Goal: Information Seeking & Learning: Learn about a topic

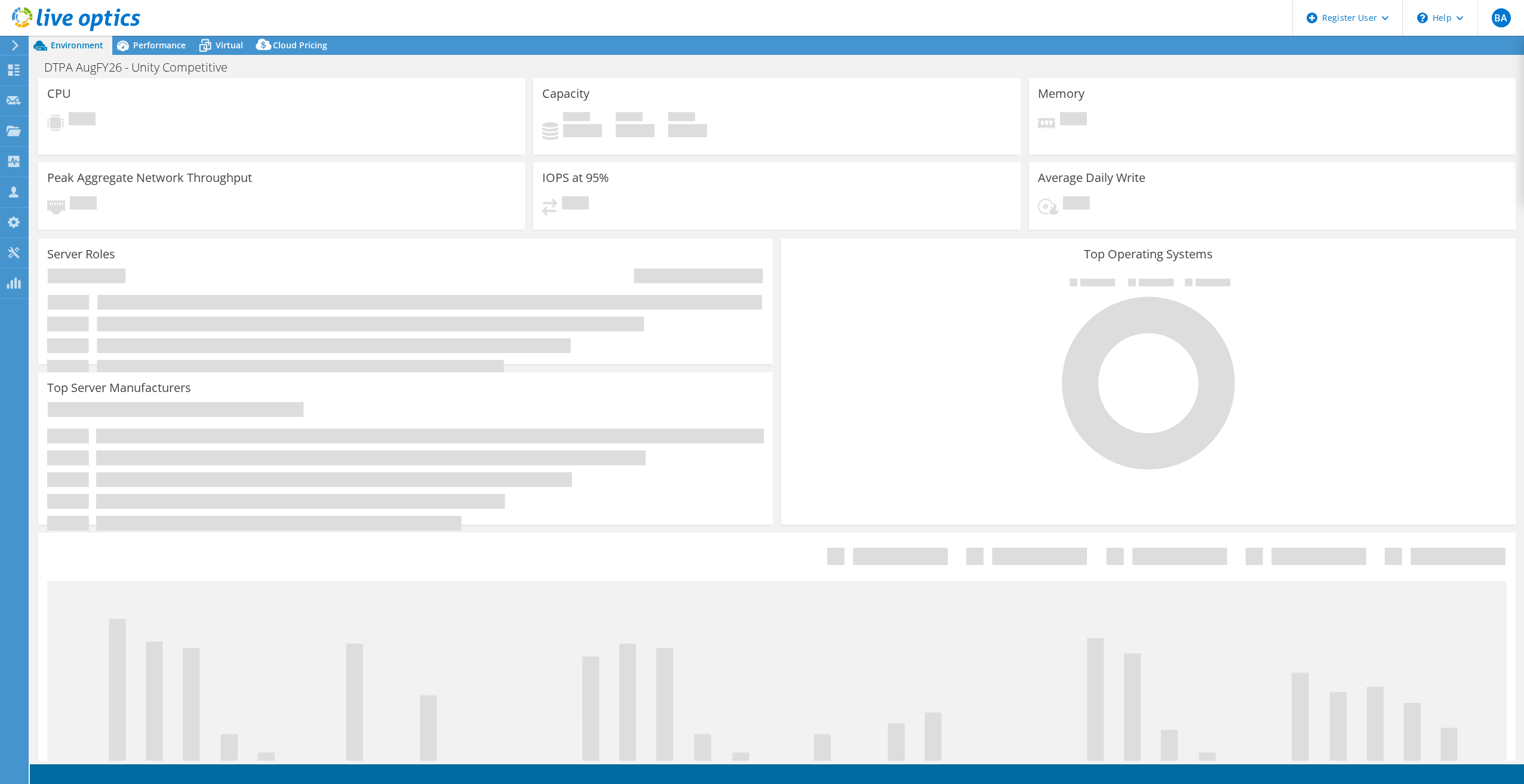
select select "USD"
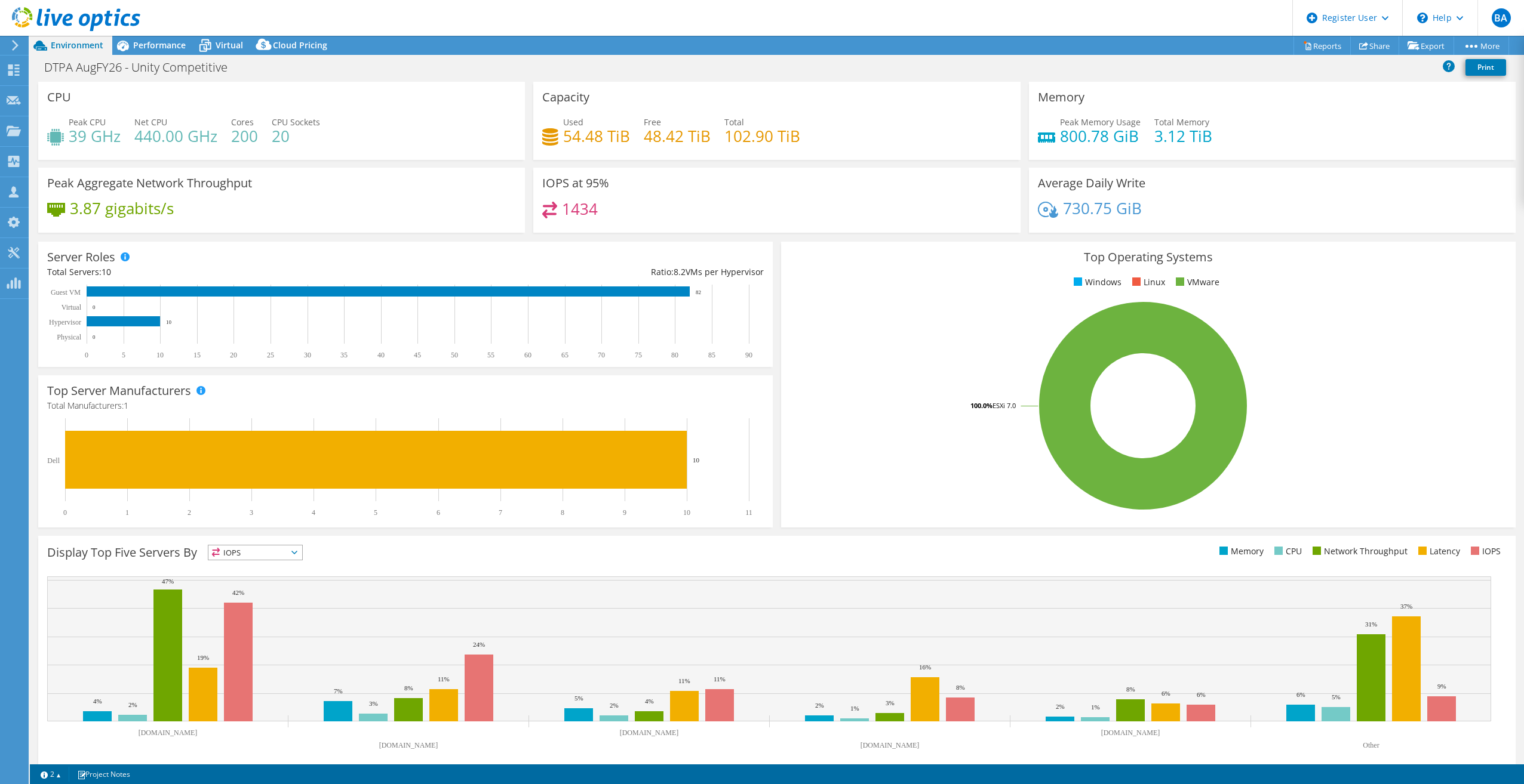
click at [938, 68] on div "DTPA AugFY26 - Unity Competitive Print" at bounding box center [777, 67] width 1494 height 22
click at [163, 46] on span "Performance" at bounding box center [159, 44] width 53 height 11
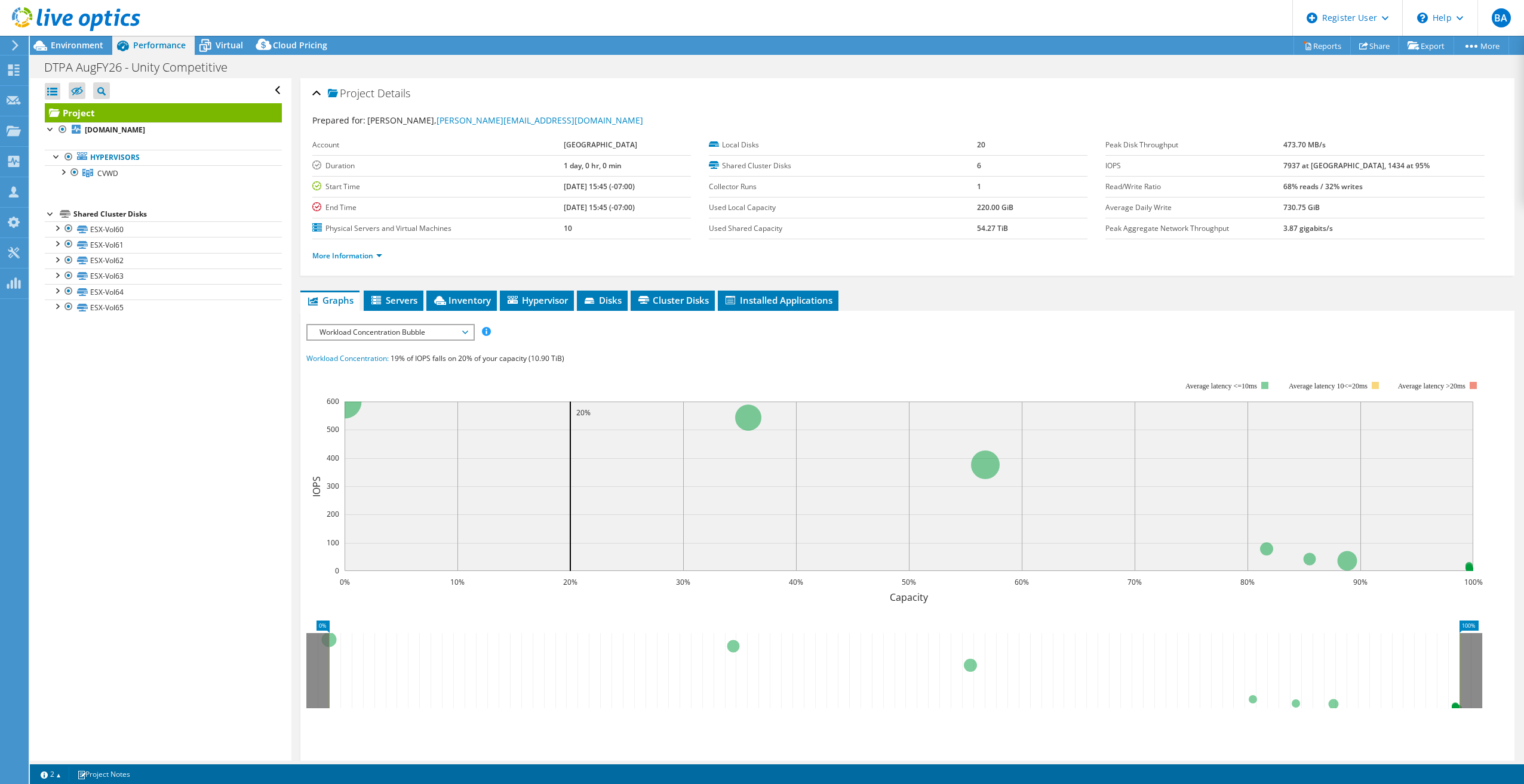
click at [459, 330] on span "Workload Concentration Bubble" at bounding box center [390, 333] width 154 height 14
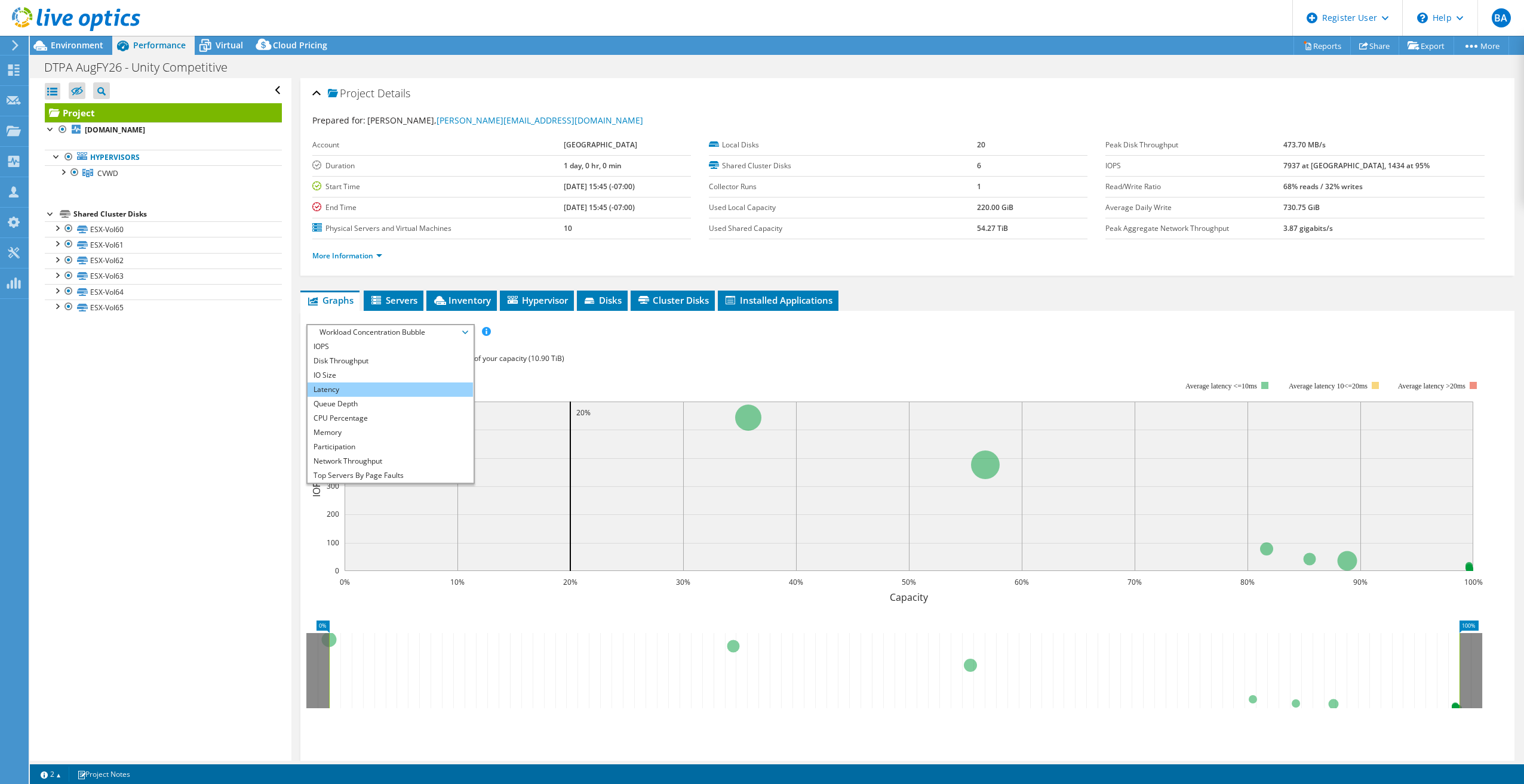
click at [405, 391] on li "Latency" at bounding box center [390, 390] width 165 height 14
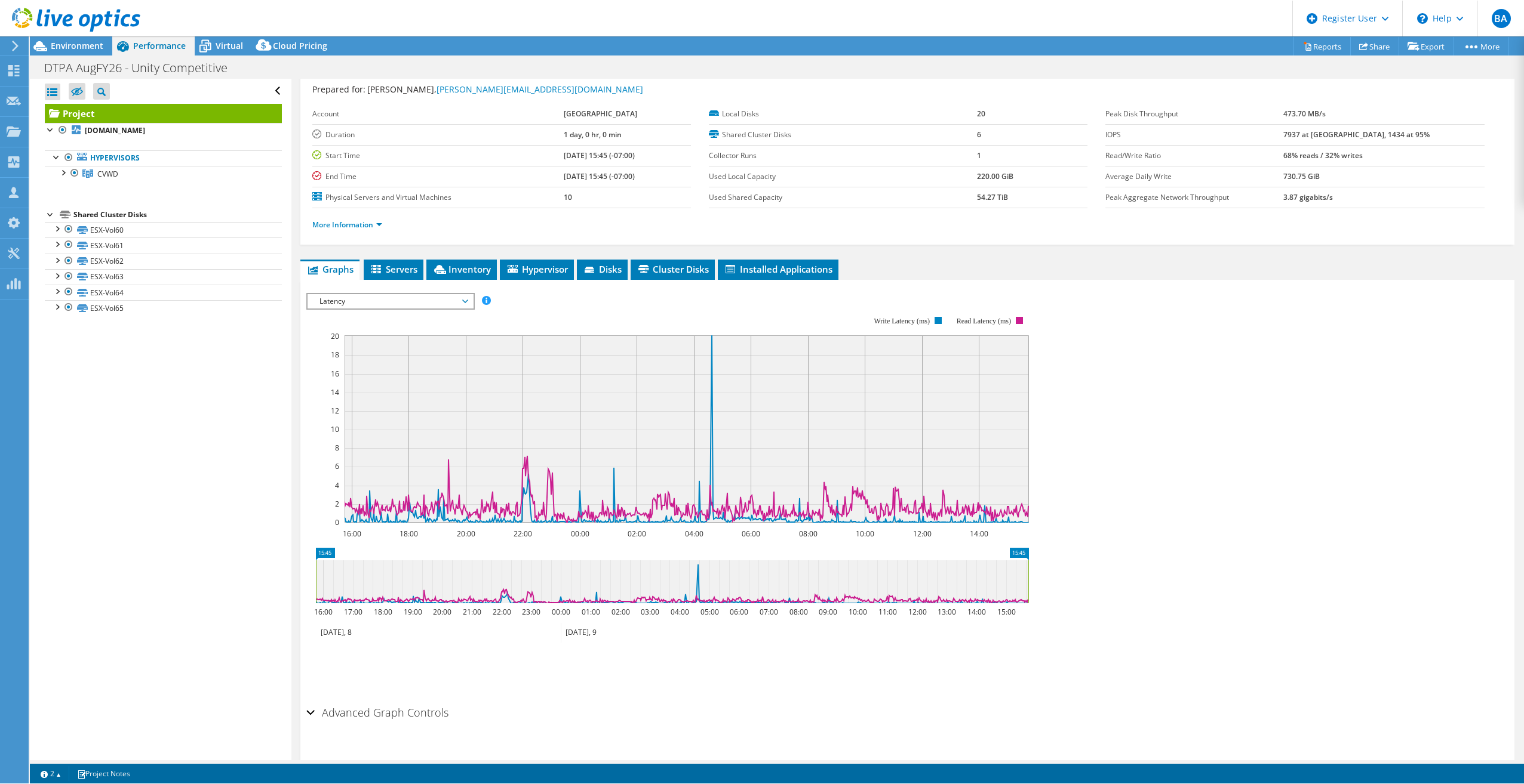
scroll to position [32, 0]
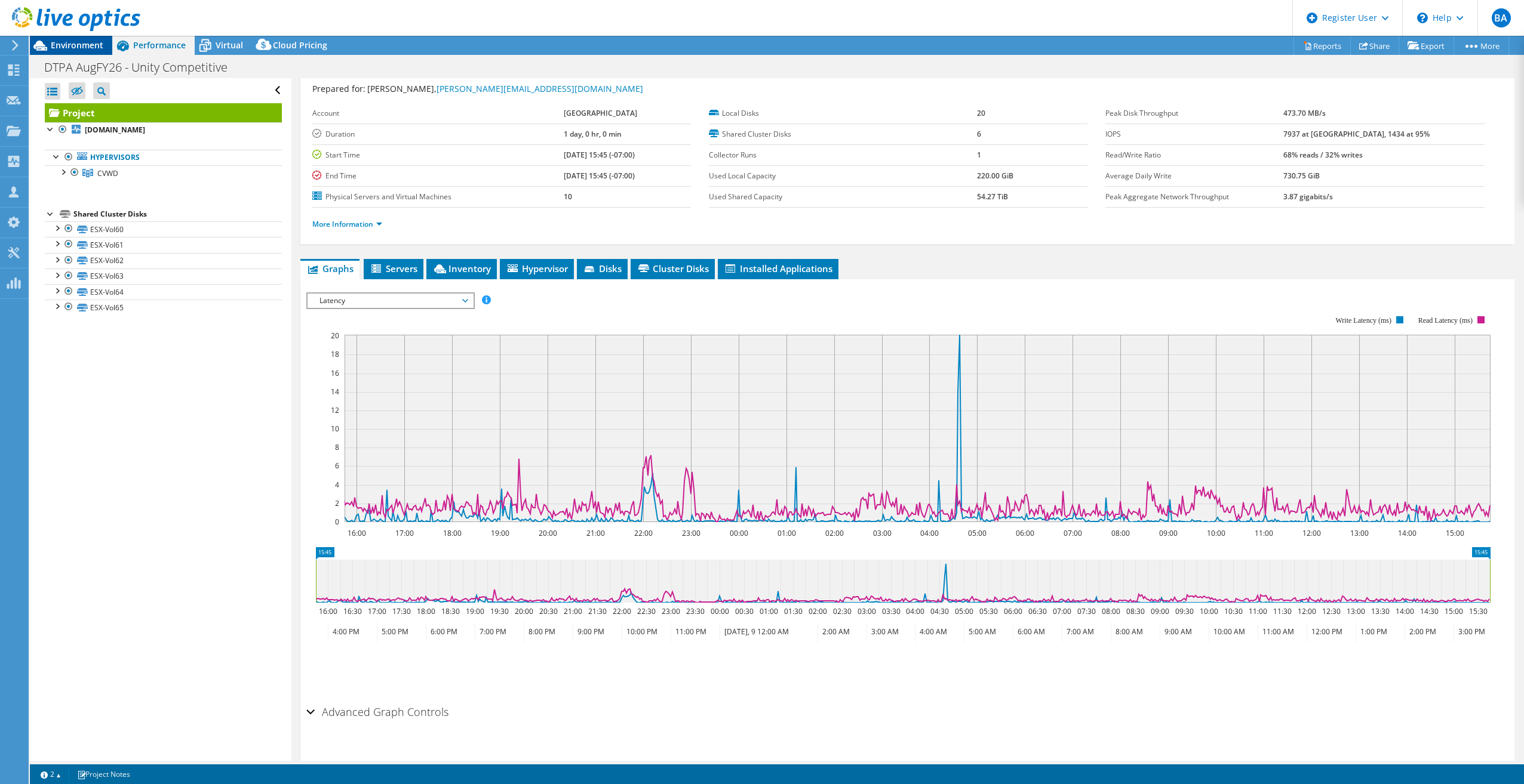
click at [82, 45] on span "Environment" at bounding box center [77, 44] width 53 height 11
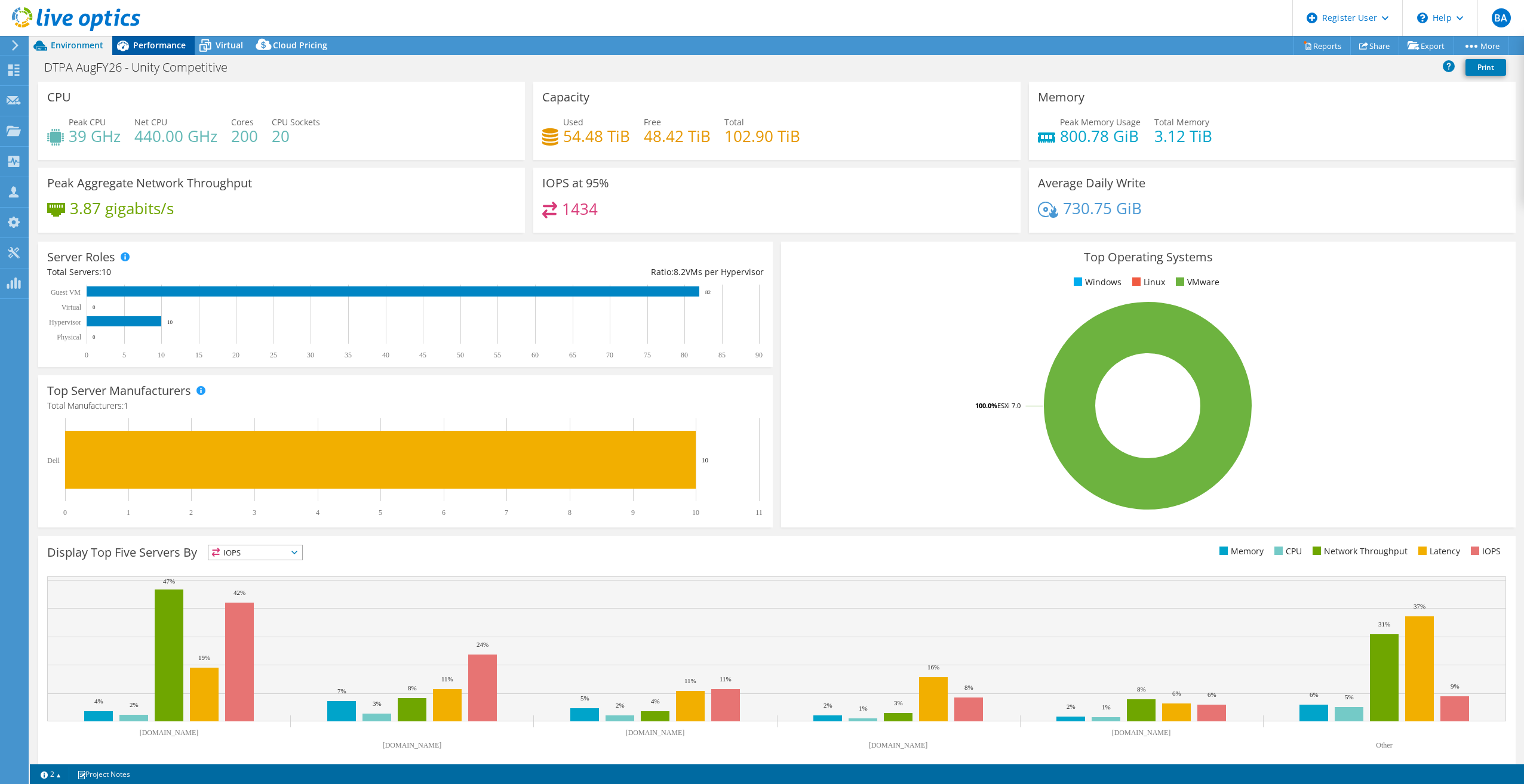
click at [141, 46] on span "Performance" at bounding box center [159, 44] width 53 height 11
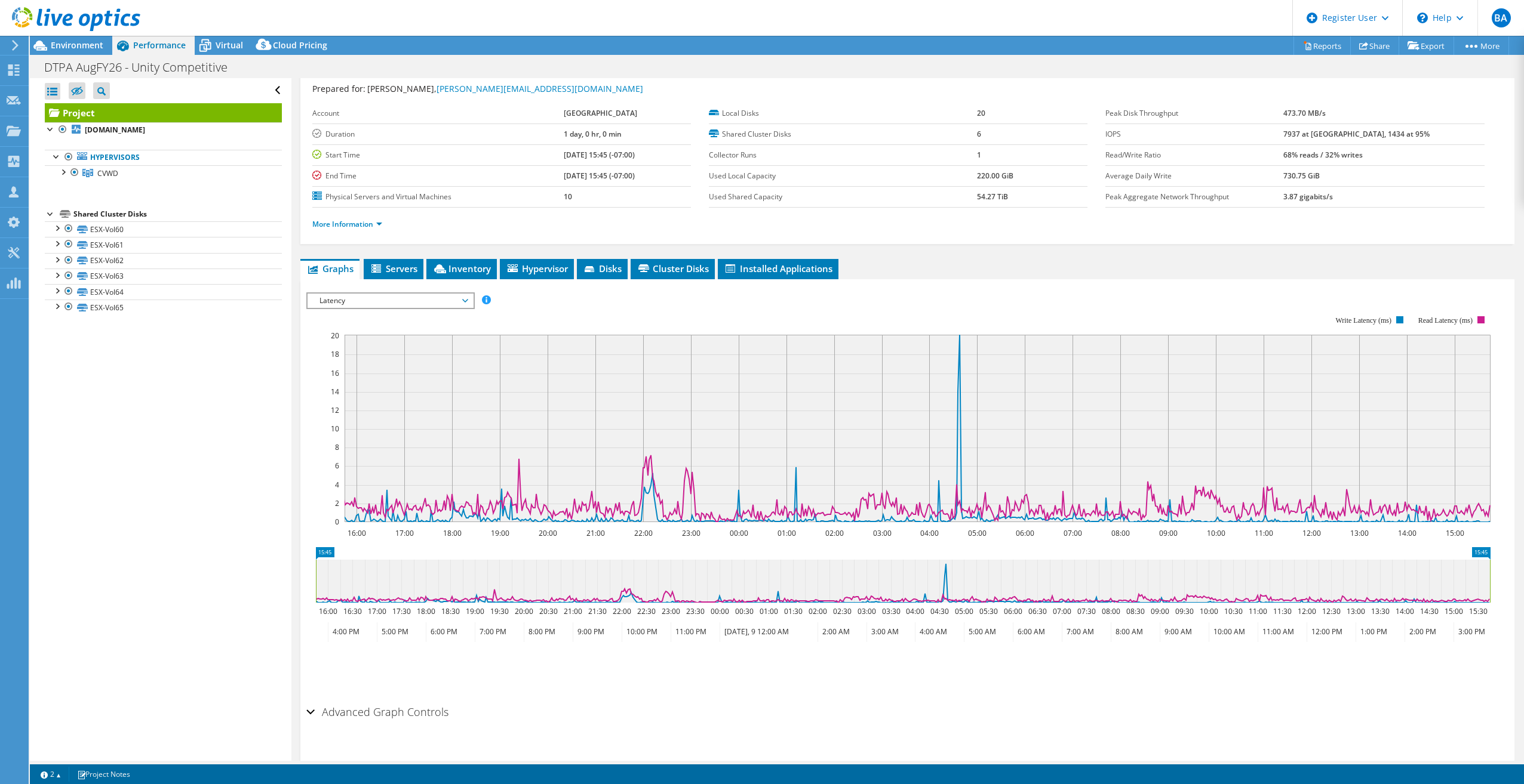
click at [396, 300] on span "Latency" at bounding box center [390, 301] width 154 height 14
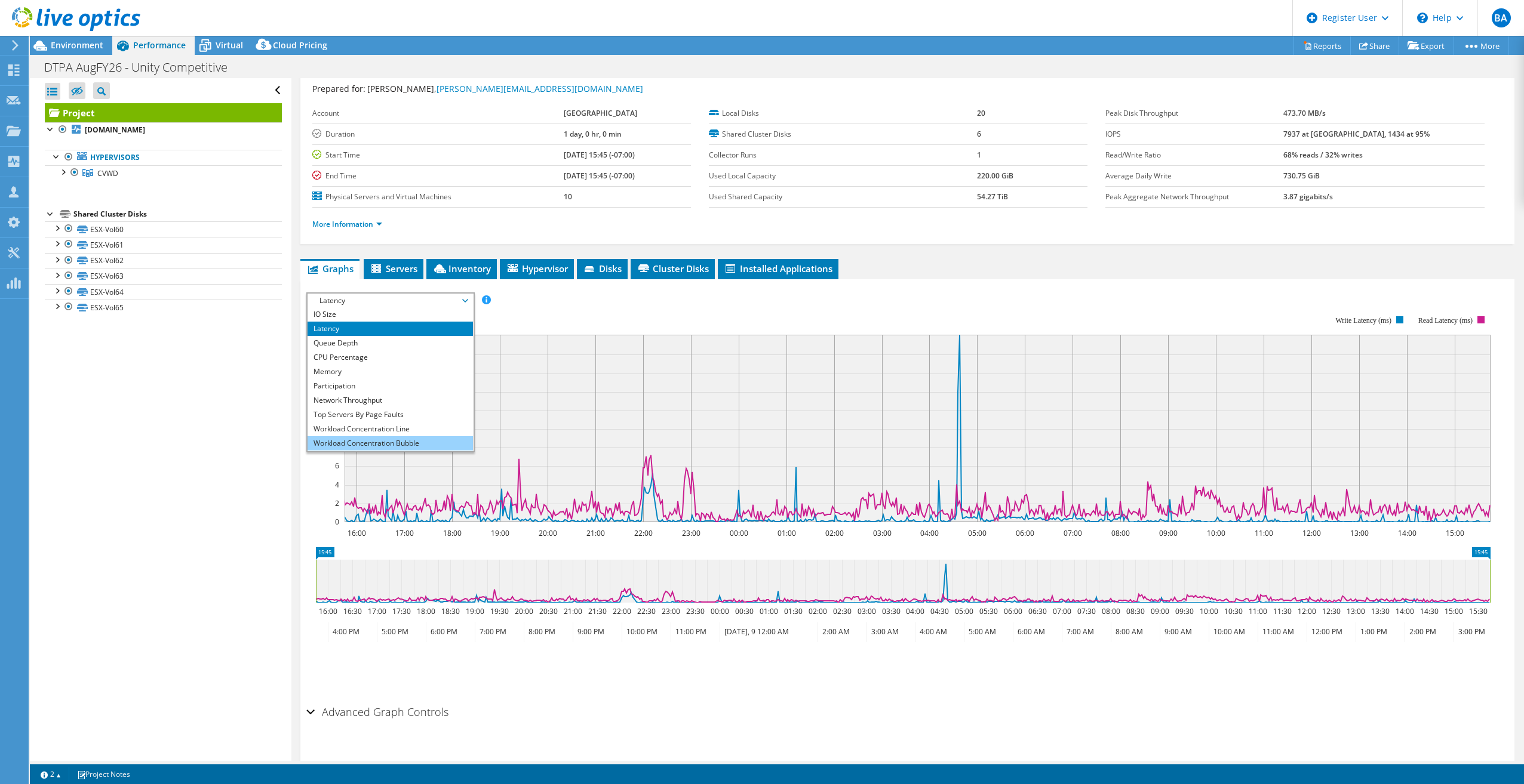
scroll to position [43, 0]
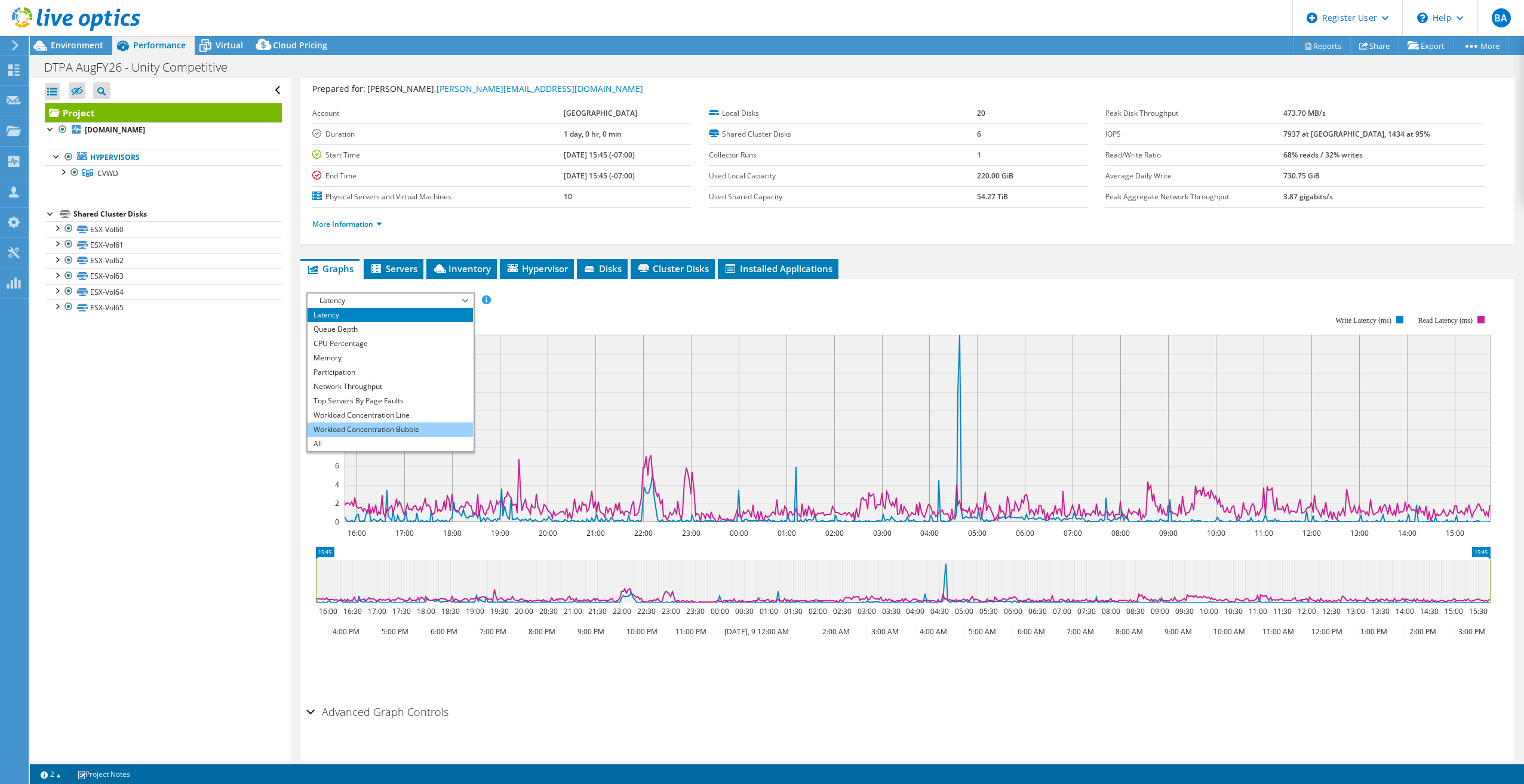
click at [402, 433] on li "Workload Concentration Bubble" at bounding box center [390, 430] width 165 height 14
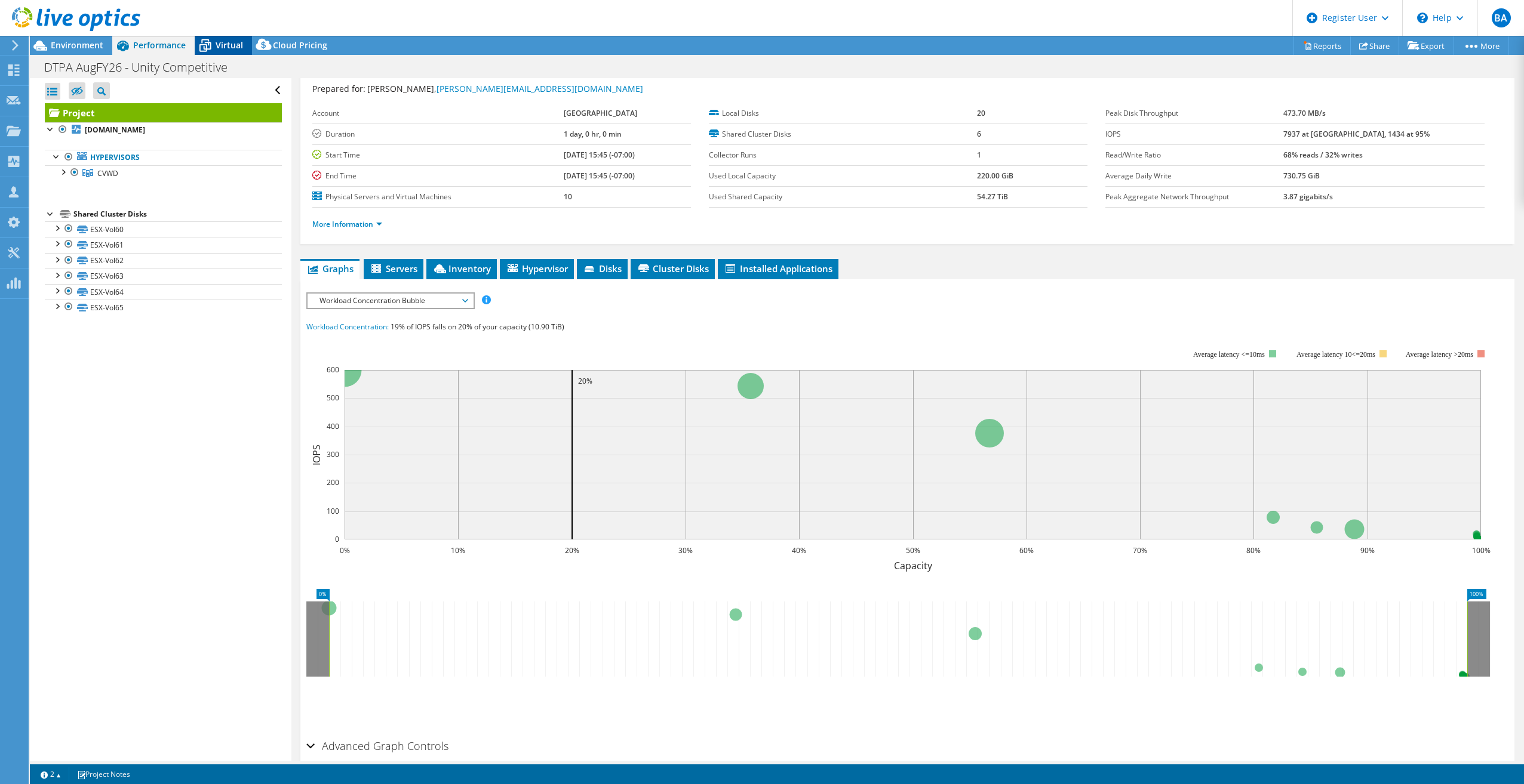
click at [223, 41] on span "Virtual" at bounding box center [229, 44] width 27 height 11
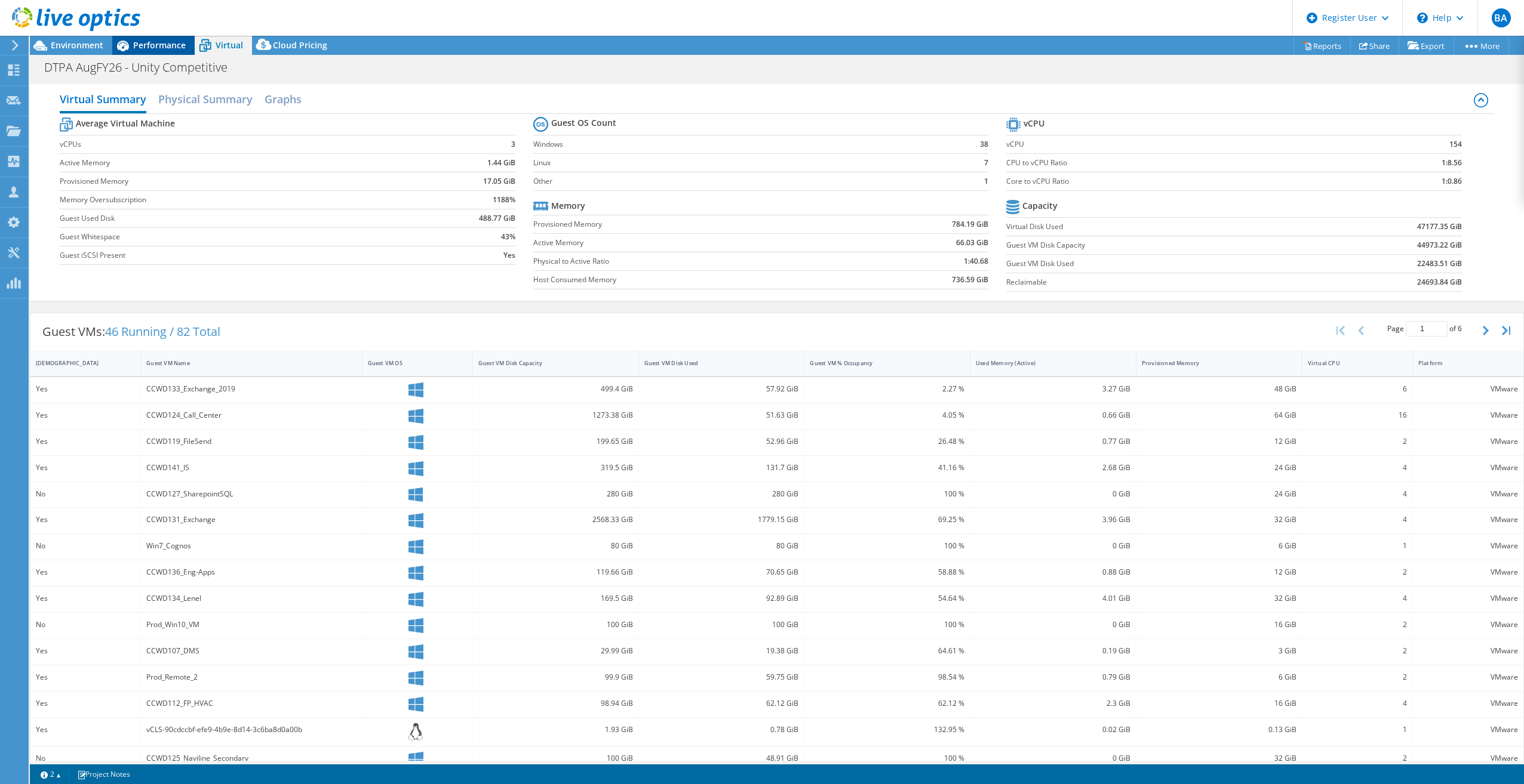
drag, startPoint x: 223, startPoint y: 41, endPoint x: 151, endPoint y: 43, distance: 72.0
click at [145, 44] on span "Performance" at bounding box center [159, 44] width 53 height 11
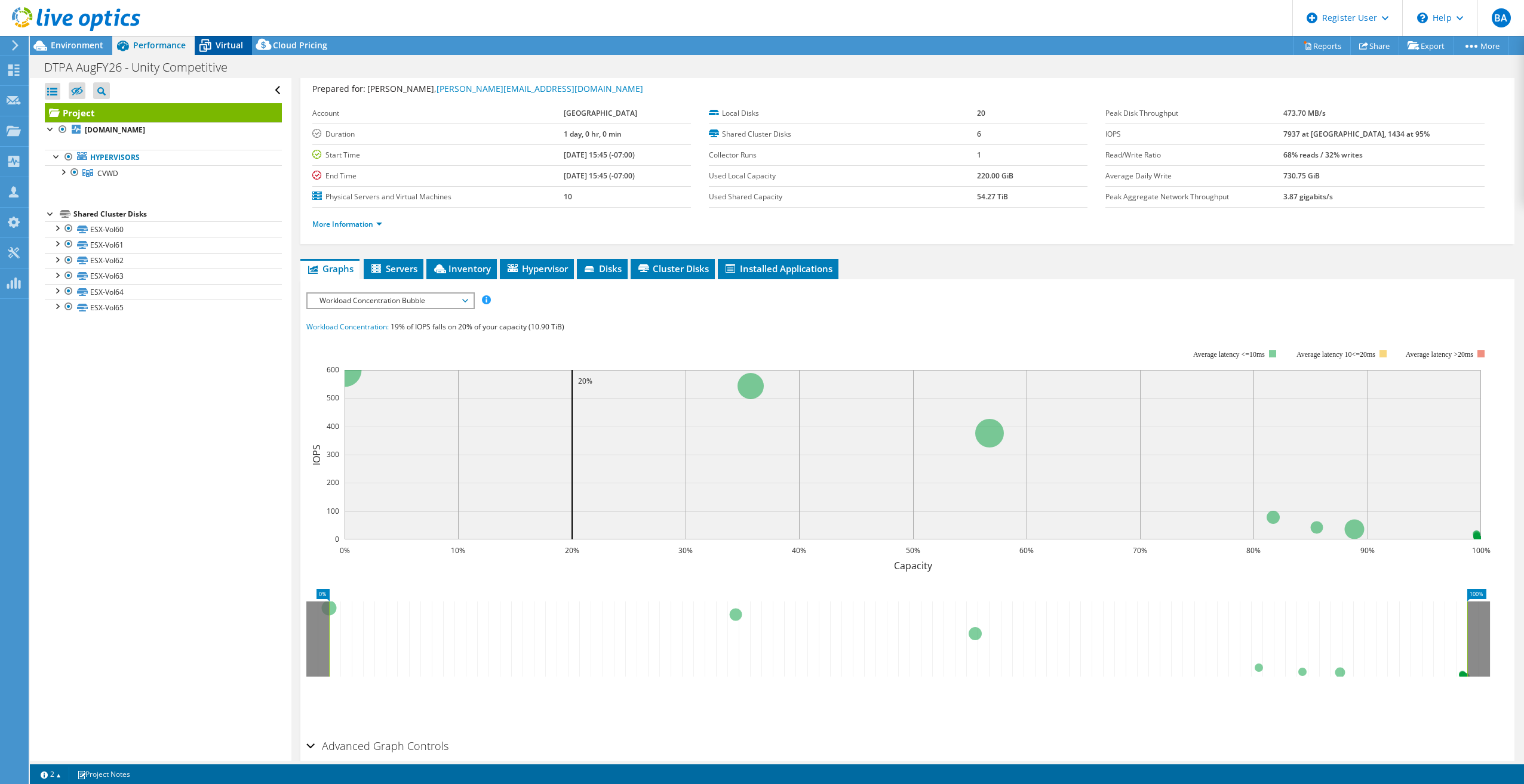
click at [229, 49] on span "Virtual" at bounding box center [229, 44] width 27 height 11
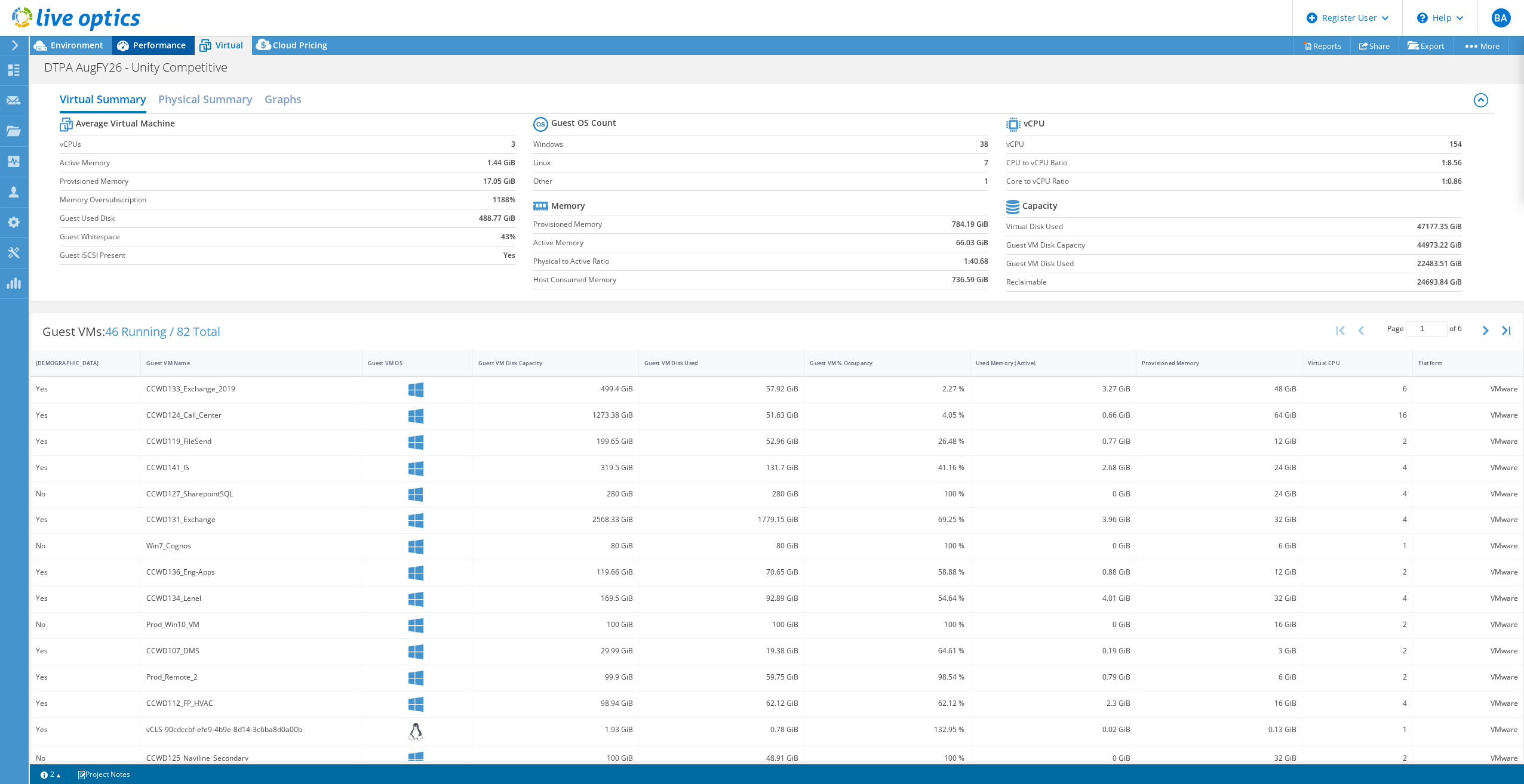
click at [147, 43] on span "Performance" at bounding box center [159, 44] width 53 height 11
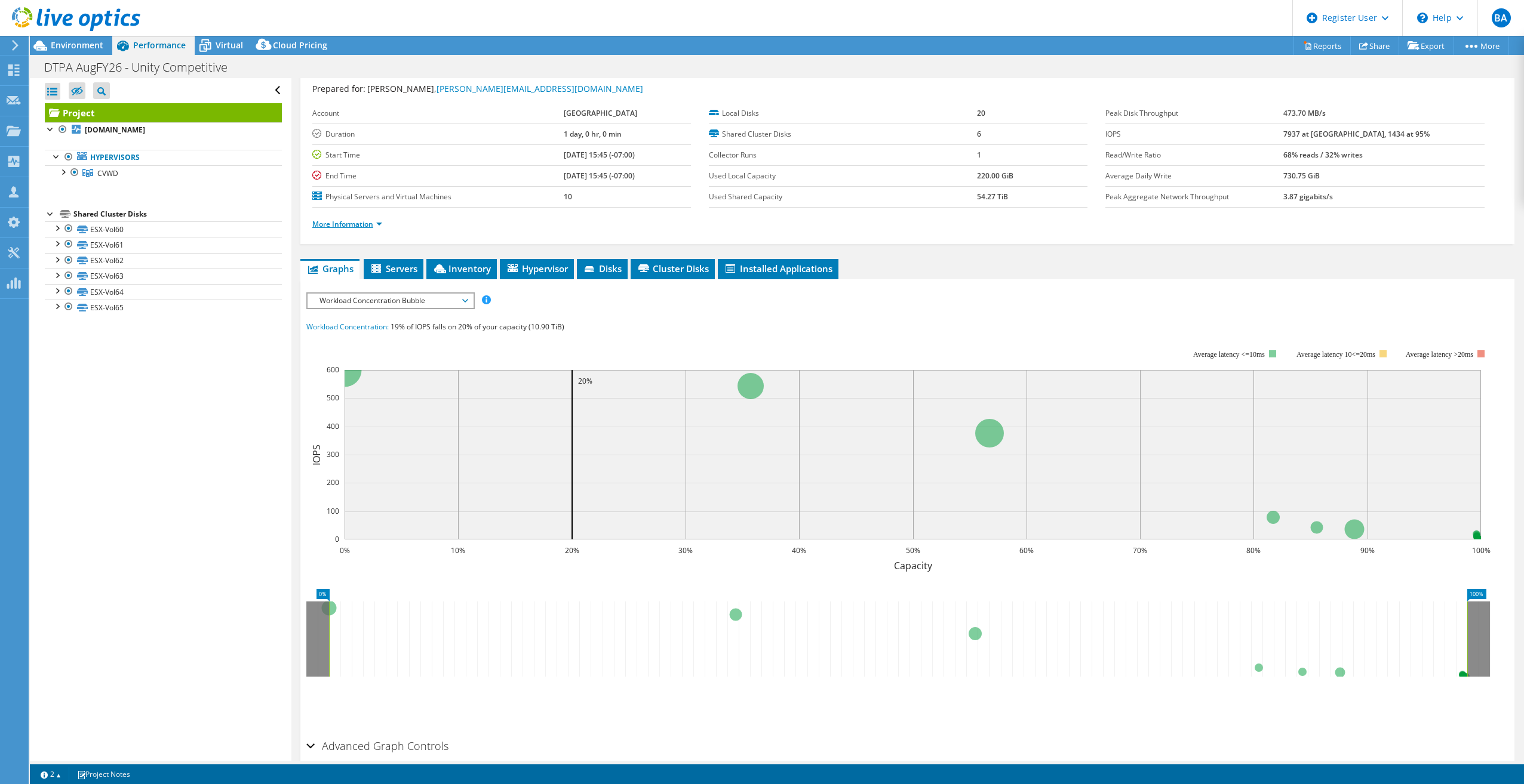
click at [366, 219] on link "More Information" at bounding box center [347, 224] width 70 height 10
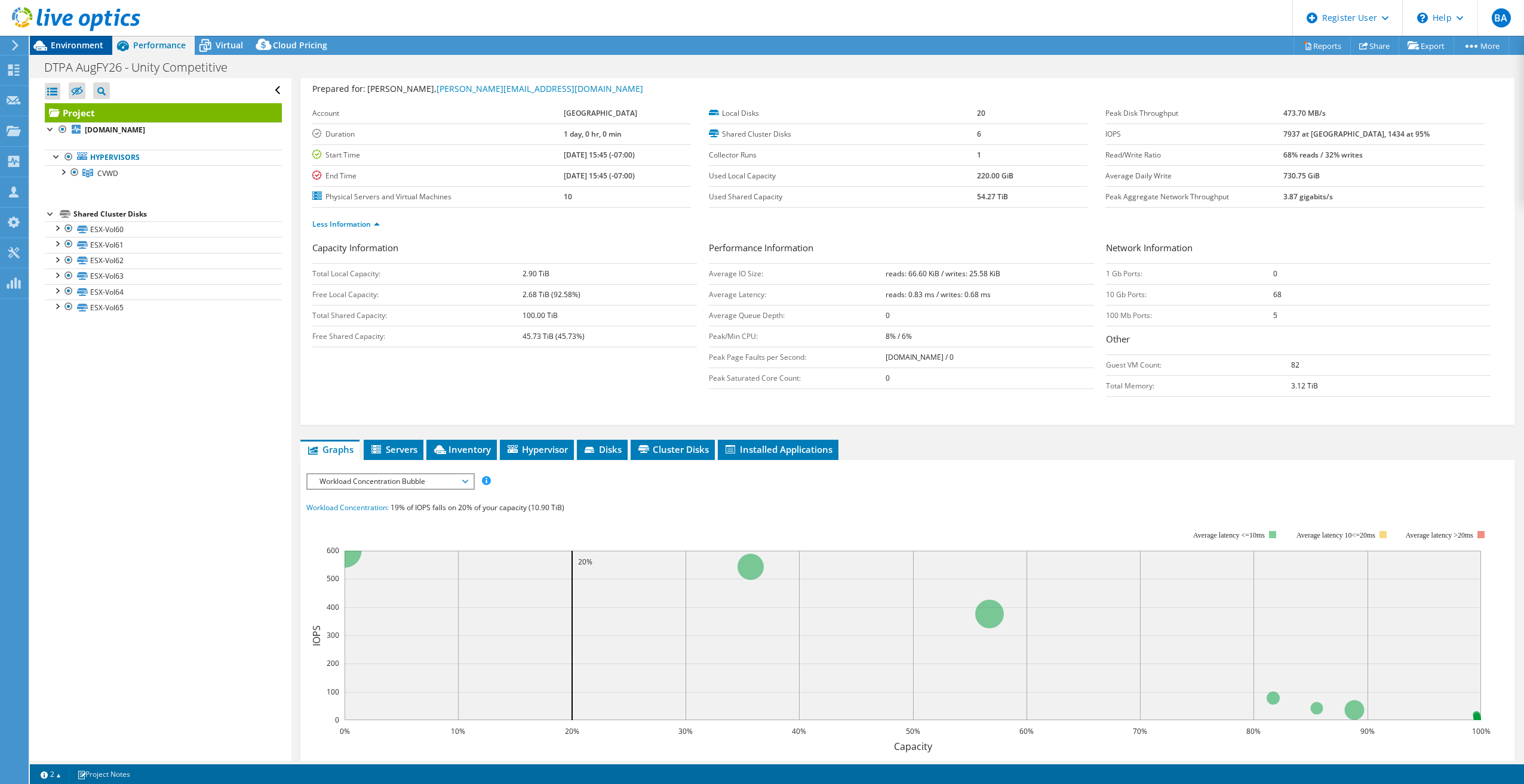
click at [92, 48] on span "Environment" at bounding box center [77, 44] width 53 height 11
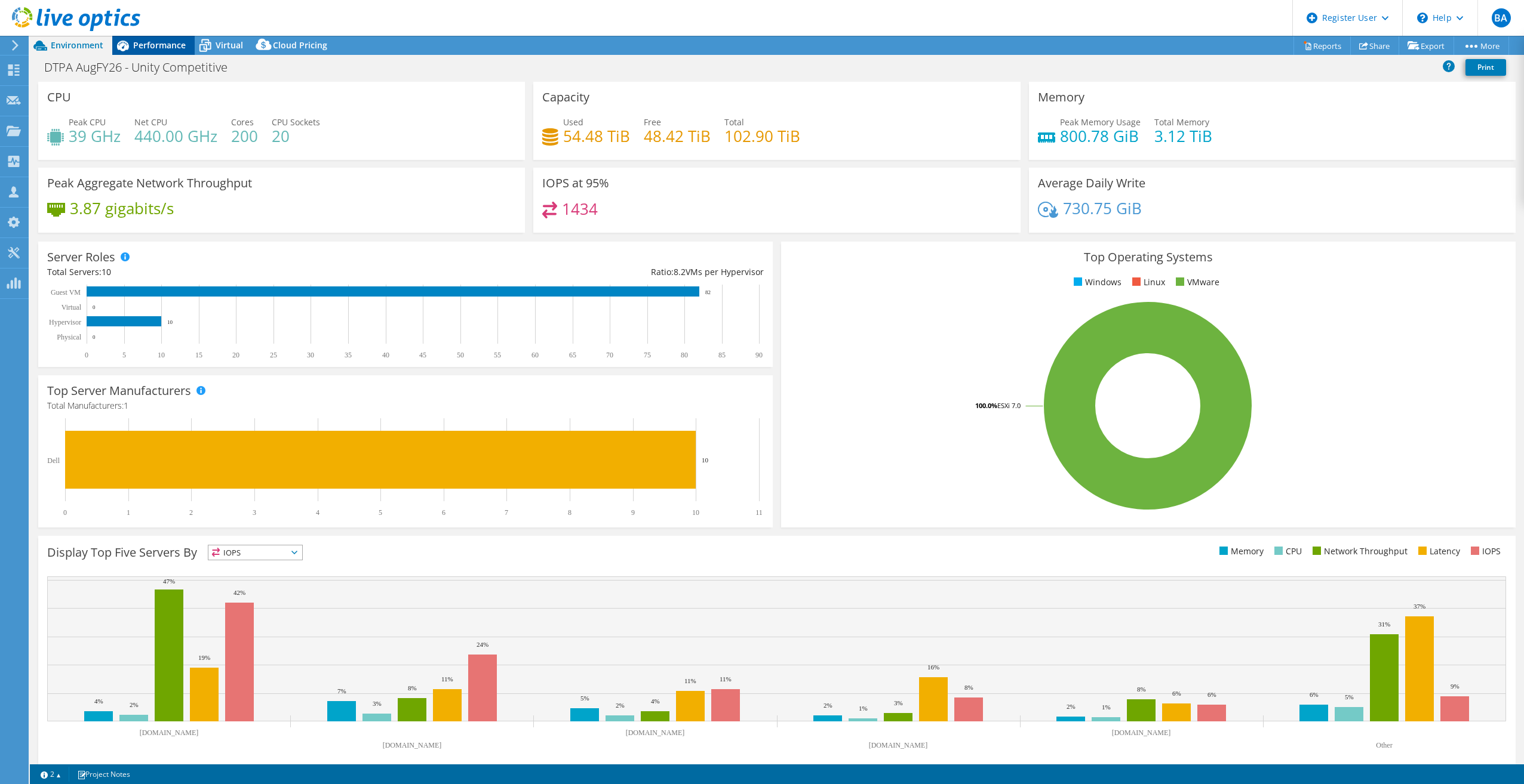
click at [153, 40] on span "Performance" at bounding box center [159, 44] width 53 height 11
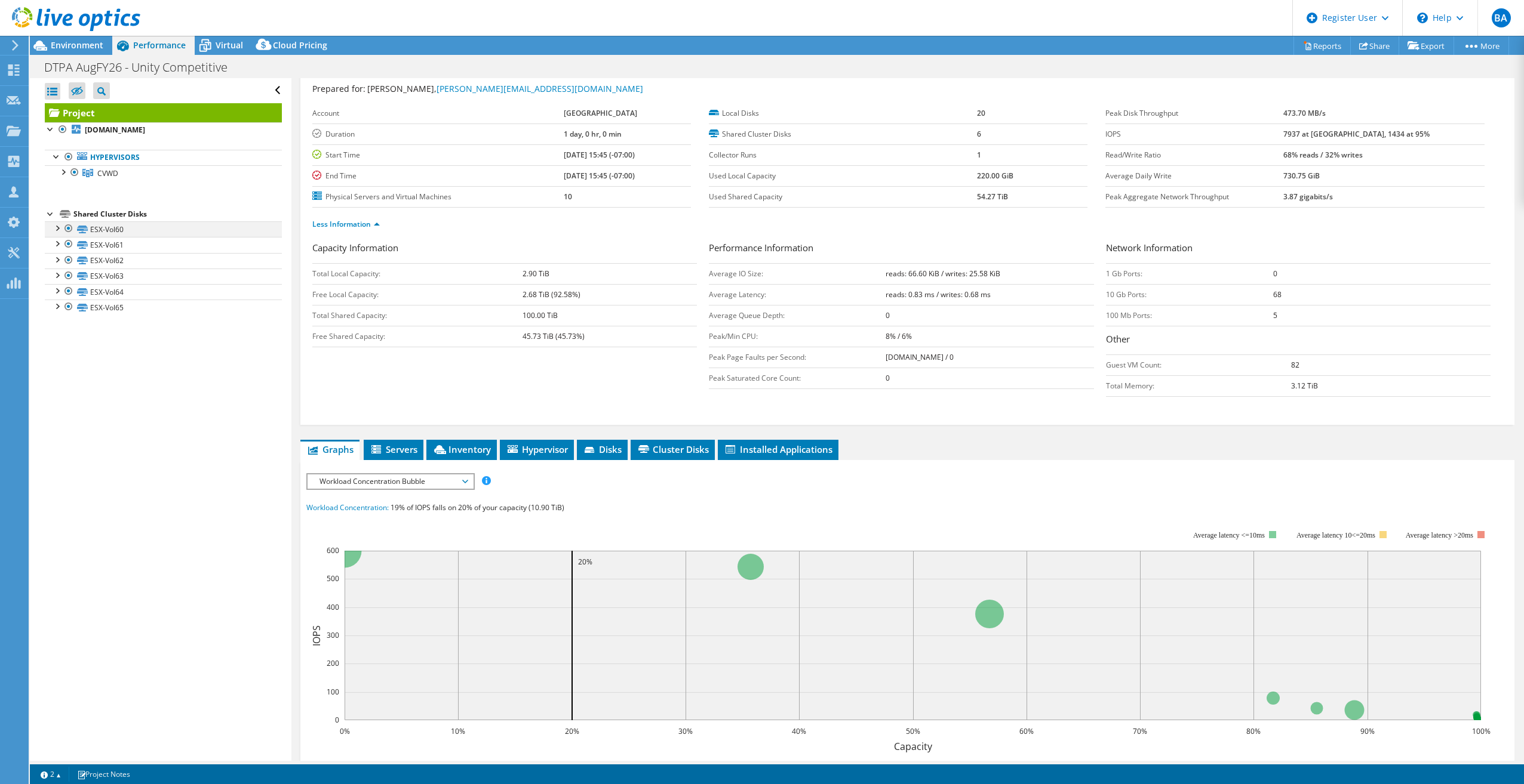
click at [61, 228] on div at bounding box center [57, 227] width 12 height 12
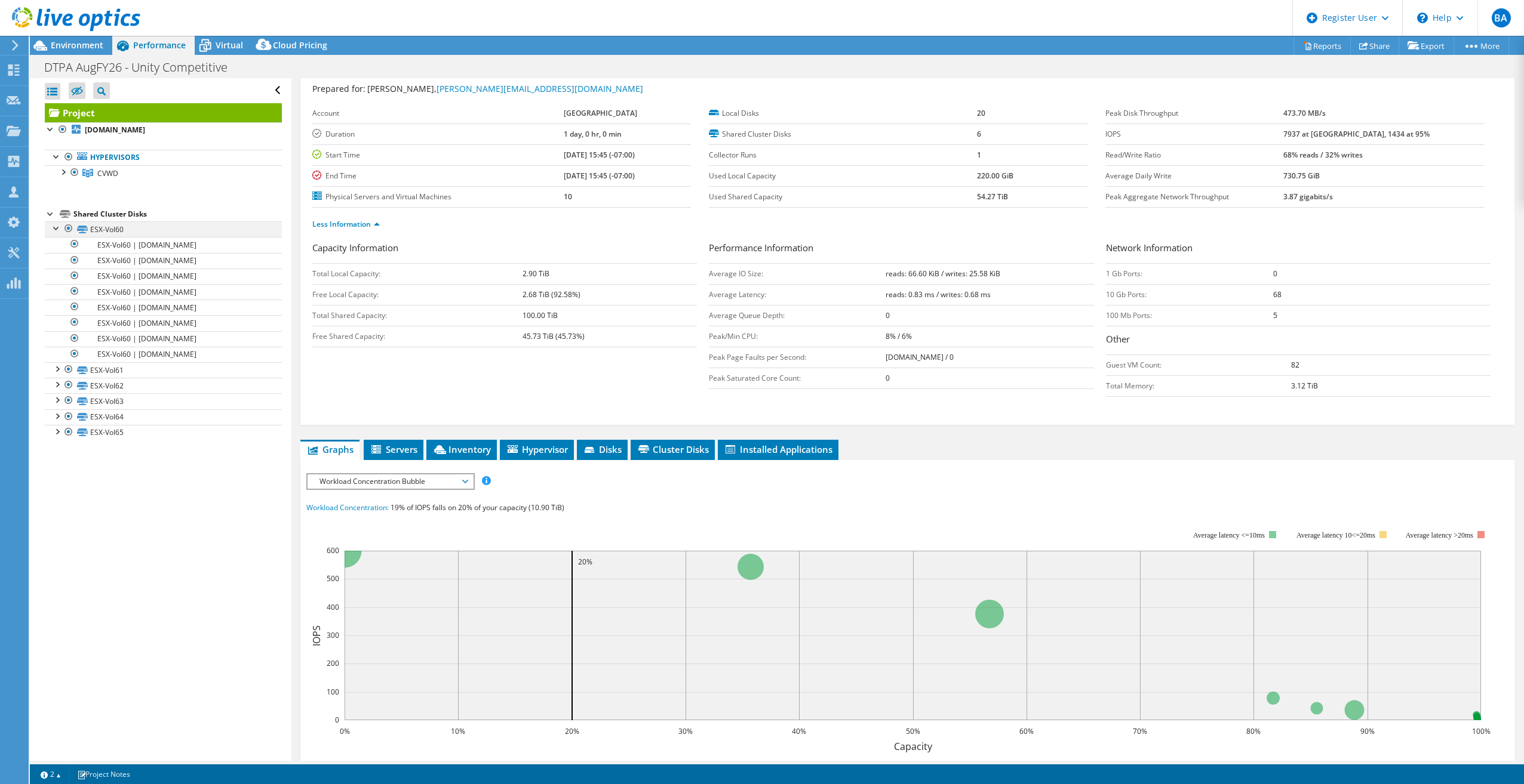
click at [60, 228] on div at bounding box center [57, 227] width 12 height 12
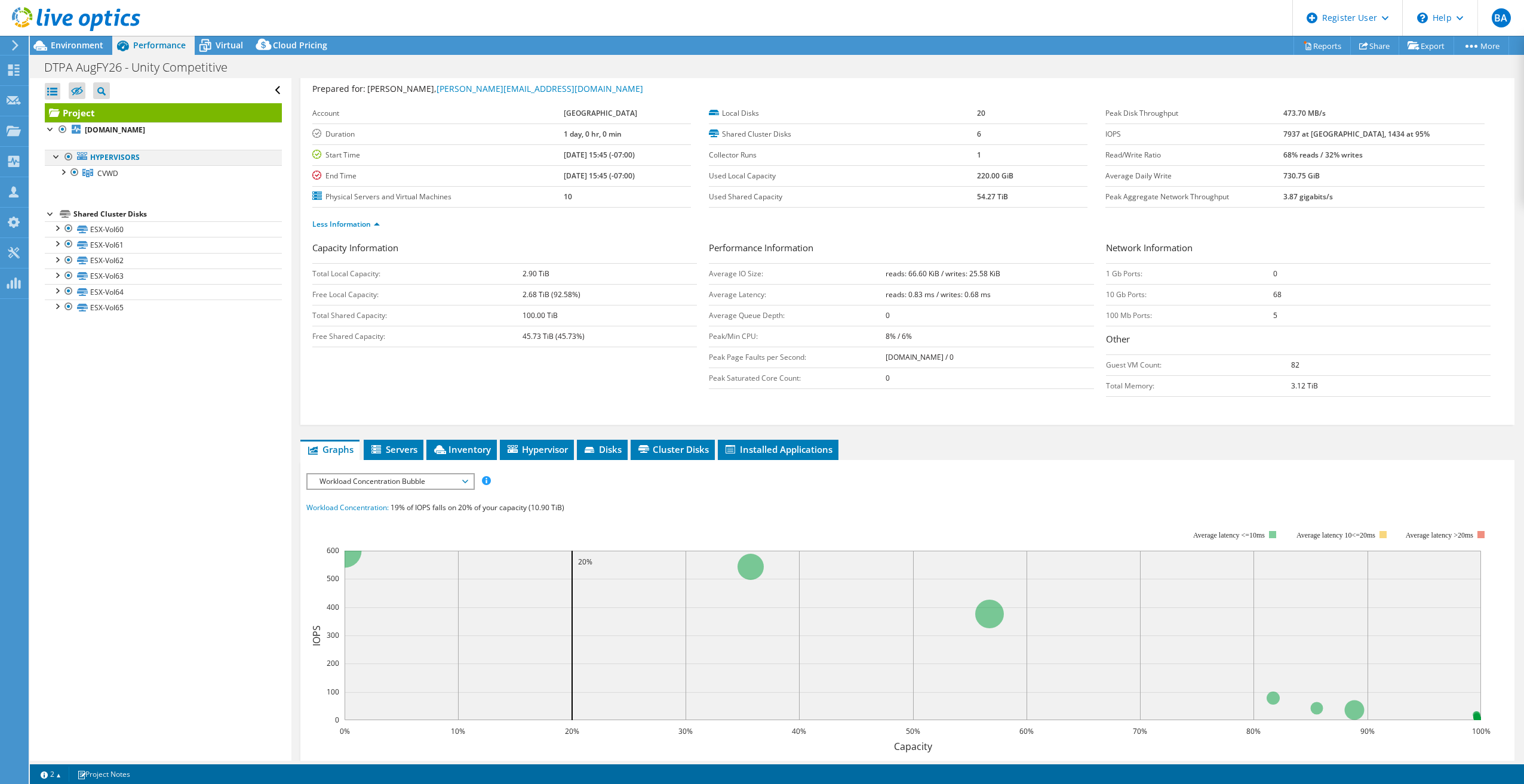
click at [53, 160] on div at bounding box center [57, 156] width 12 height 12
click at [62, 165] on div at bounding box center [63, 171] width 12 height 12
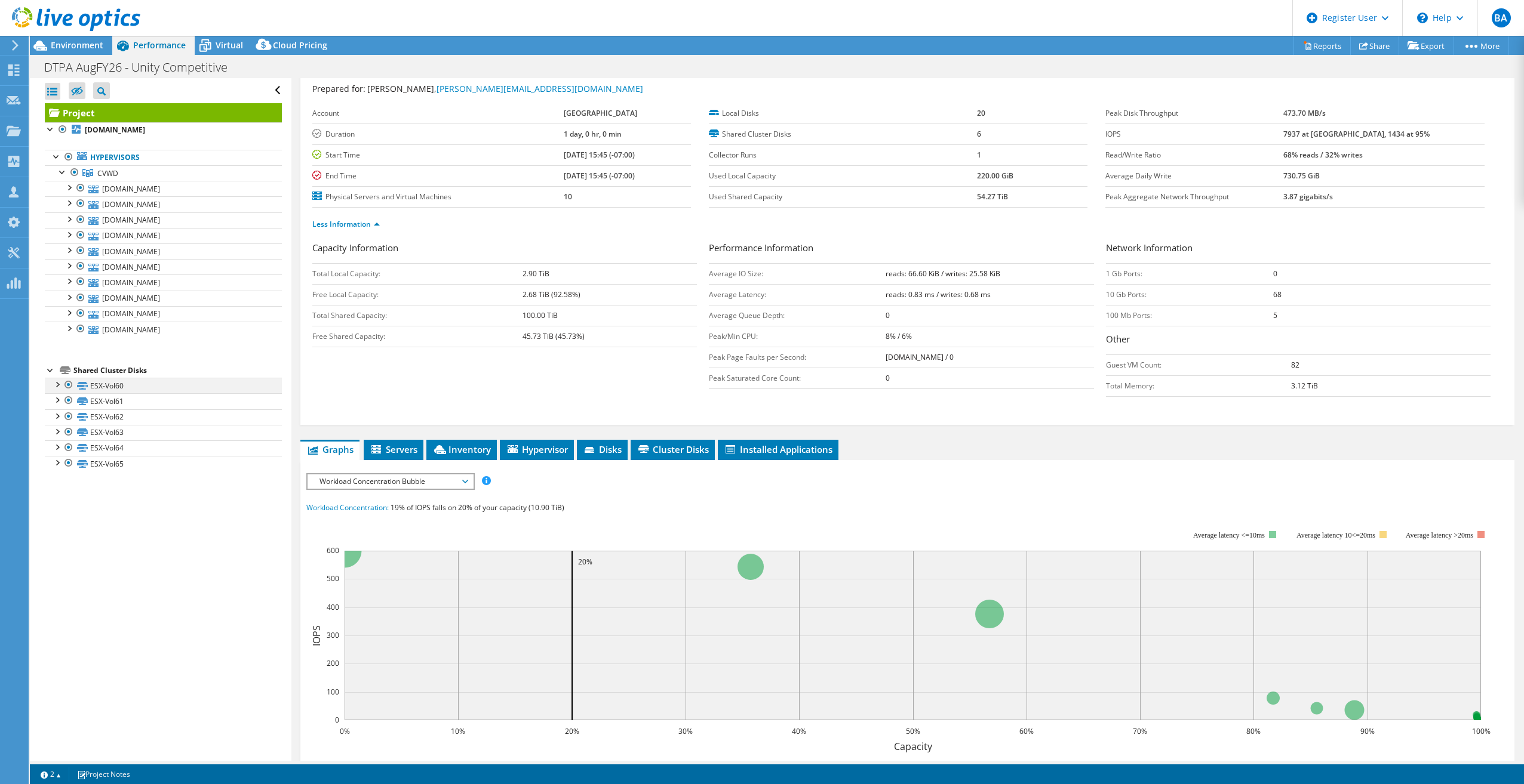
click at [59, 384] on div at bounding box center [57, 384] width 12 height 12
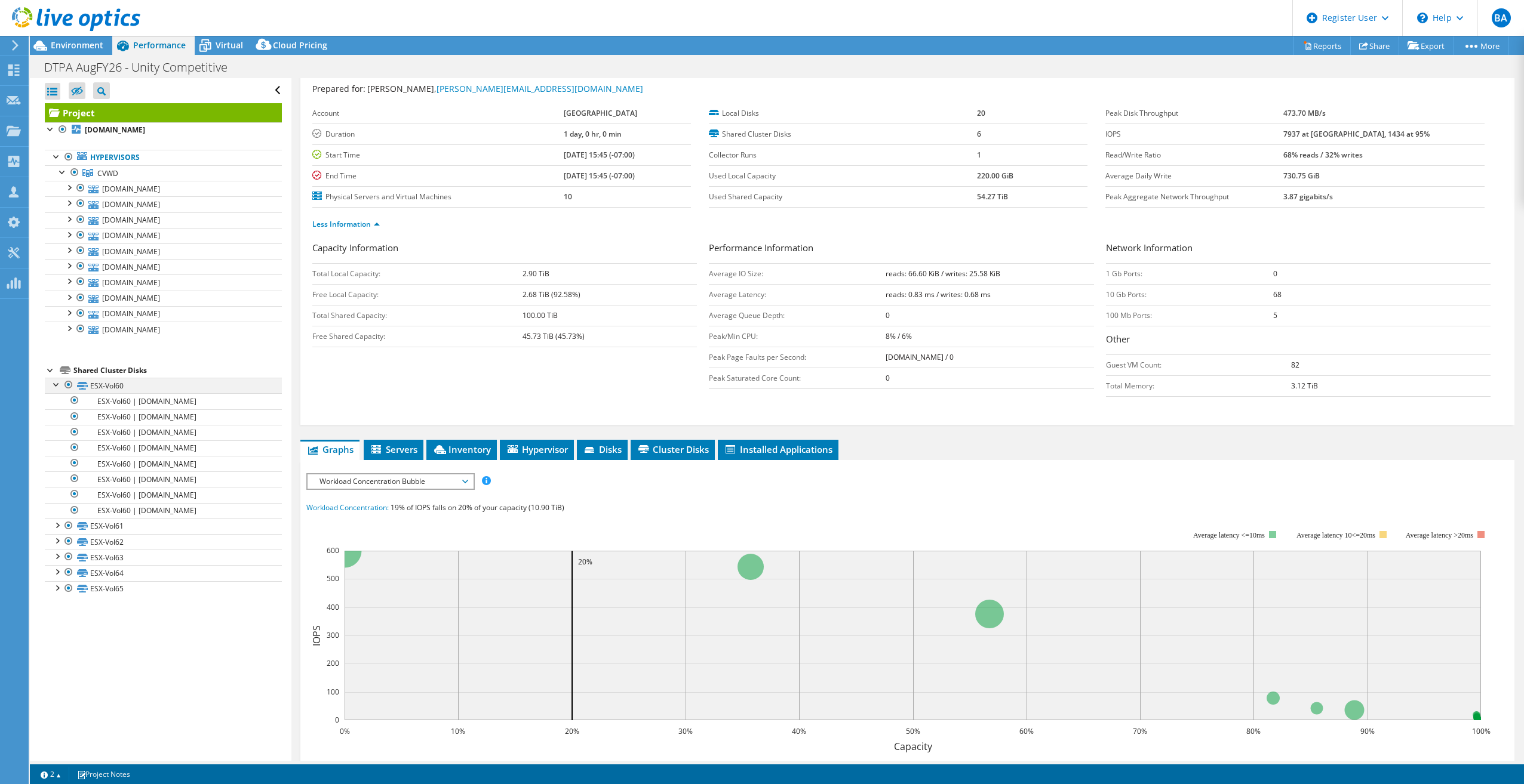
click at [59, 384] on div at bounding box center [57, 384] width 12 height 12
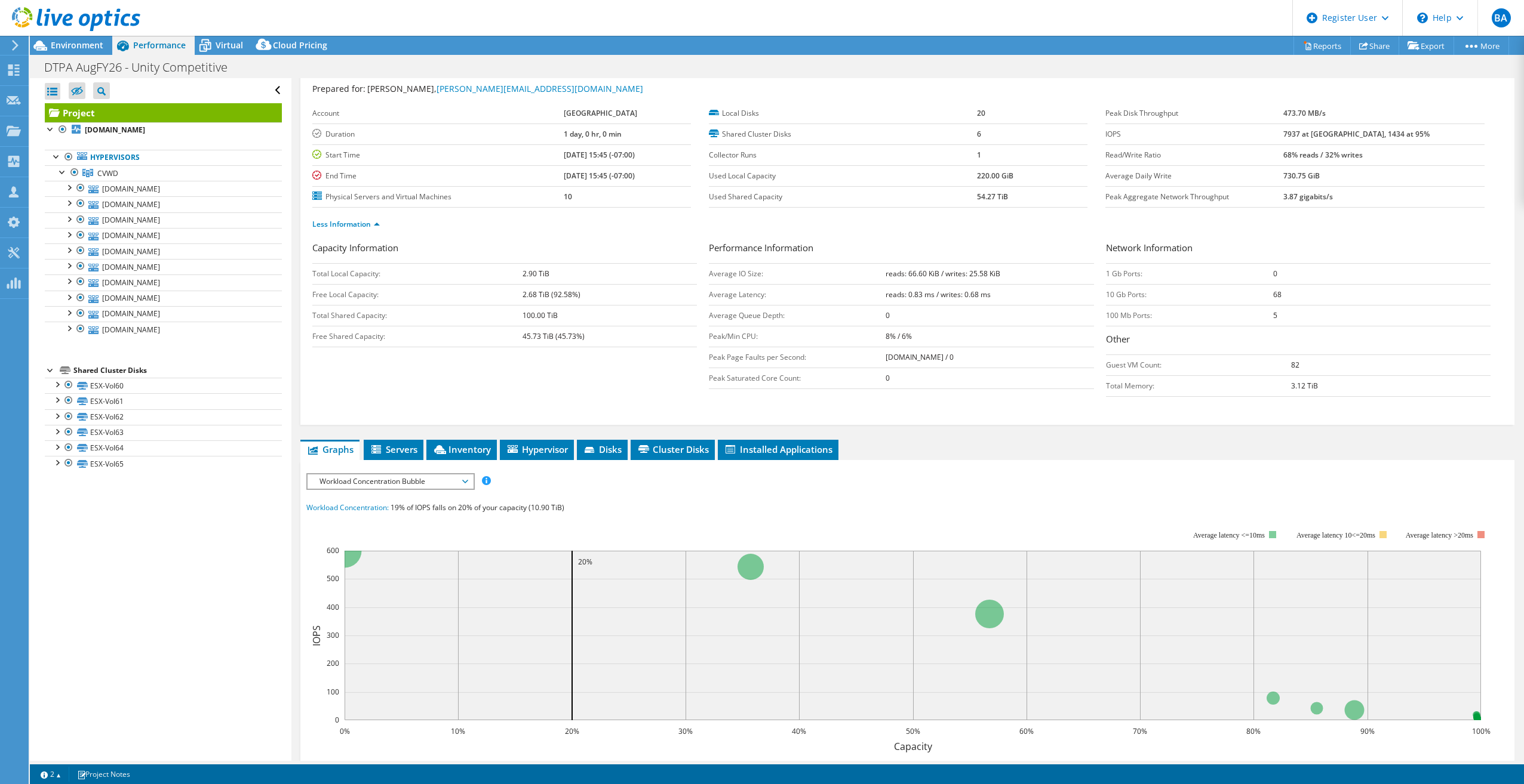
click at [51, 369] on div at bounding box center [51, 369] width 12 height 12
click at [51, 124] on div at bounding box center [51, 128] width 12 height 12
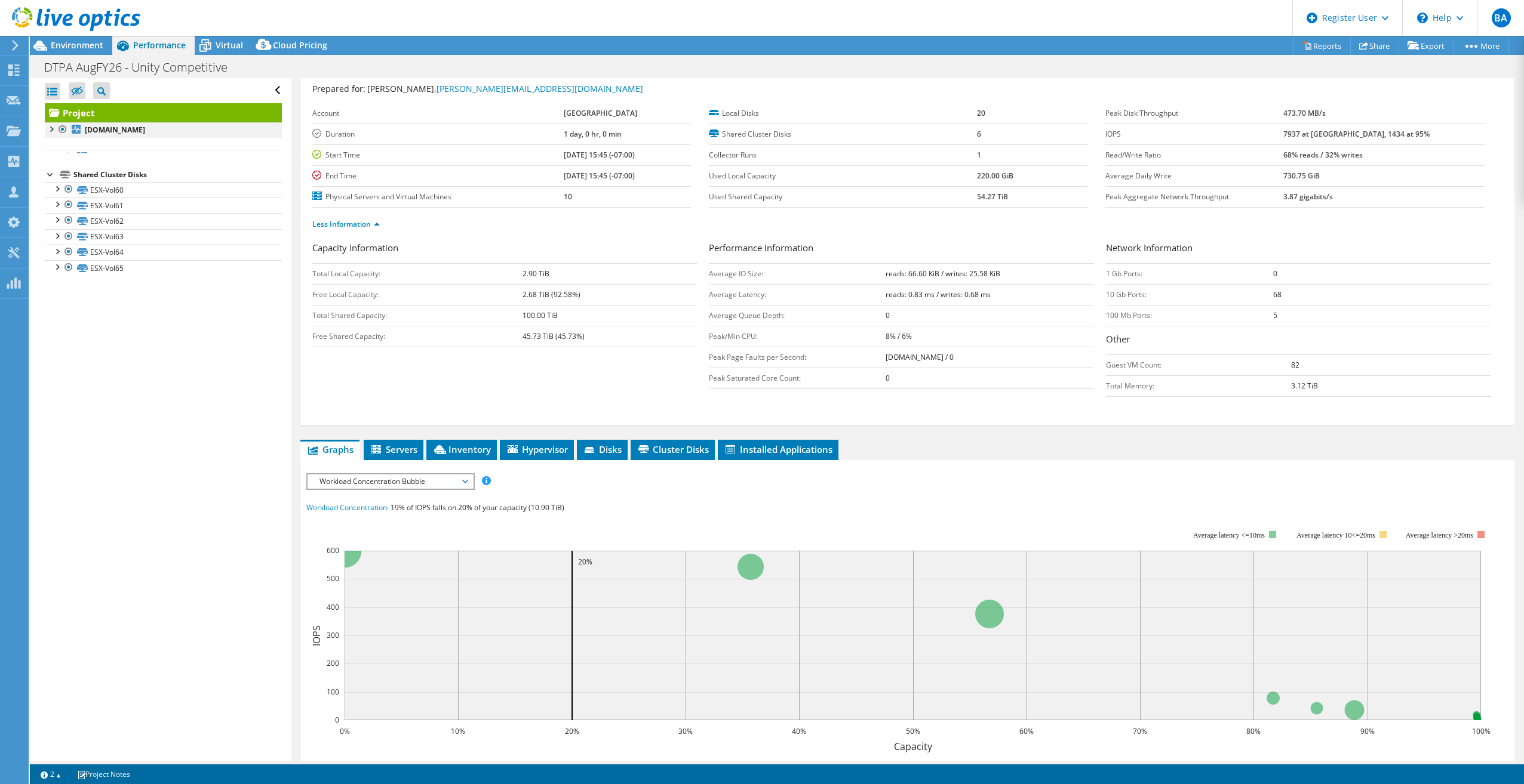
click at [51, 126] on div at bounding box center [51, 128] width 12 height 12
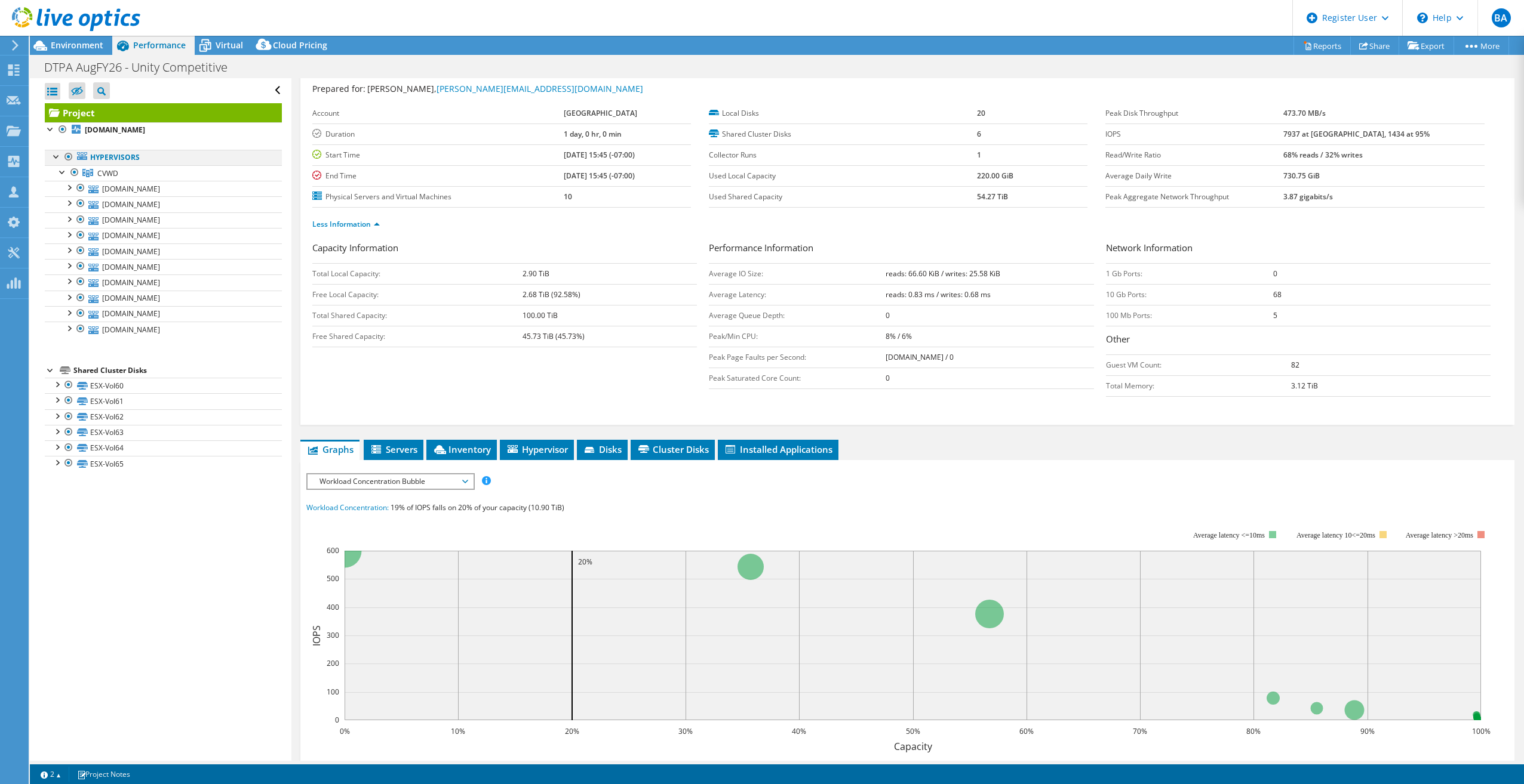
click at [56, 152] on div at bounding box center [57, 156] width 12 height 12
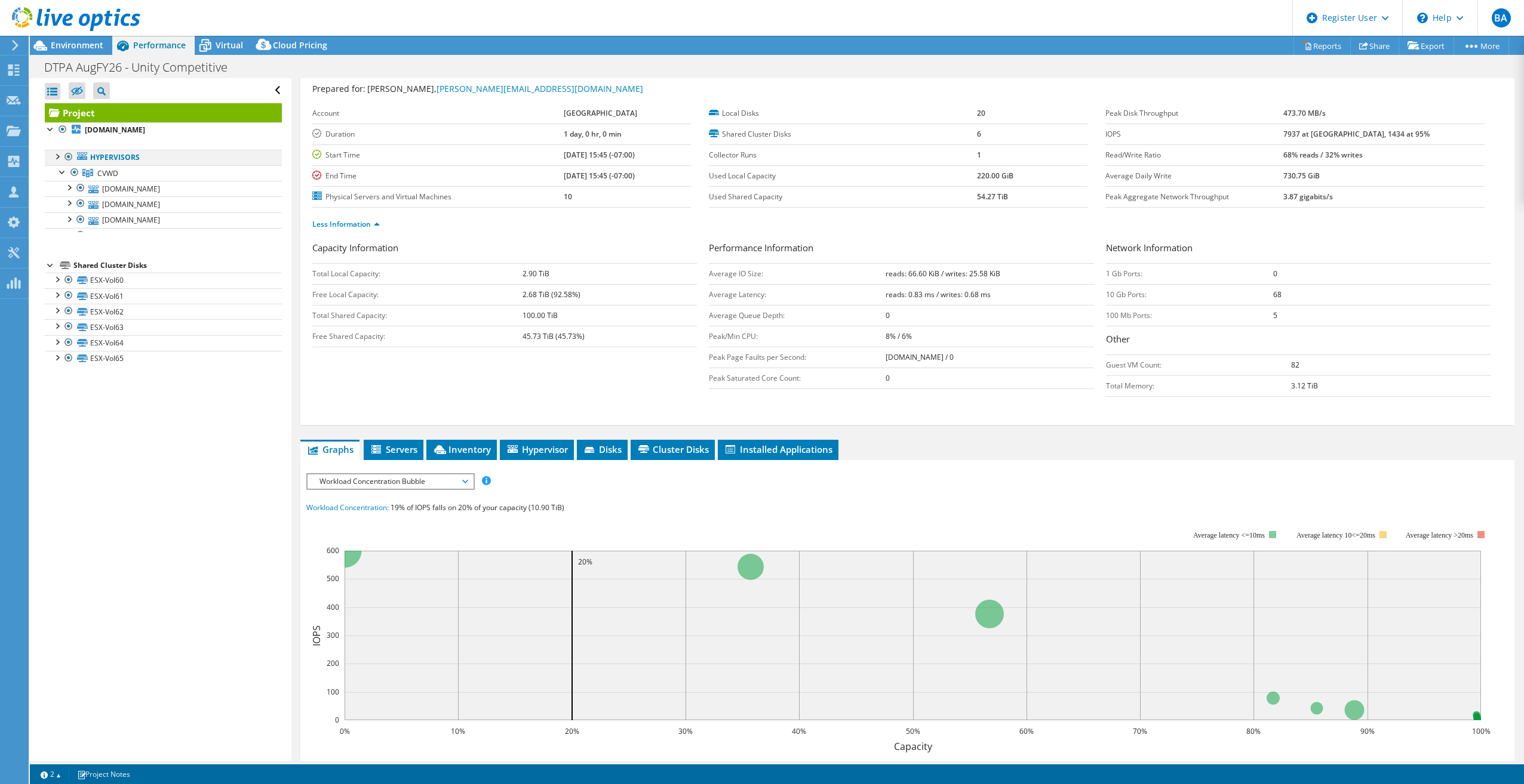
click at [56, 152] on div at bounding box center [57, 156] width 12 height 12
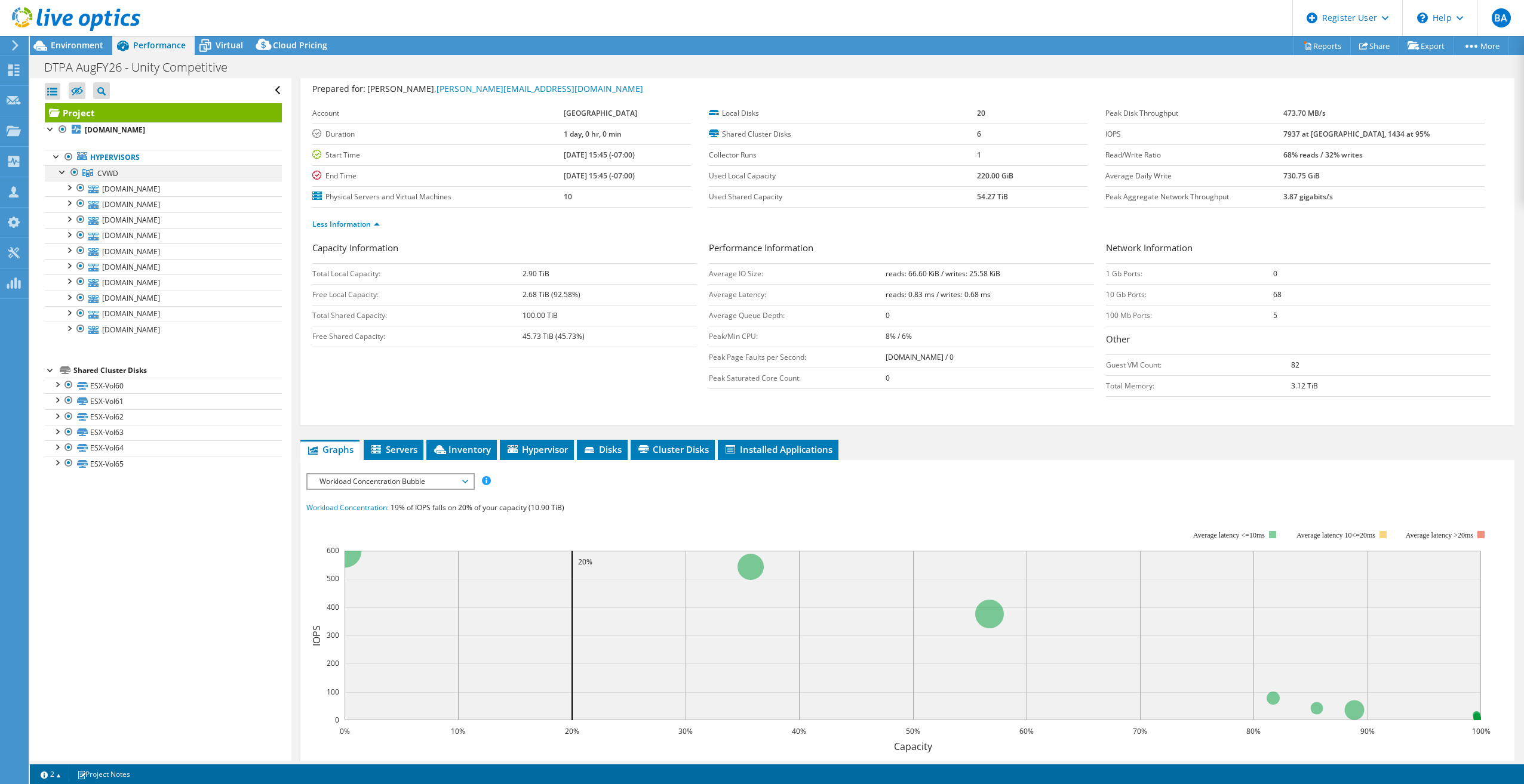
click at [61, 172] on div at bounding box center [63, 171] width 12 height 12
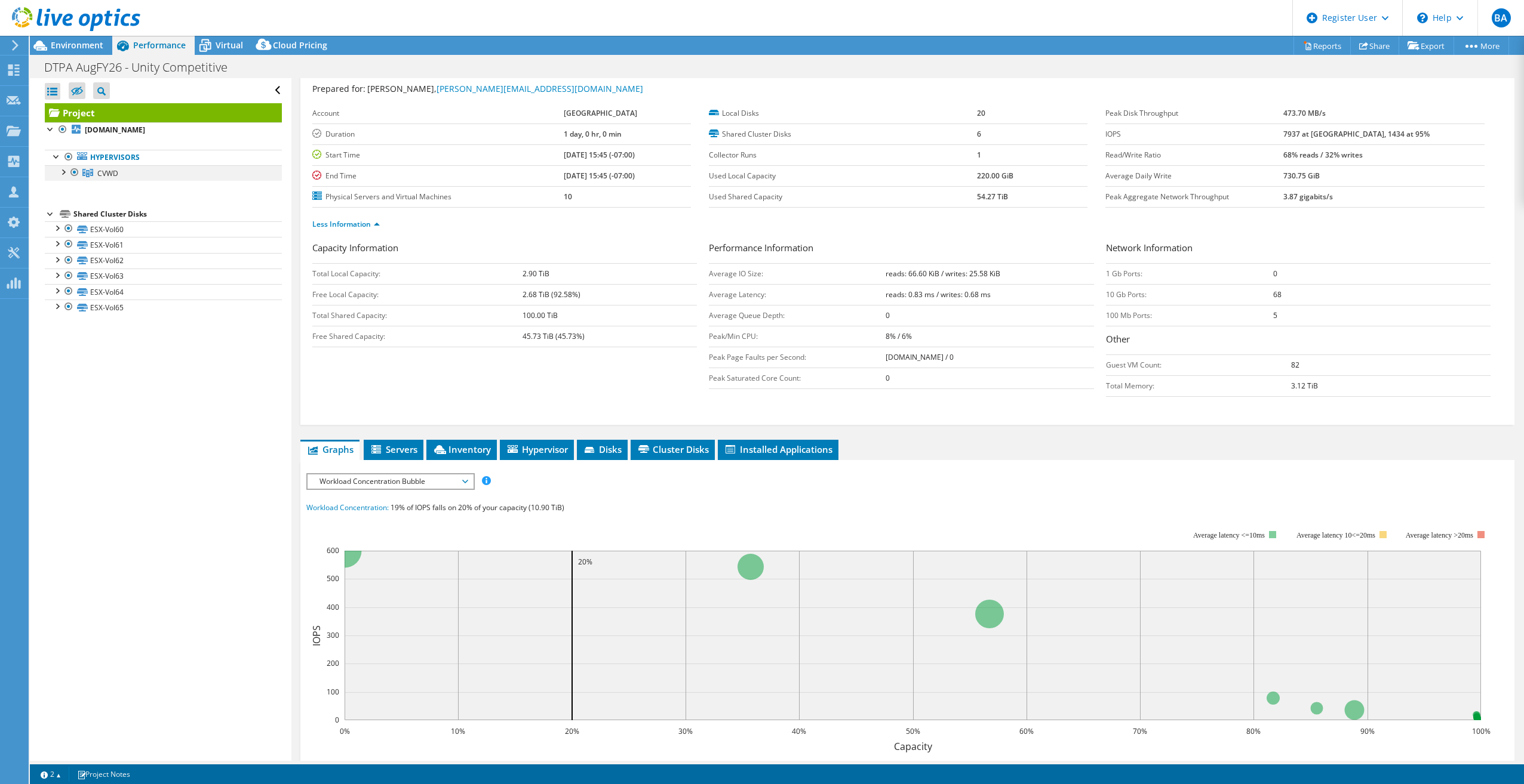
click at [61, 172] on div at bounding box center [63, 171] width 12 height 12
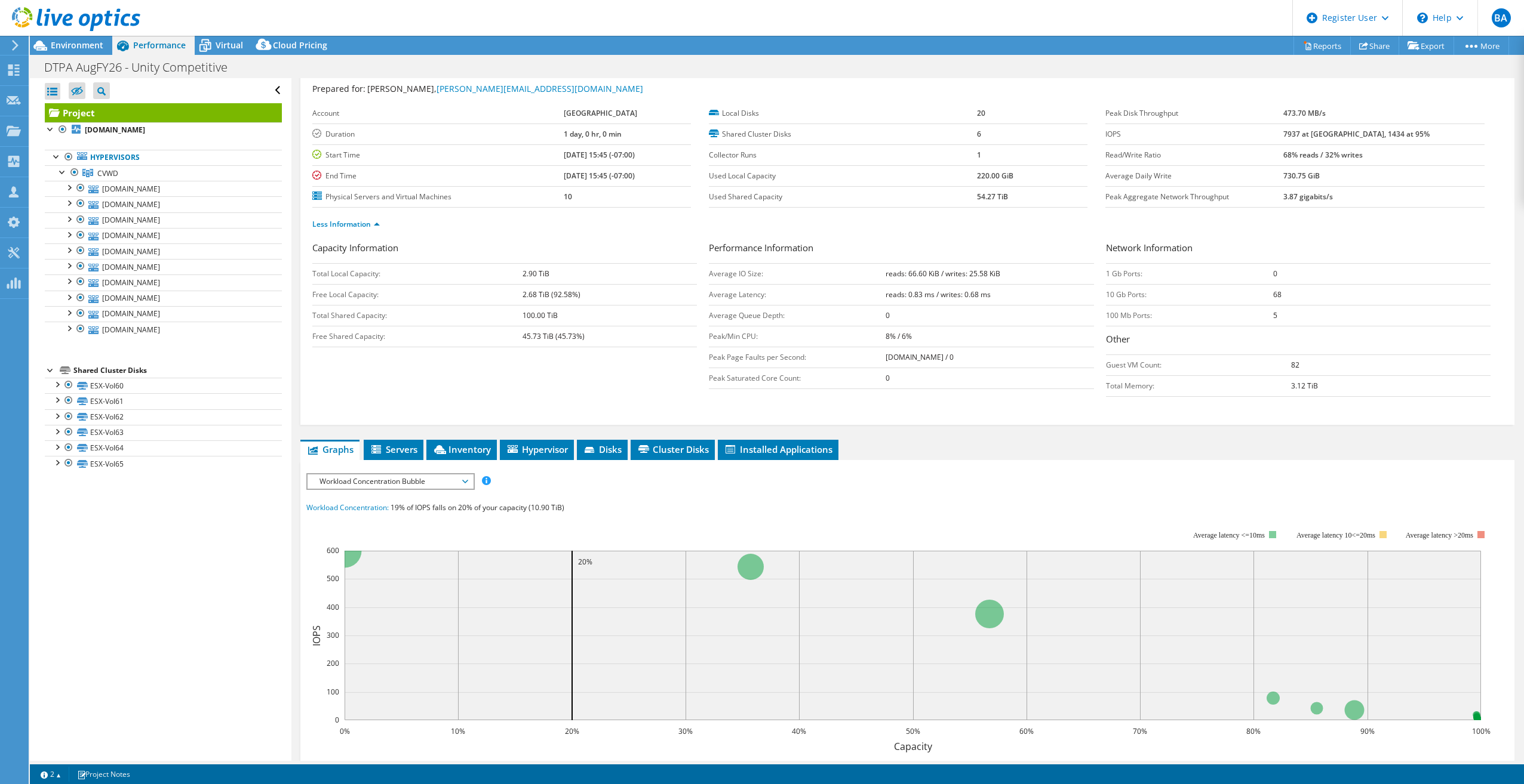
click at [51, 371] on div at bounding box center [51, 369] width 12 height 12
click at [405, 445] on span "Servers" at bounding box center [393, 449] width 48 height 12
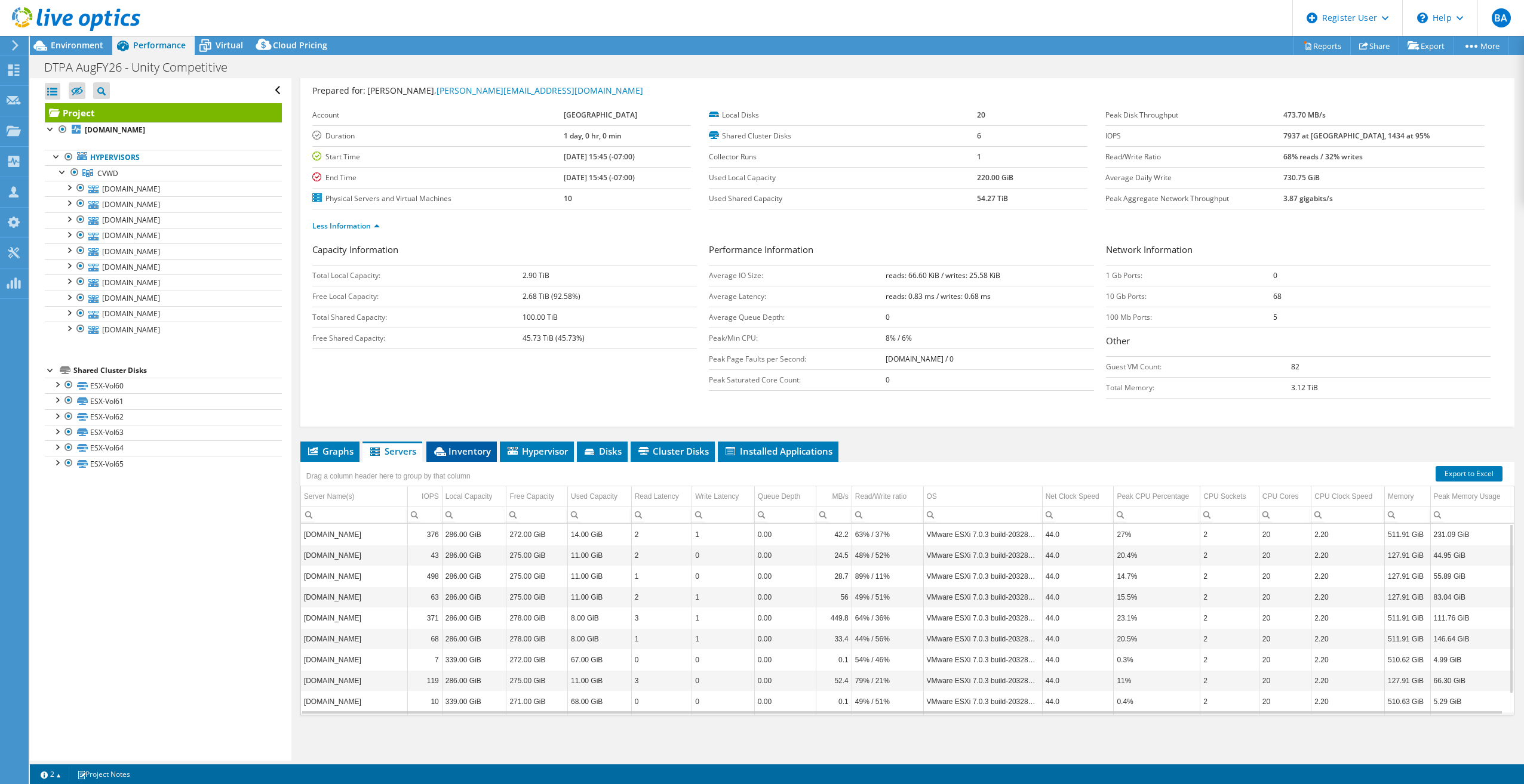
click at [474, 454] on span "Inventory" at bounding box center [462, 451] width 59 height 12
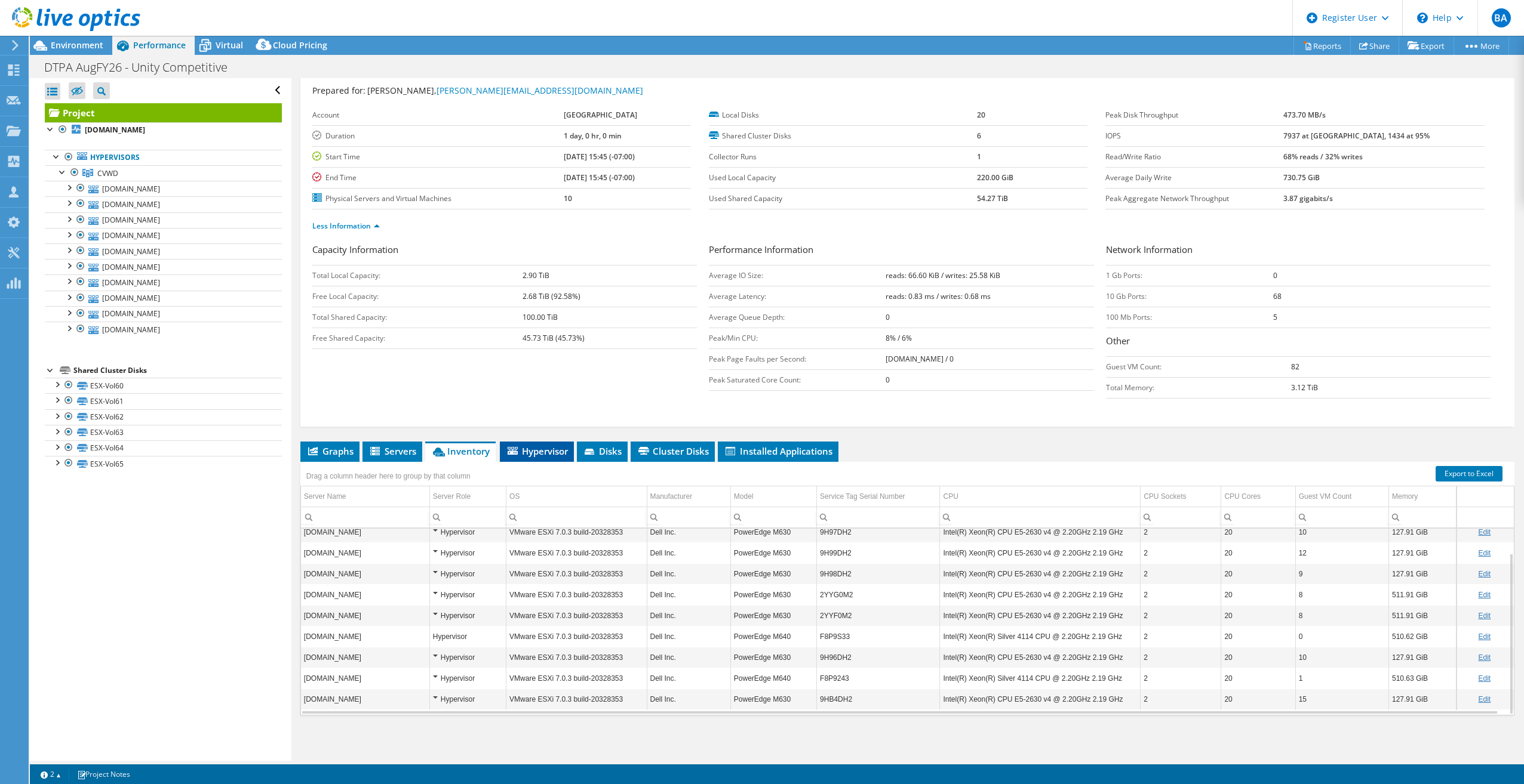
click at [525, 455] on span "Hypervisor" at bounding box center [536, 451] width 62 height 12
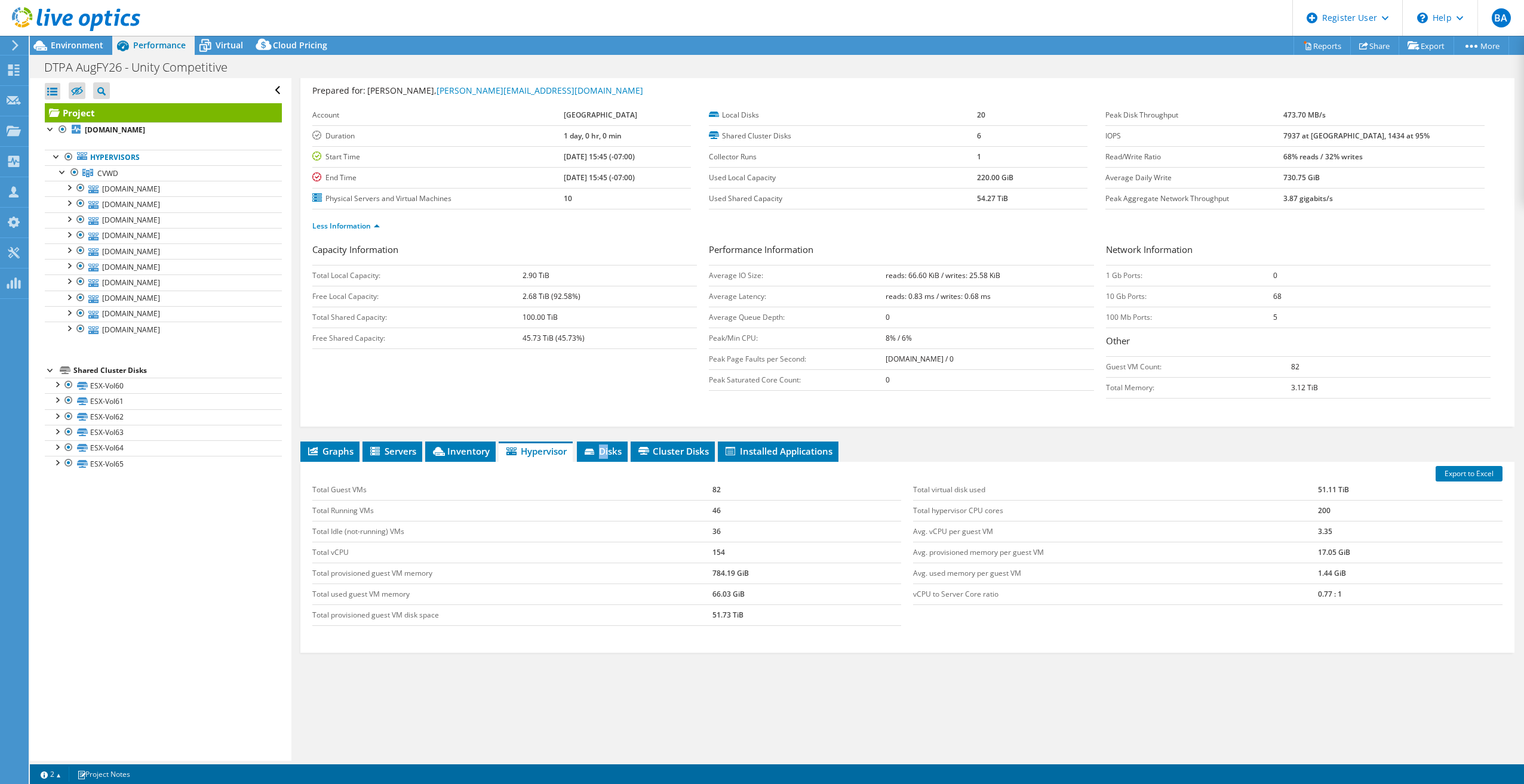
drag, startPoint x: 611, startPoint y: 441, endPoint x: 611, endPoint y: 435, distance: 6.0
click at [611, 435] on div "Project Details Prepared for: [PERSON_NAME], [PERSON_NAME][EMAIL_ADDRESS][DOMAI…" at bounding box center [907, 404] width 1232 height 712
drag, startPoint x: 611, startPoint y: 435, endPoint x: 607, endPoint y: 455, distance: 20.4
click at [607, 455] on span "Disks" at bounding box center [603, 451] width 39 height 12
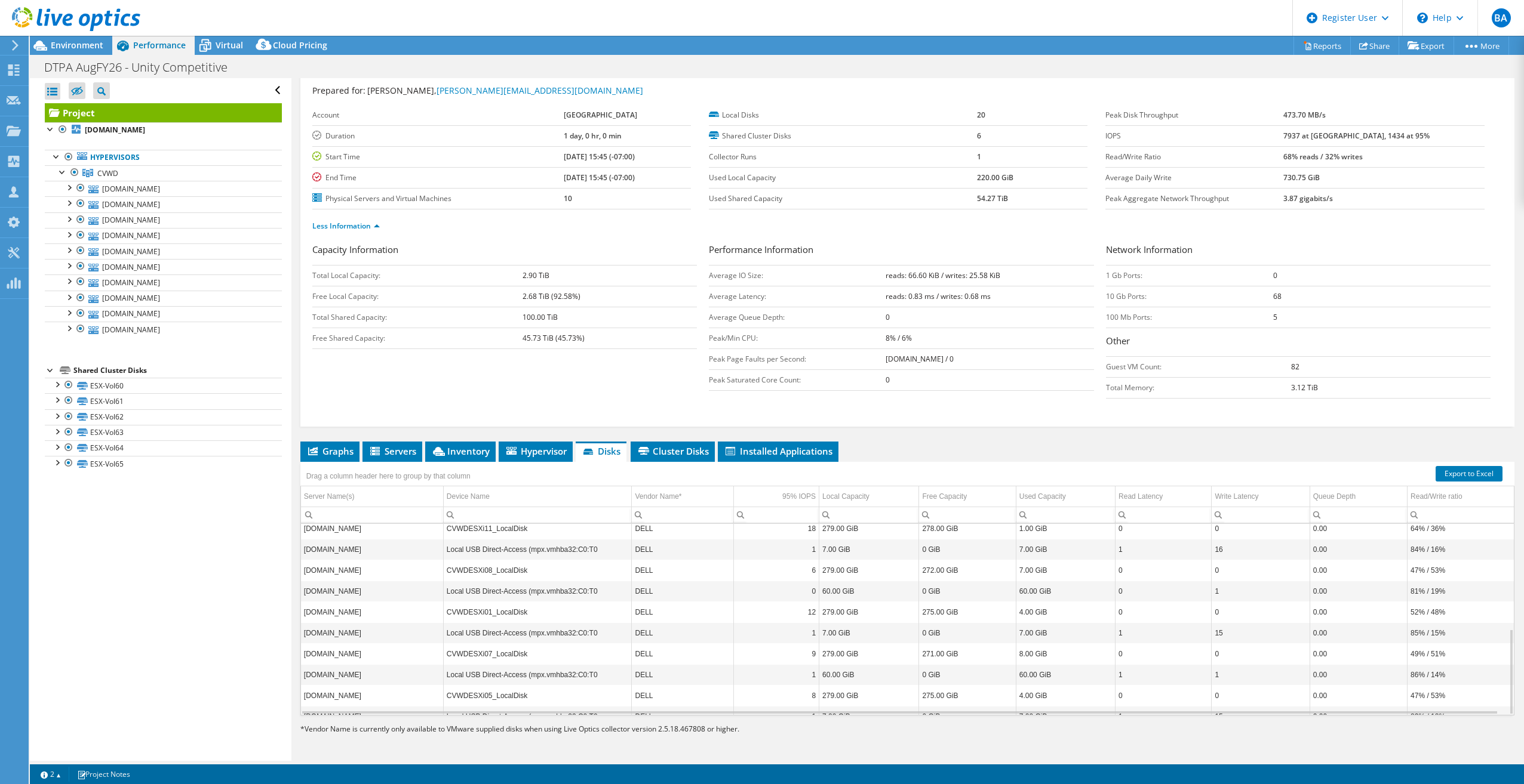
scroll to position [232, 0]
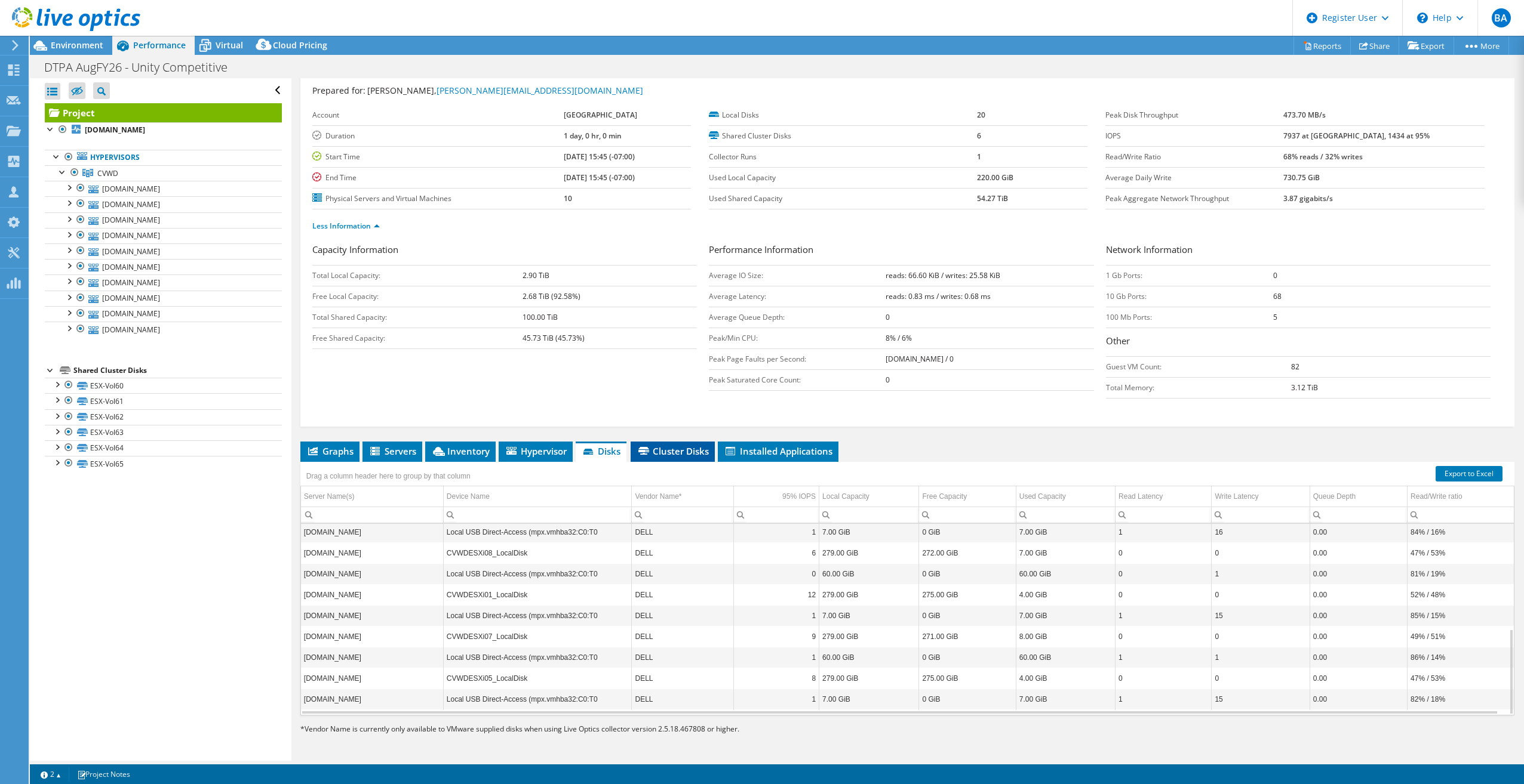
click at [678, 454] on span "Cluster Disks" at bounding box center [672, 451] width 72 height 12
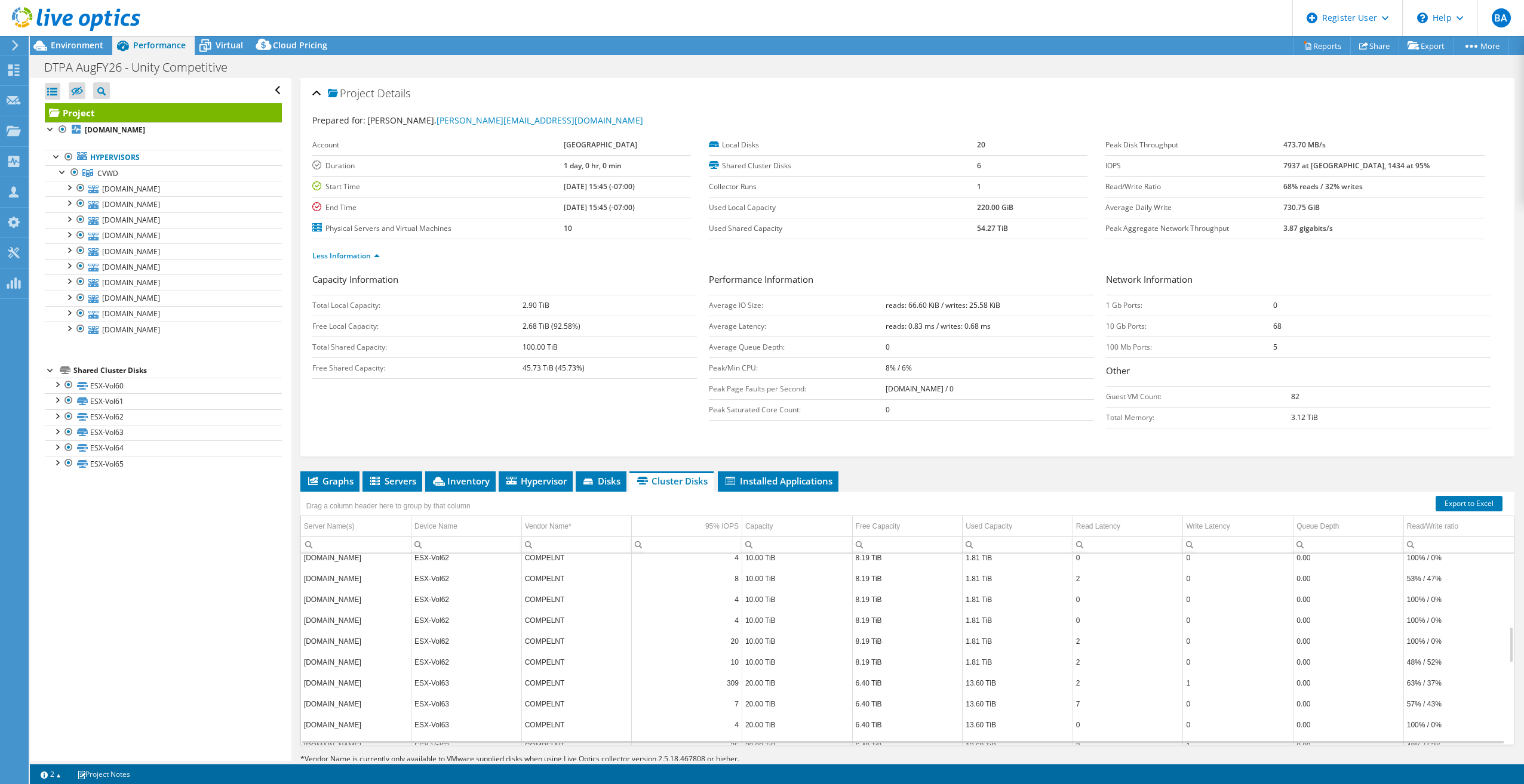
scroll to position [0, 0]
click at [611, 480] on span "Disks" at bounding box center [601, 481] width 39 height 12
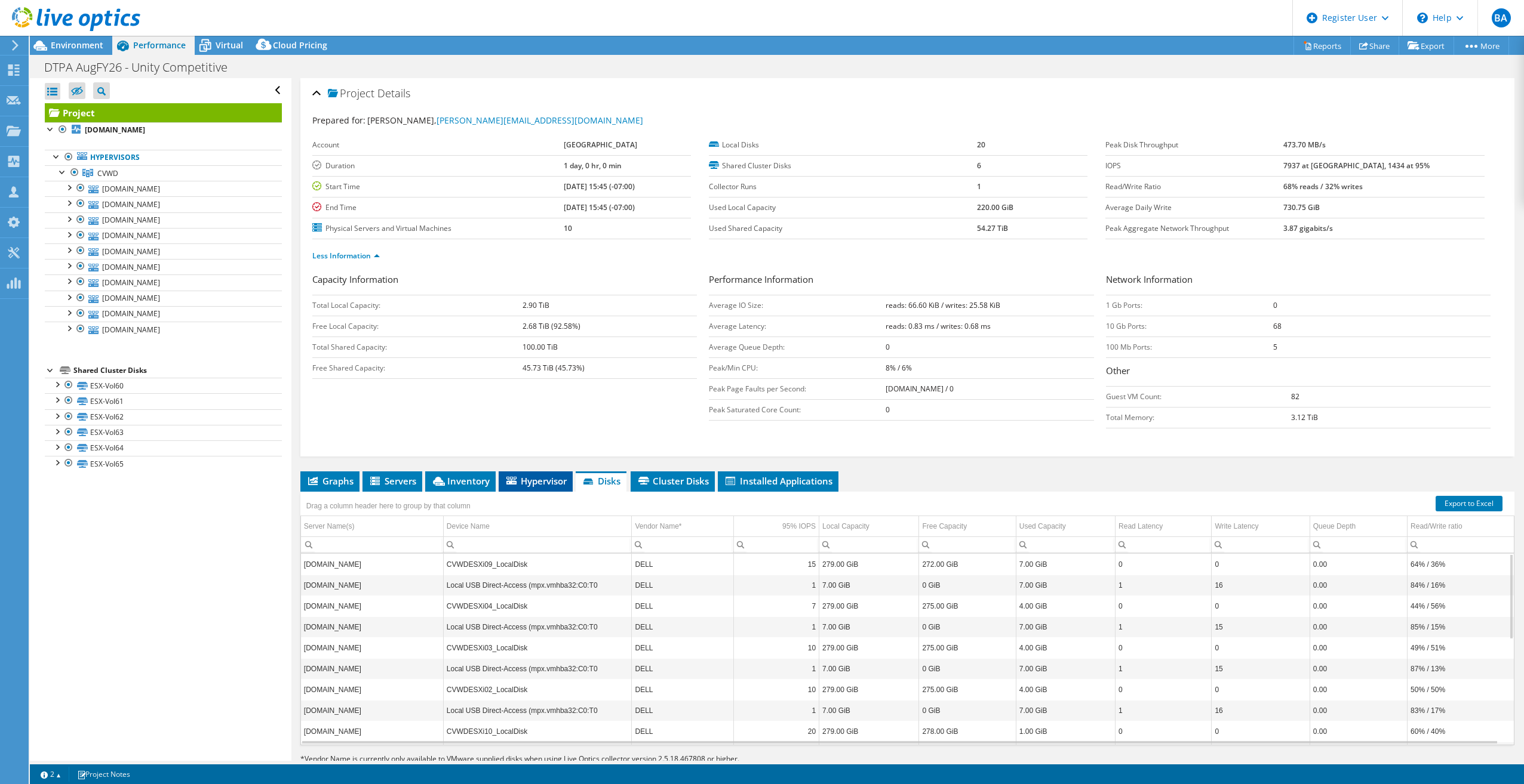
click at [539, 484] on span "Hypervisor" at bounding box center [536, 481] width 62 height 12
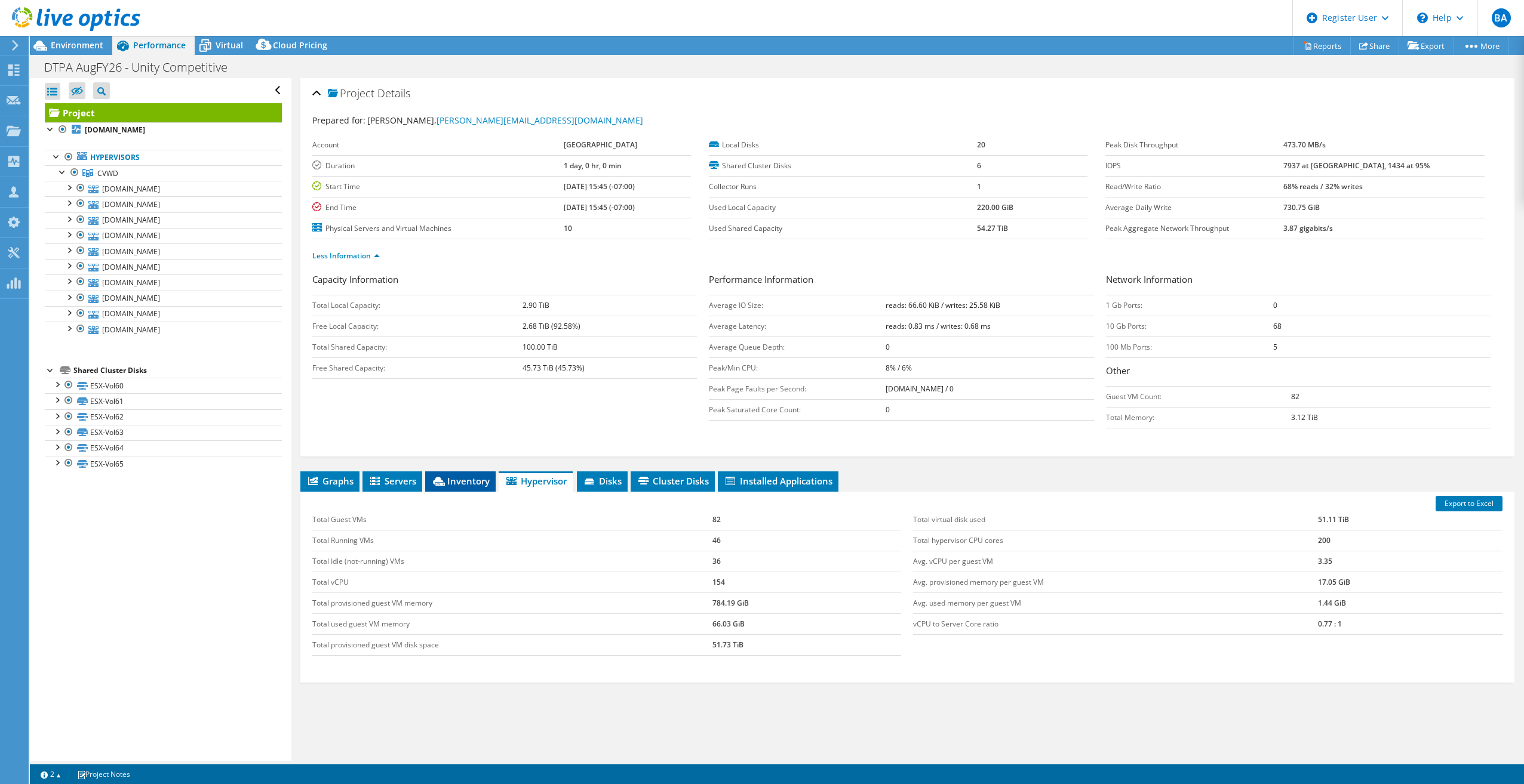
click at [443, 477] on icon at bounding box center [439, 481] width 12 height 9
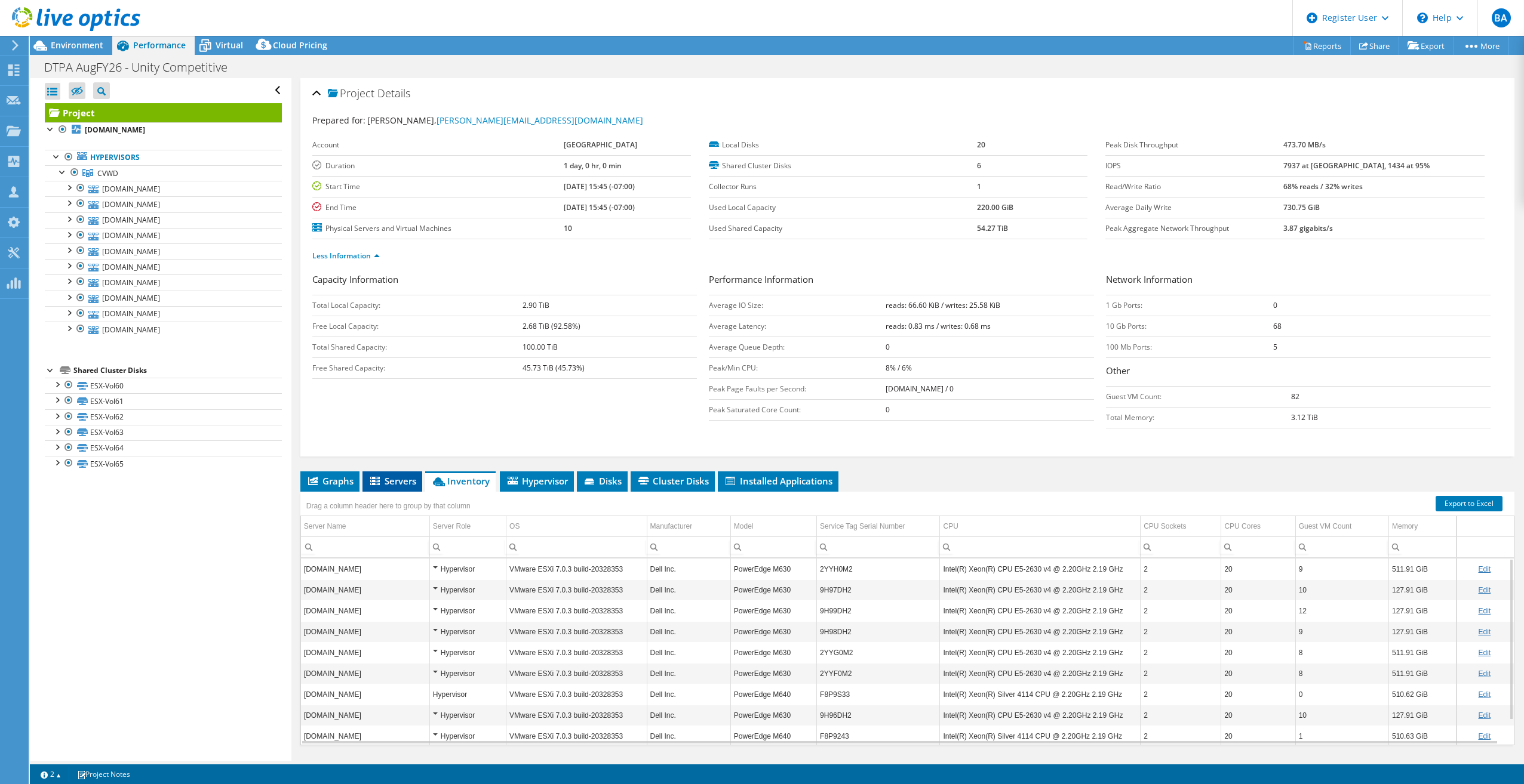
click at [380, 474] on li "Servers" at bounding box center [392, 481] width 60 height 20
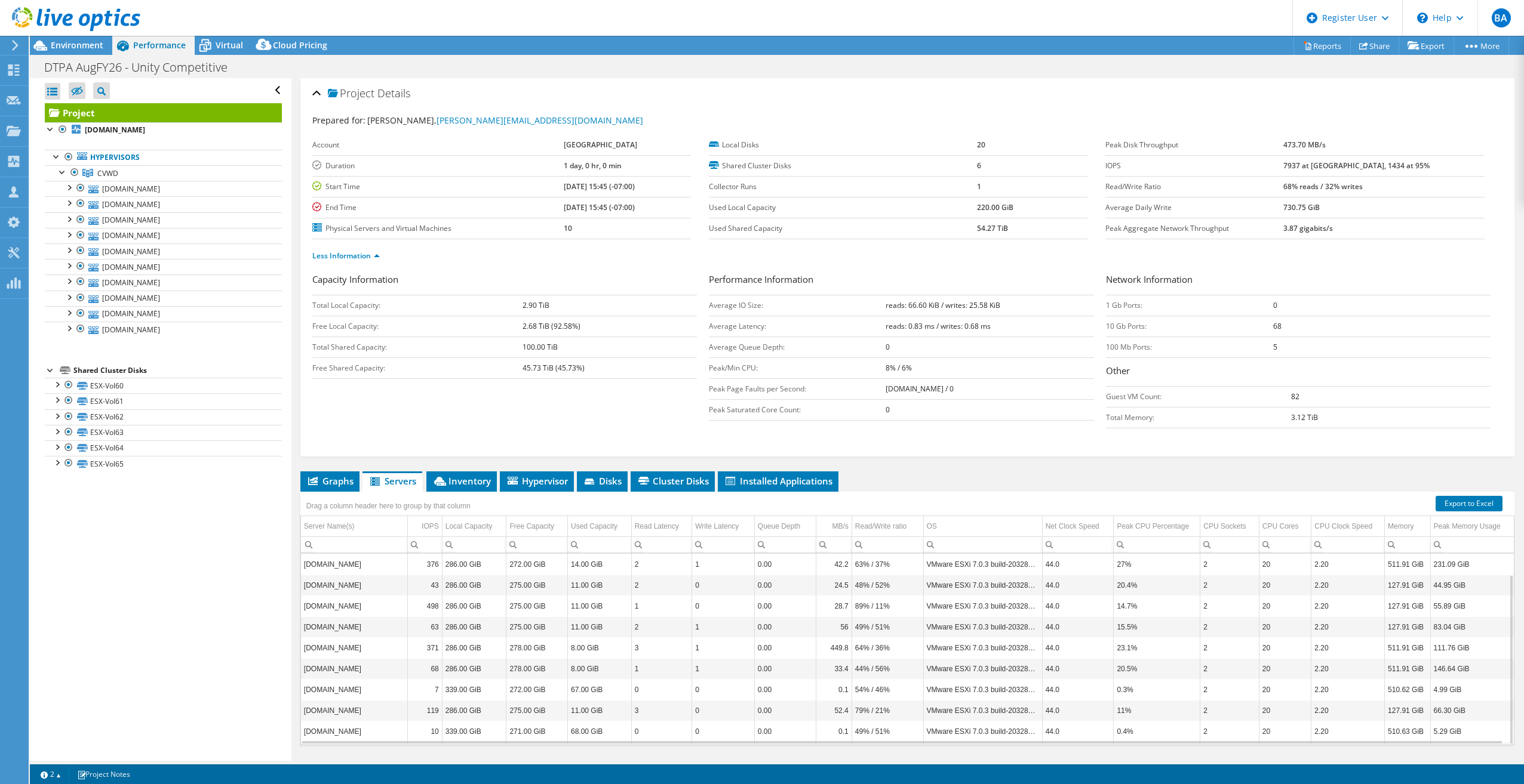
scroll to position [30, 0]
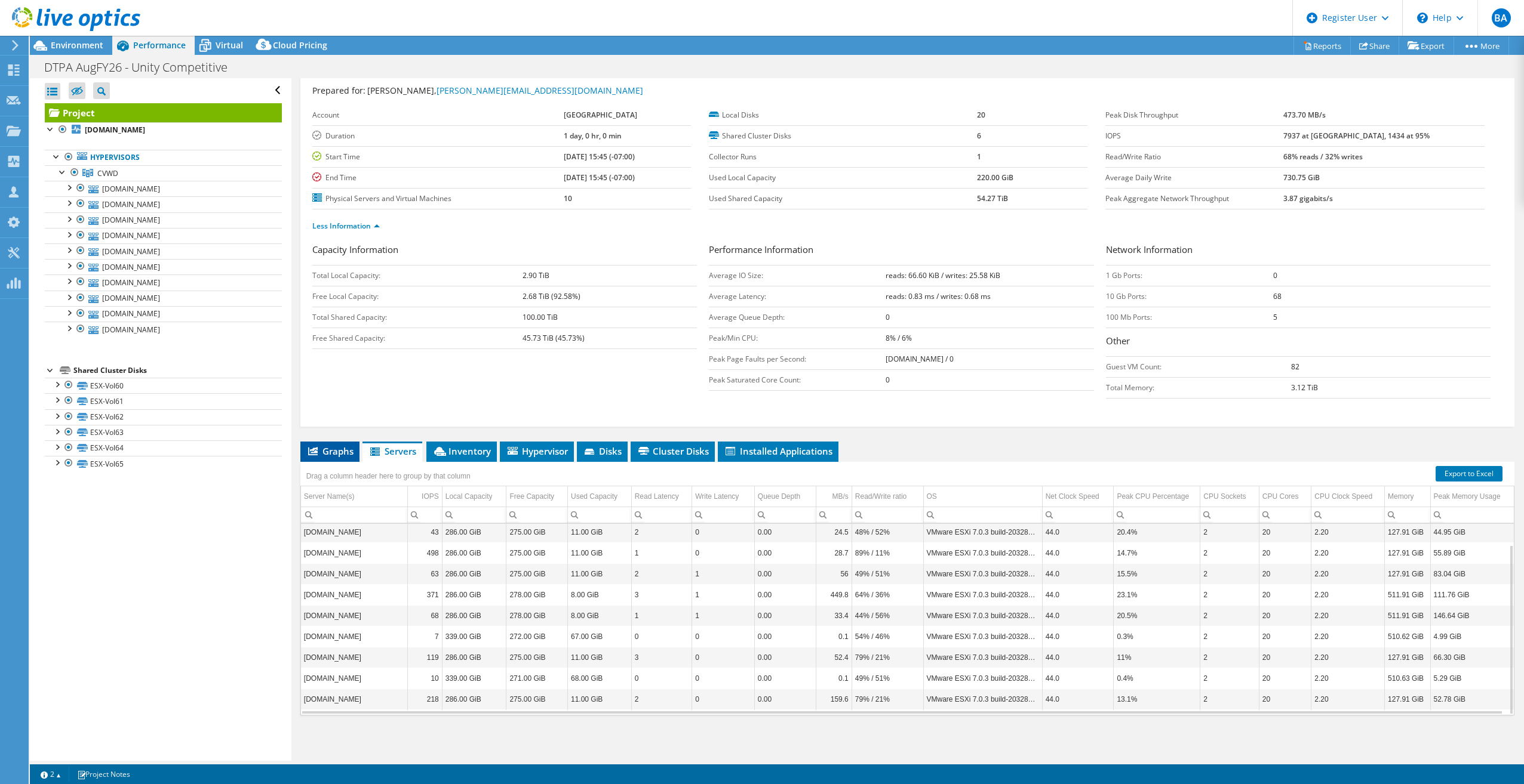
click at [341, 460] on li "Graphs" at bounding box center [330, 451] width 59 height 20
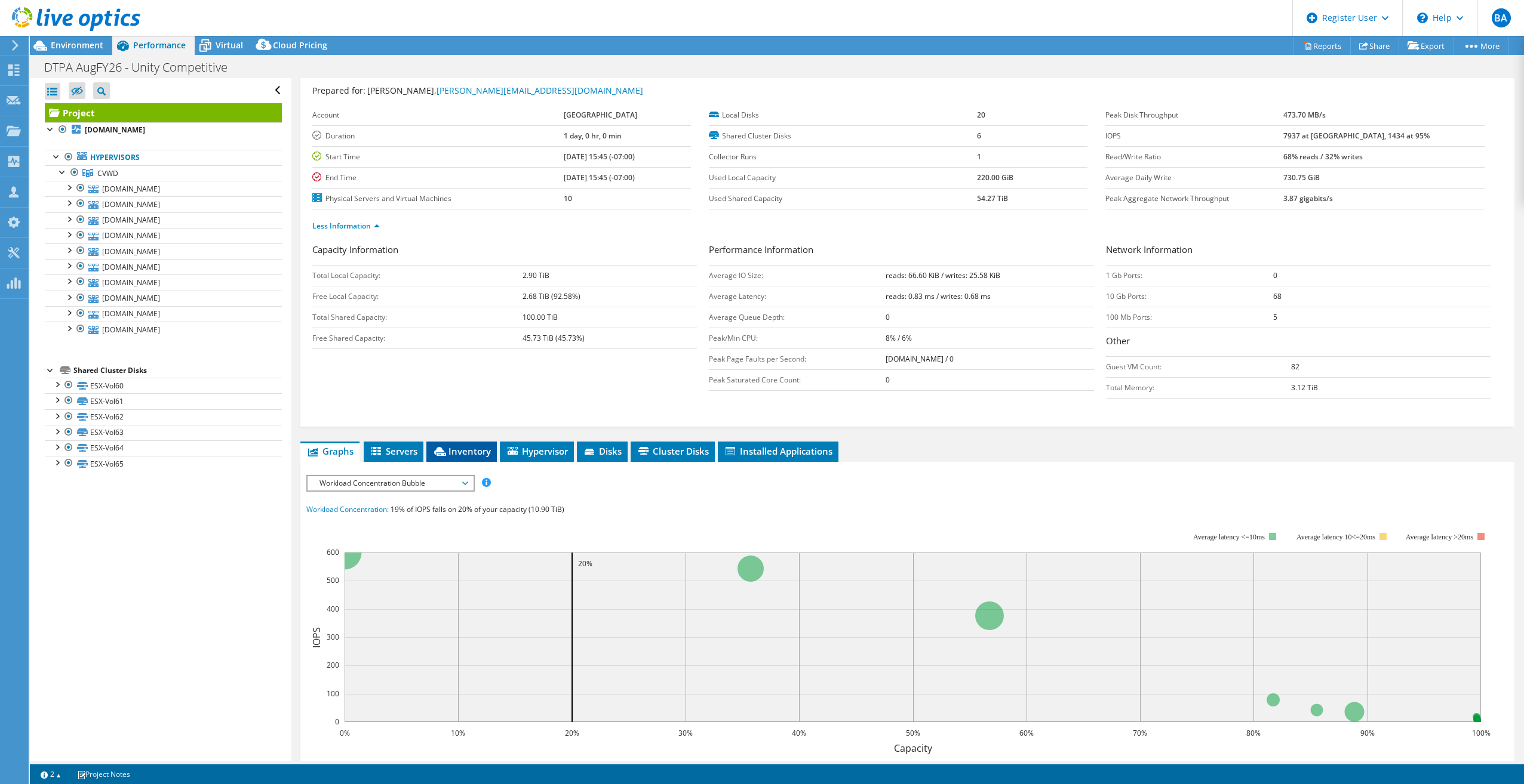
click at [479, 446] on span "Inventory" at bounding box center [462, 451] width 59 height 12
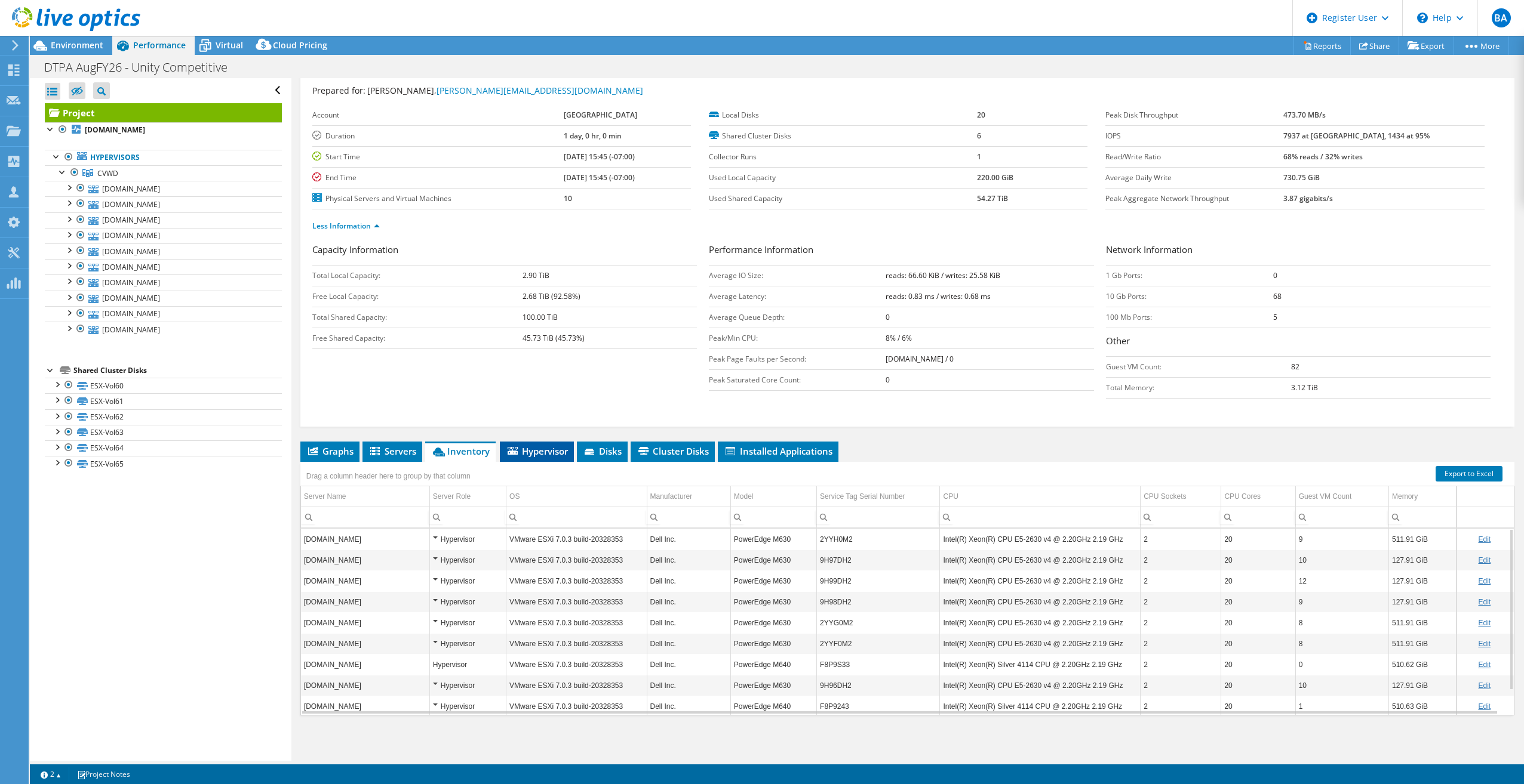
click at [530, 446] on span "Hypervisor" at bounding box center [536, 451] width 62 height 12
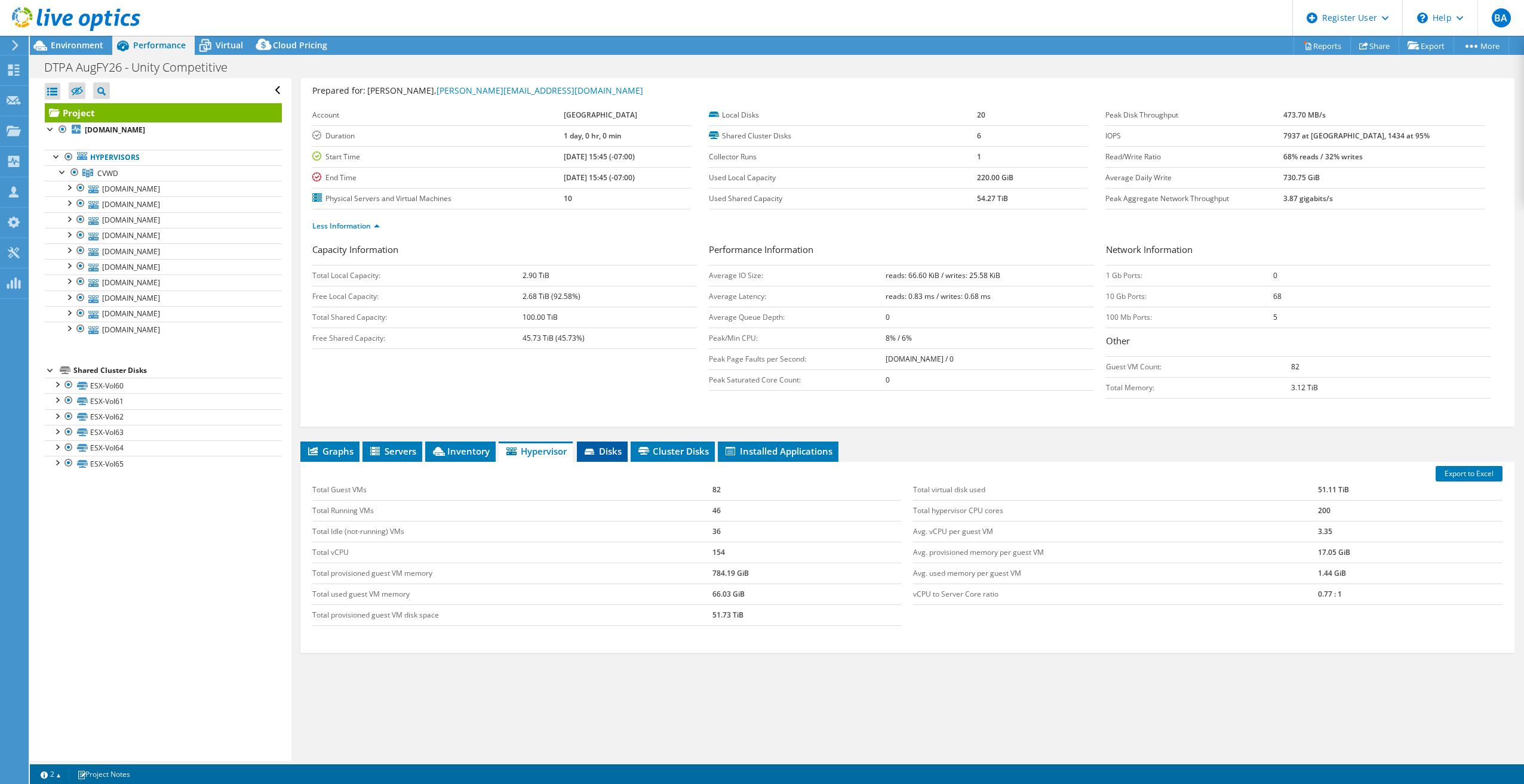
click at [601, 447] on span "Disks" at bounding box center [603, 451] width 39 height 12
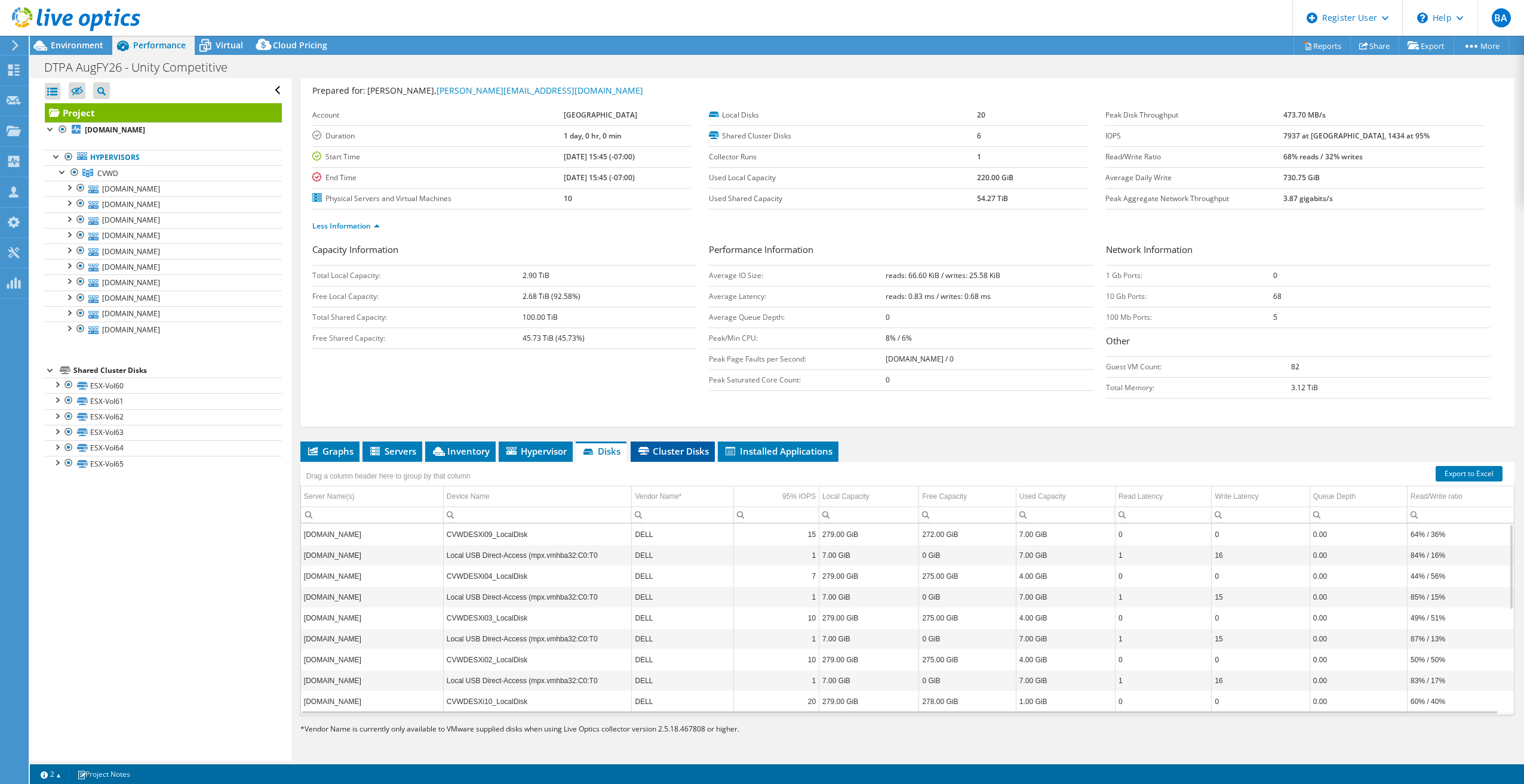
click at [671, 450] on span "Cluster Disks" at bounding box center [672, 451] width 72 height 12
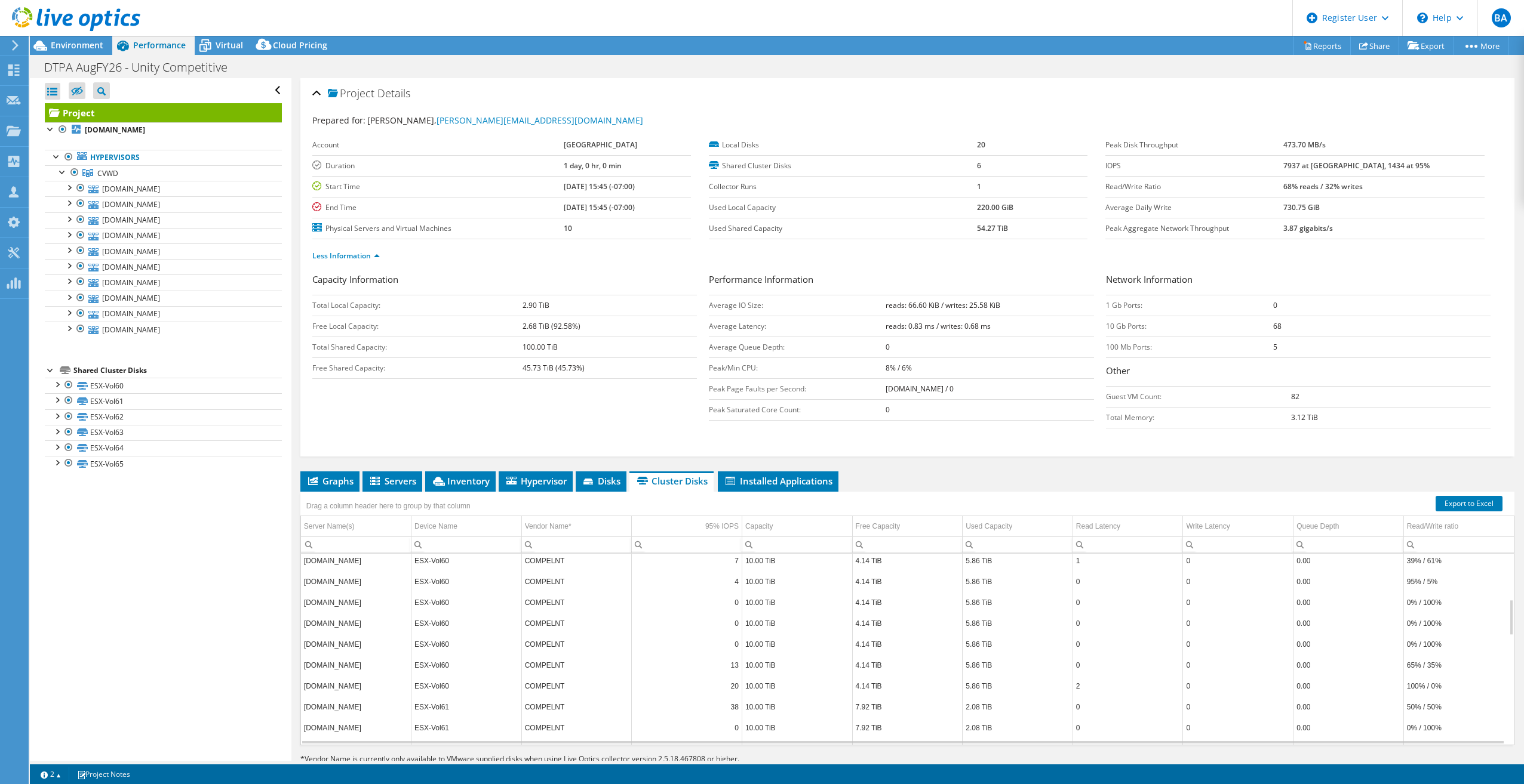
scroll to position [0, 0]
drag, startPoint x: 414, startPoint y: 561, endPoint x: 446, endPoint y: 568, distance: 32.8
click at [446, 568] on td "ESX-Vol60" at bounding box center [467, 565] width 111 height 21
copy td "ESX-Vol60"
click at [592, 486] on icon at bounding box center [590, 483] width 12 height 8
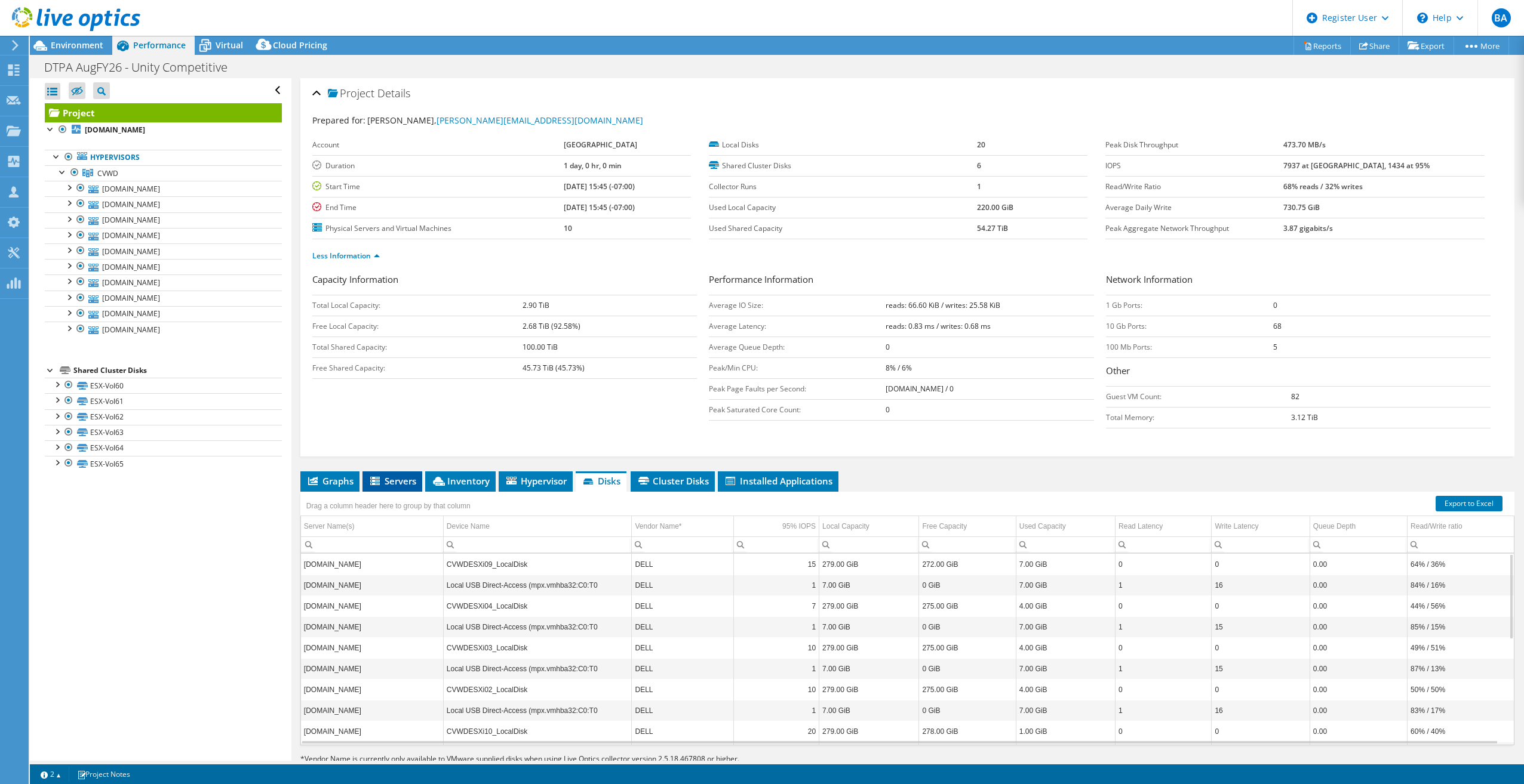
click at [401, 476] on span "Servers" at bounding box center [392, 481] width 48 height 12
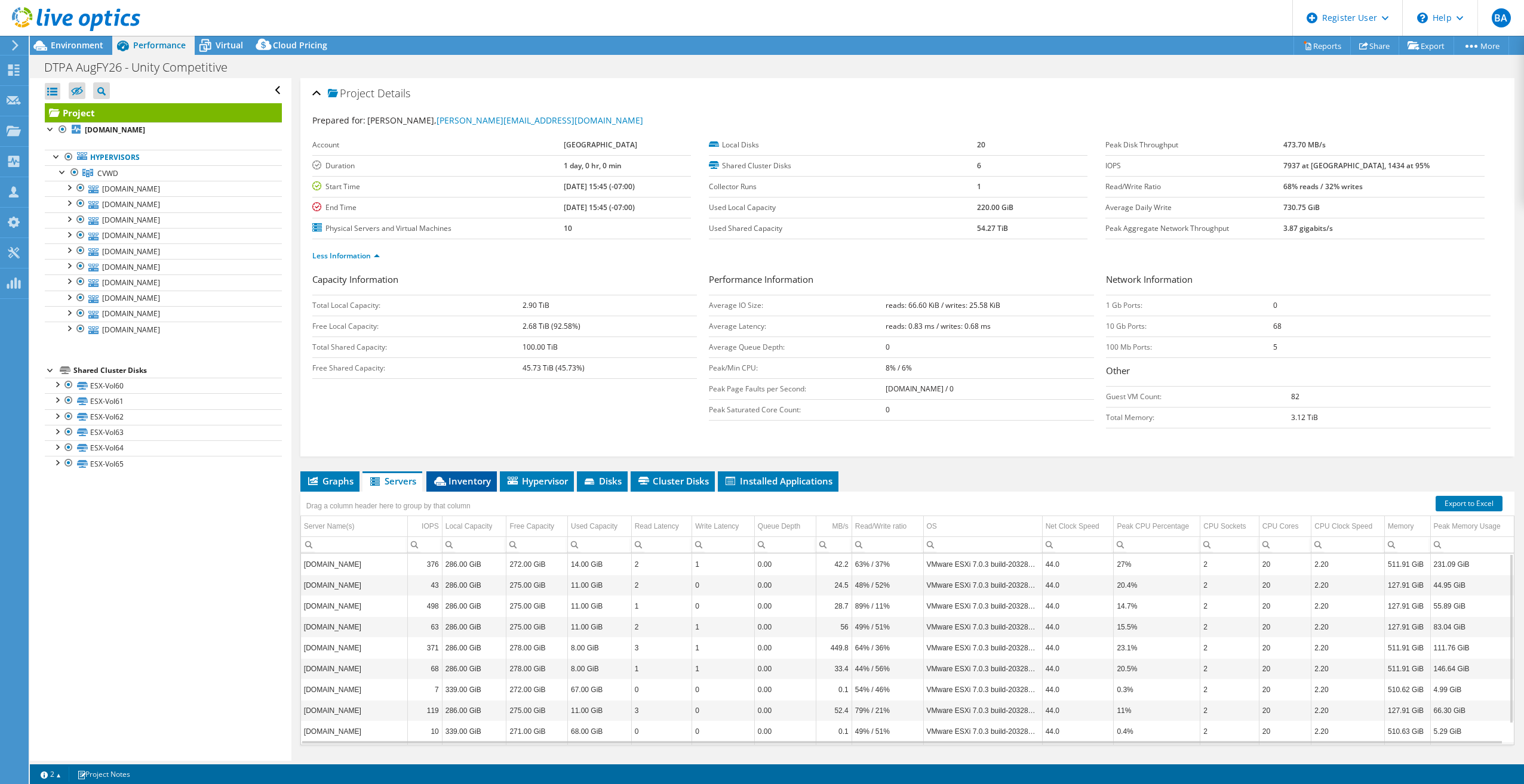
click at [483, 483] on span "Inventory" at bounding box center [462, 481] width 59 height 12
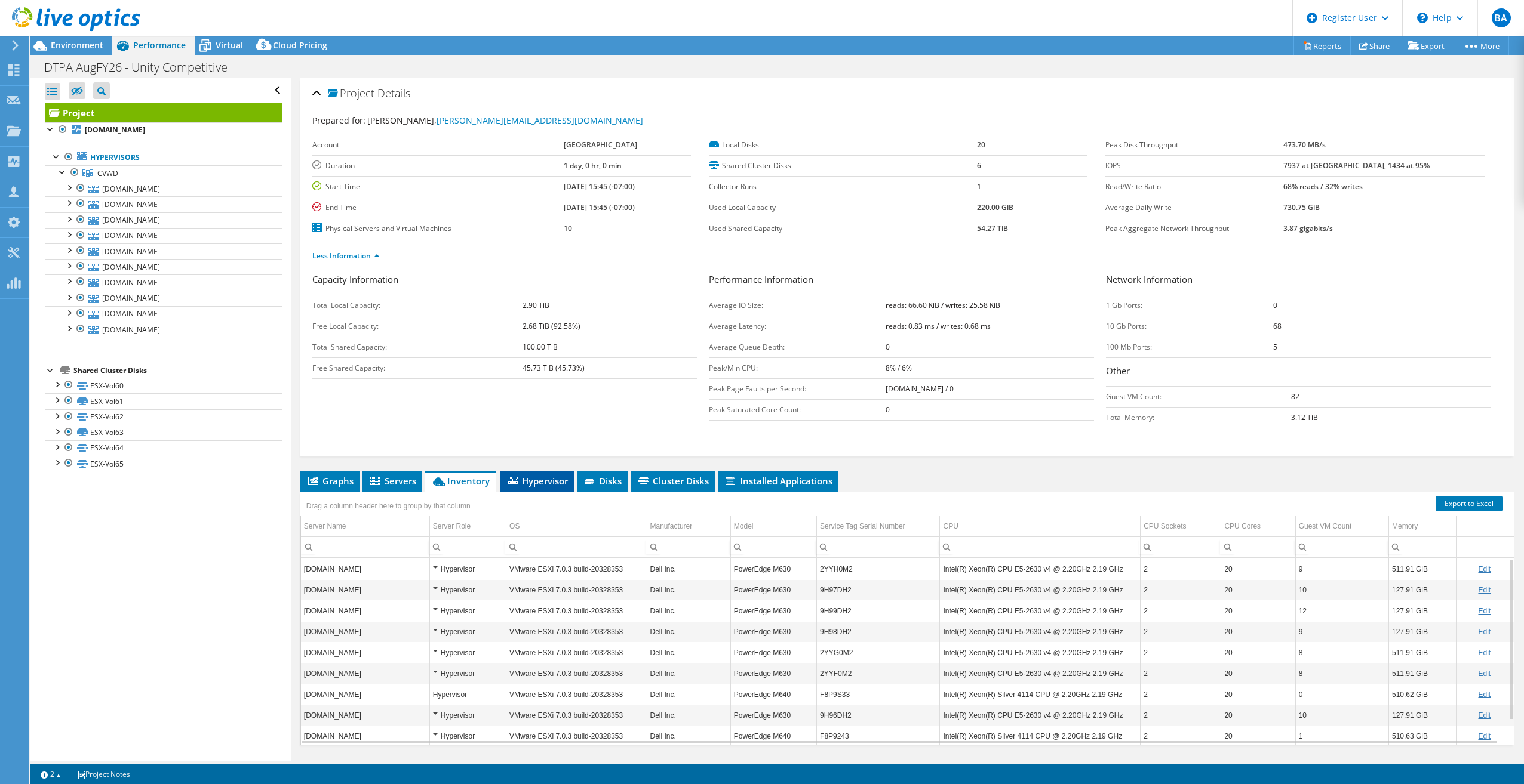
click at [547, 483] on span "Hypervisor" at bounding box center [536, 481] width 62 height 12
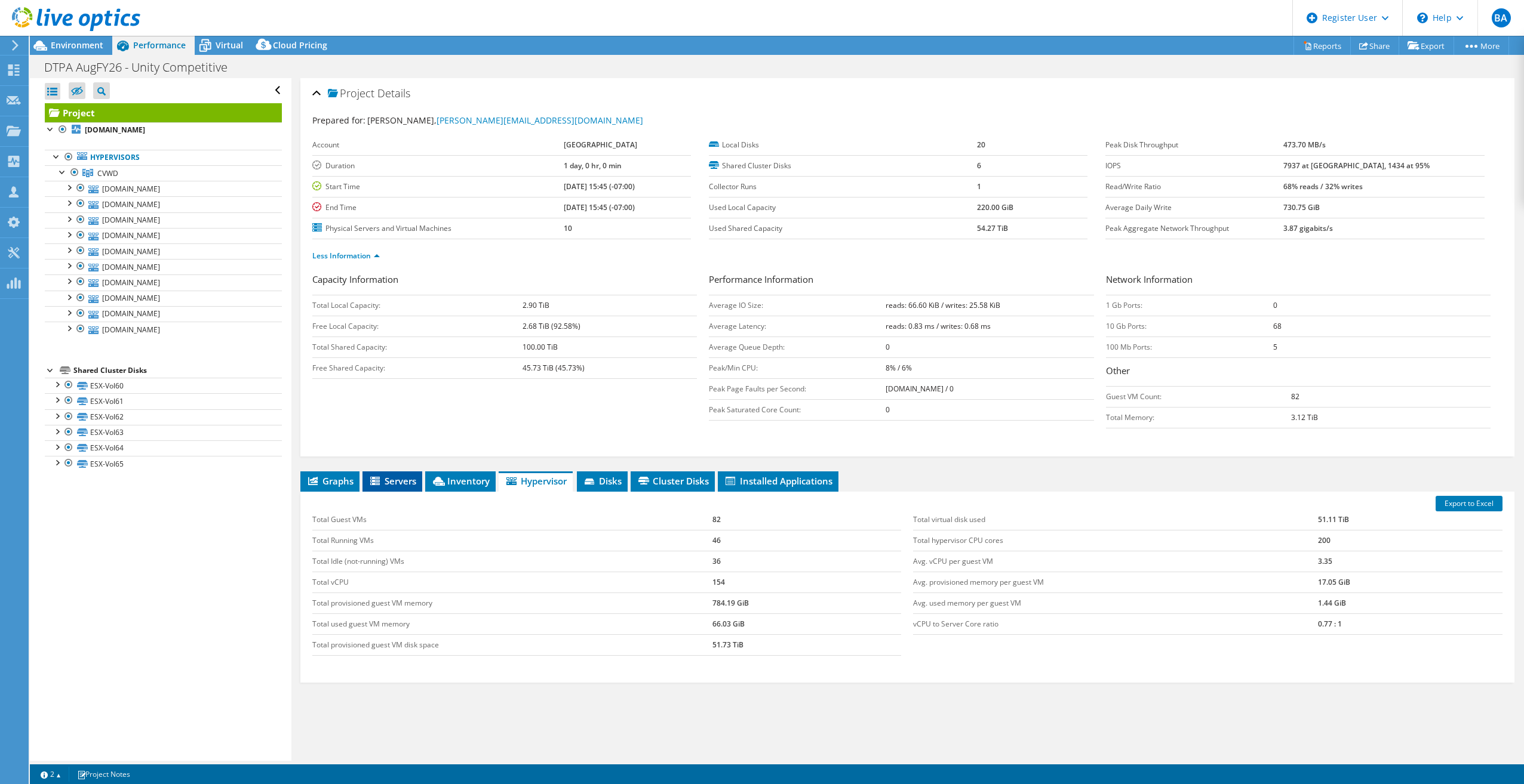
click at [391, 479] on span "Servers" at bounding box center [392, 481] width 48 height 12
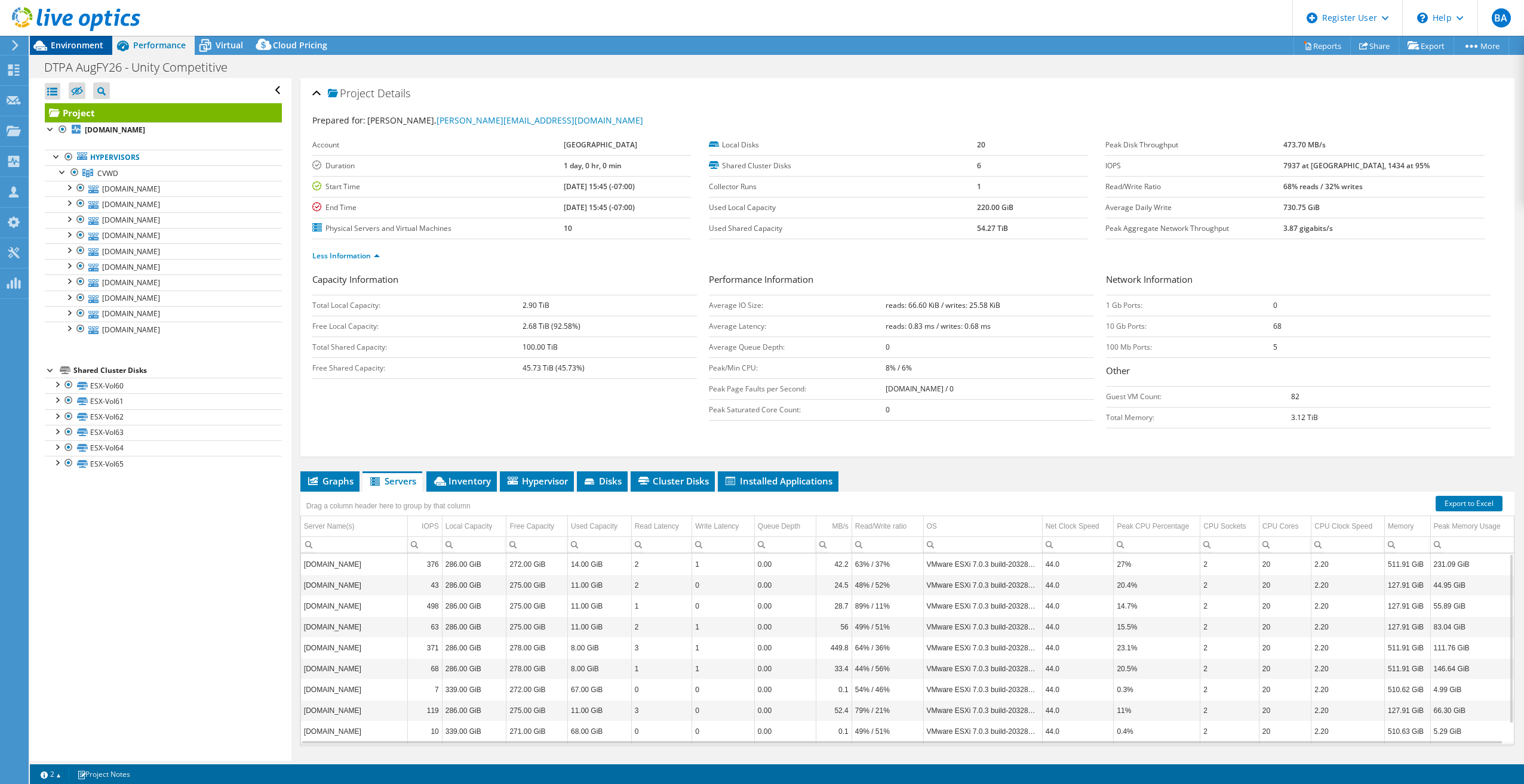
click at [67, 46] on span "Environment" at bounding box center [77, 44] width 53 height 11
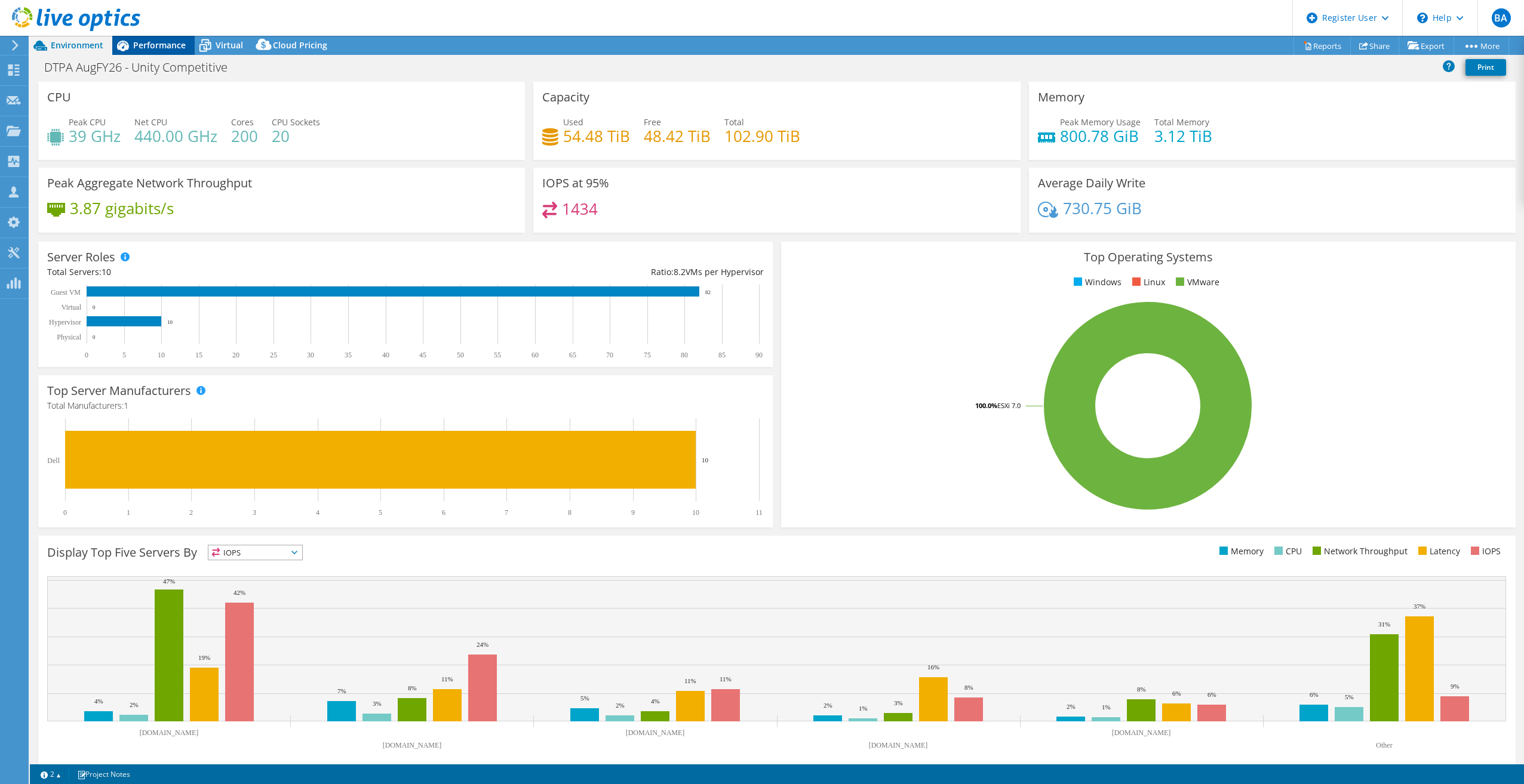
click at [141, 39] on div "Performance" at bounding box center [153, 45] width 82 height 19
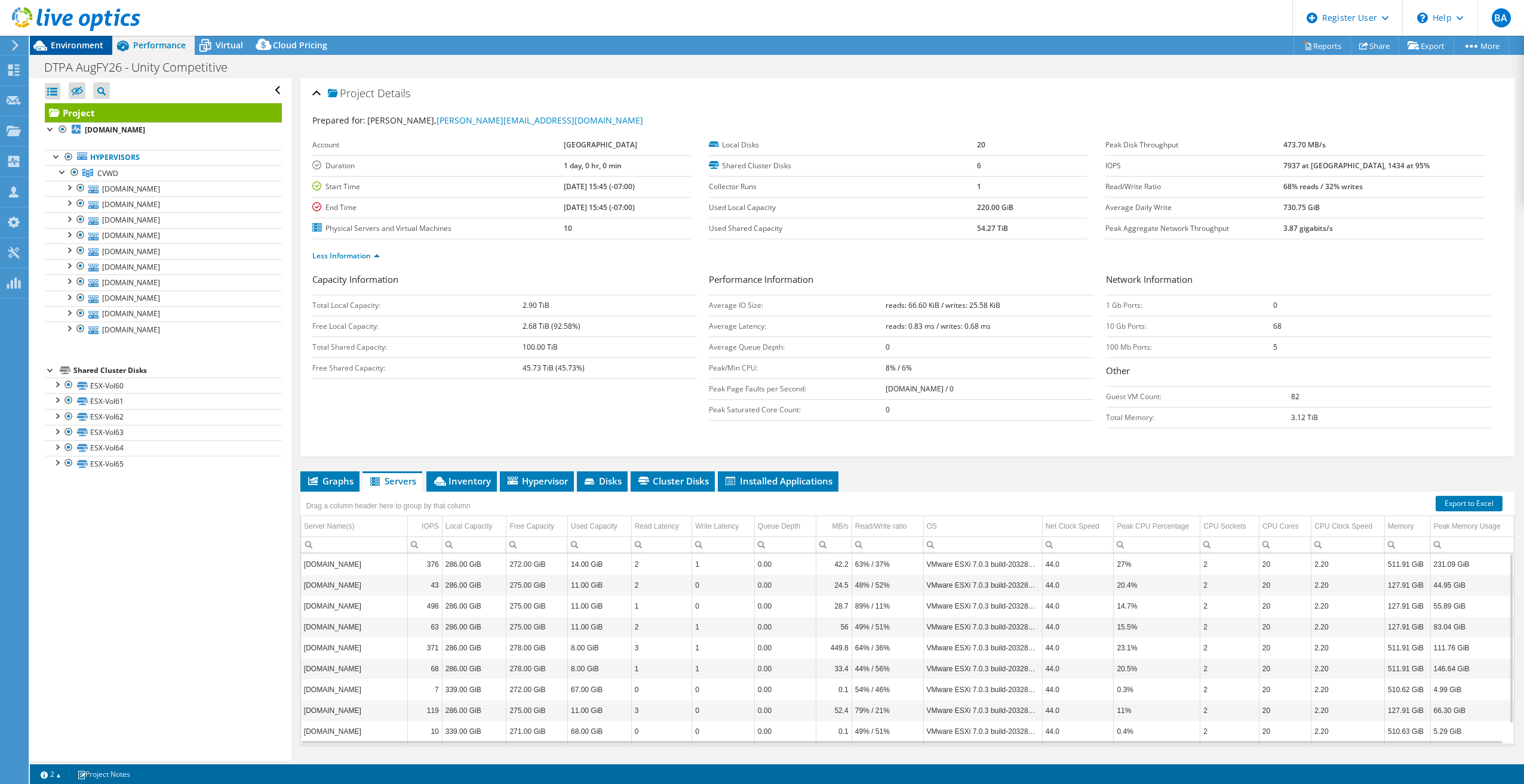
click at [94, 48] on span "Environment" at bounding box center [77, 44] width 53 height 11
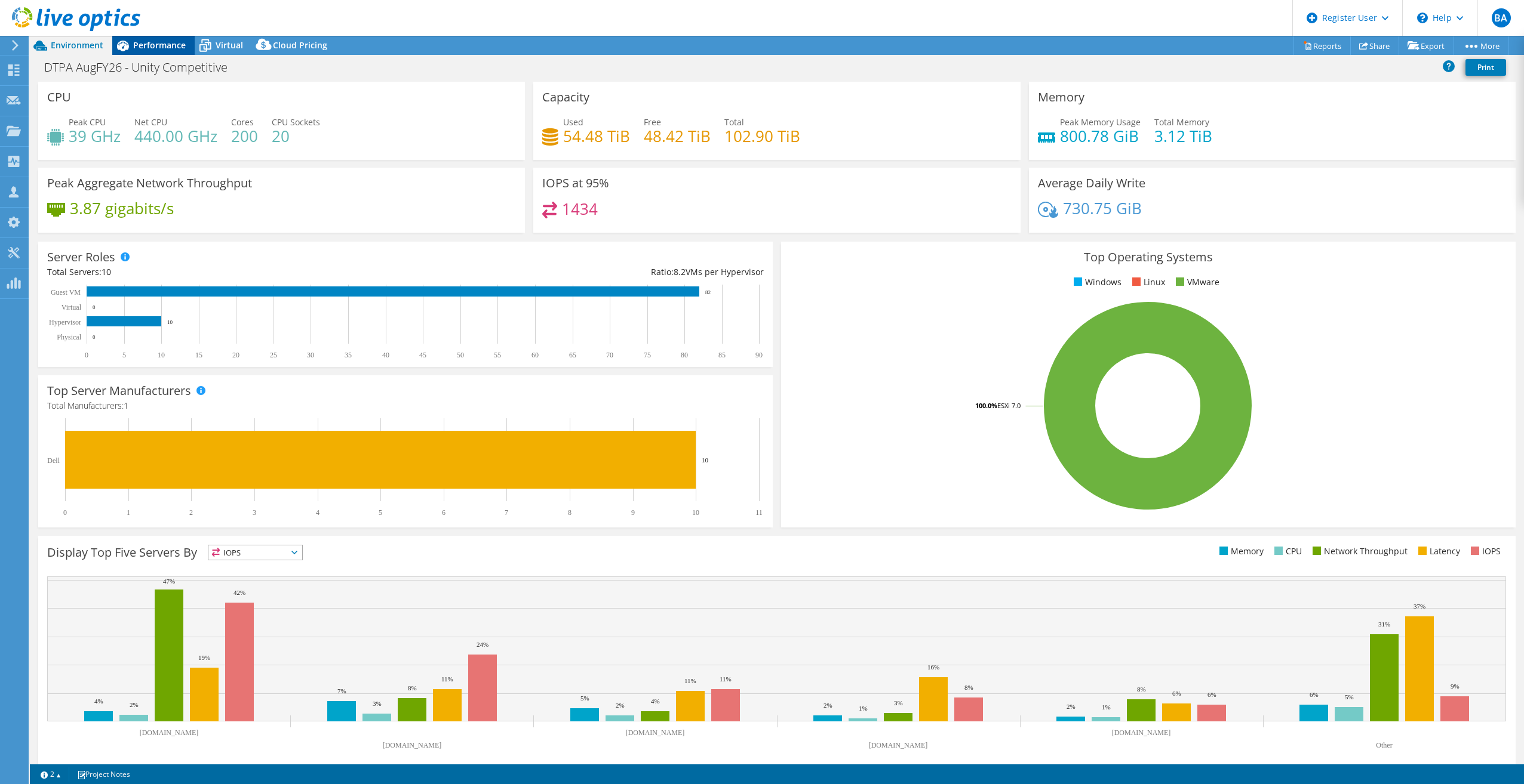
click at [132, 46] on icon at bounding box center [122, 46] width 21 height 21
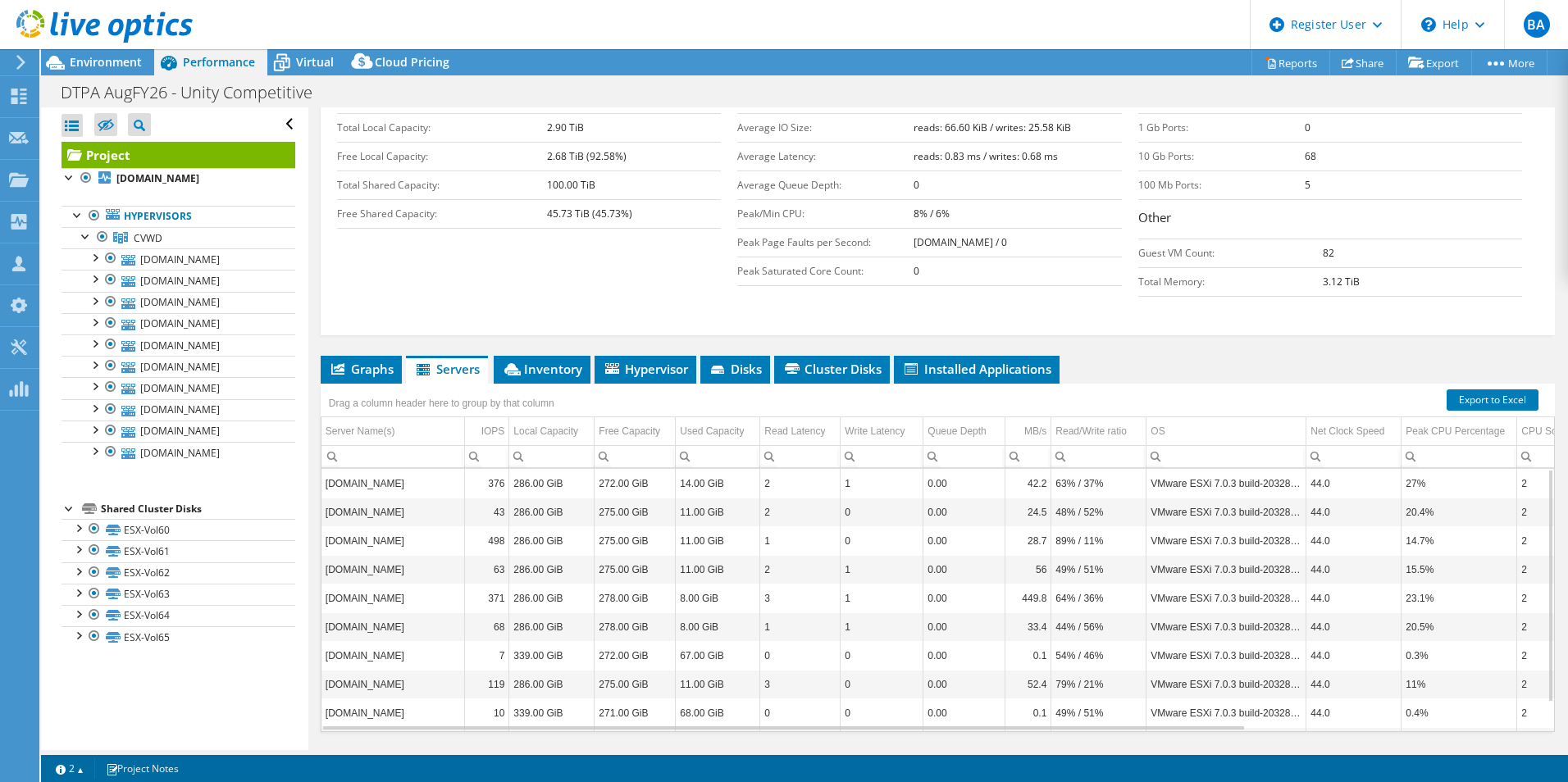
scroll to position [336, 0]
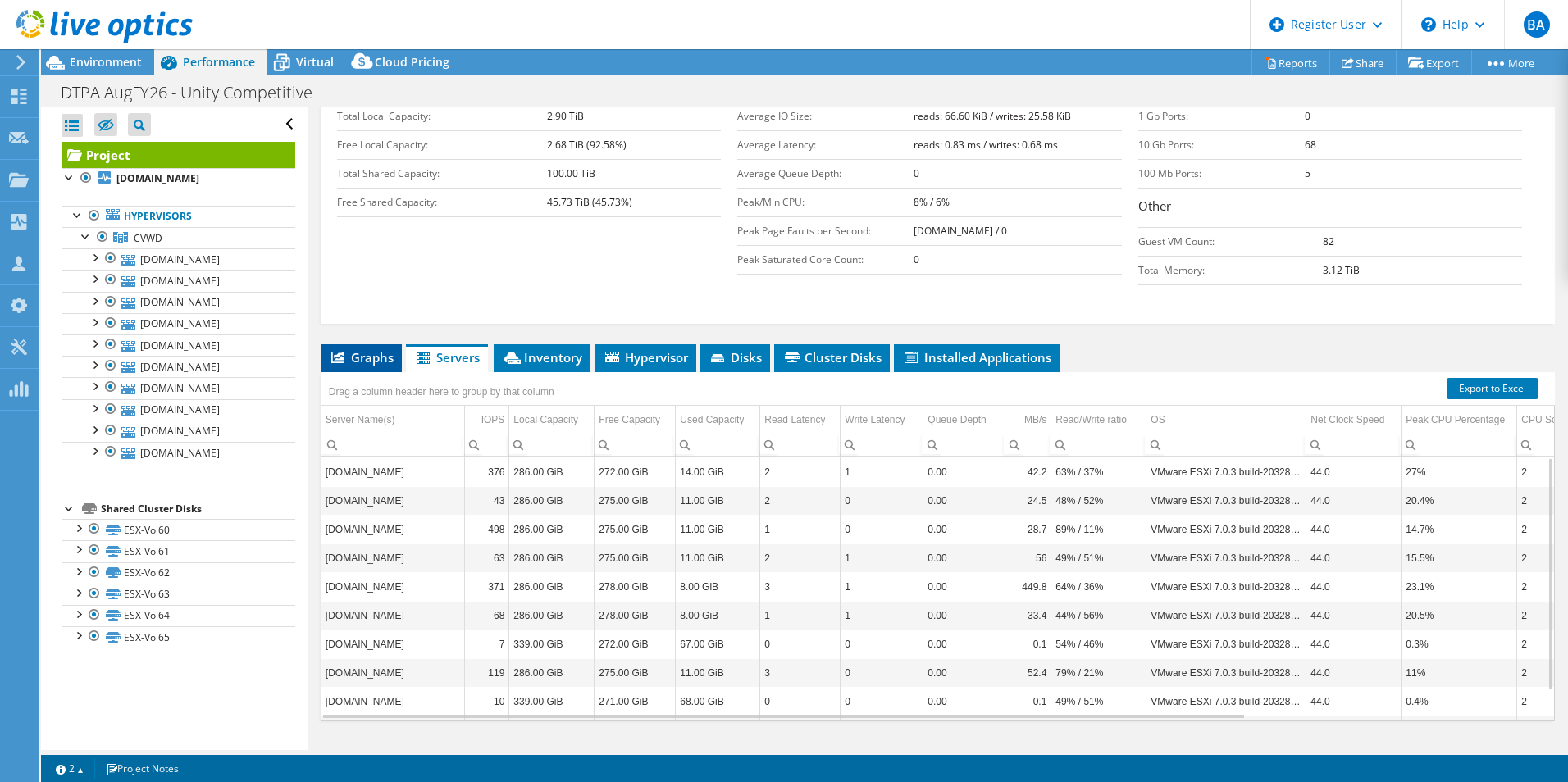
click at [368, 349] on span "Graphs" at bounding box center [361, 357] width 64 height 16
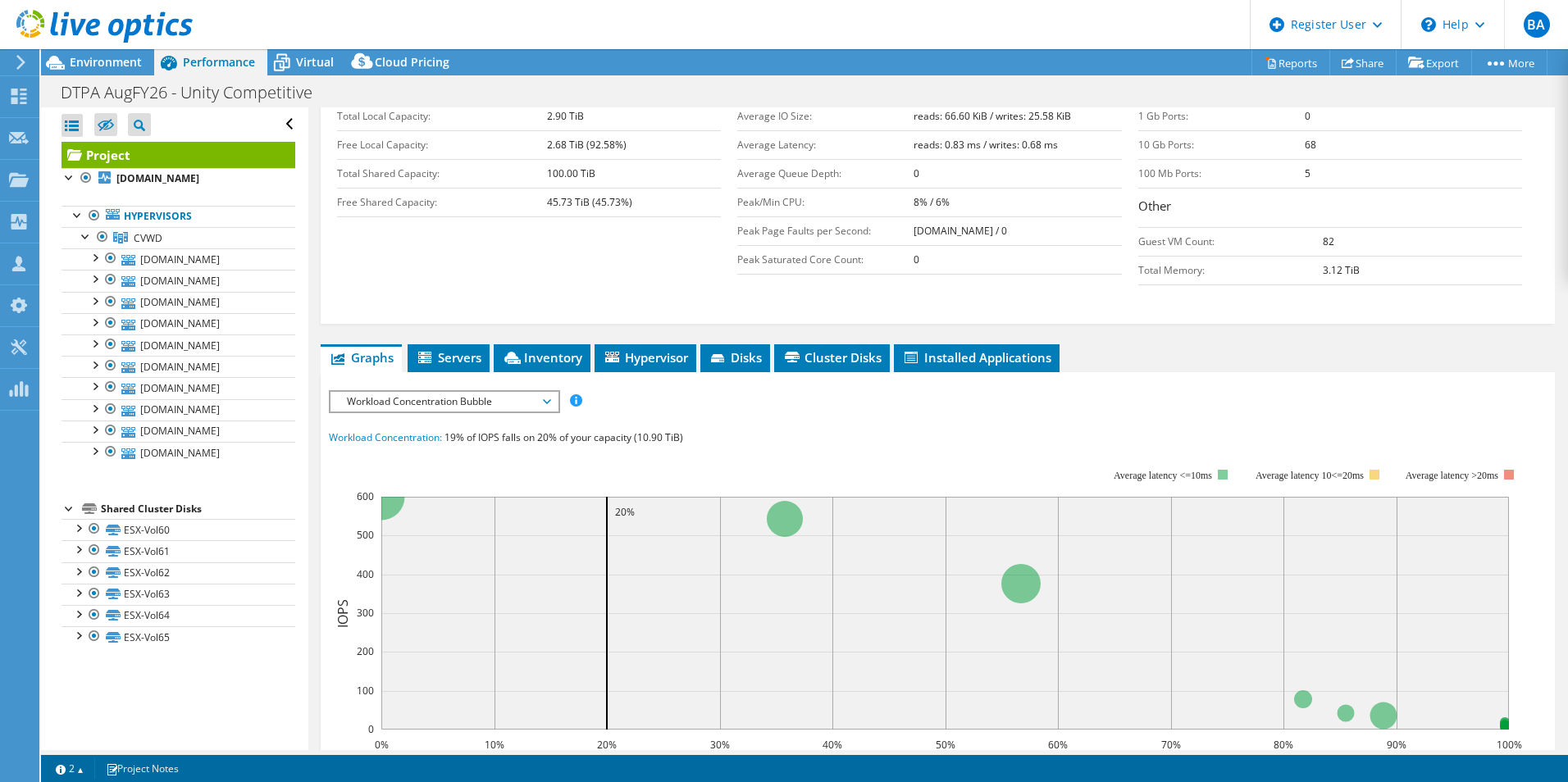
click at [494, 392] on span "Workload Concentration Bubble" at bounding box center [445, 402] width 211 height 20
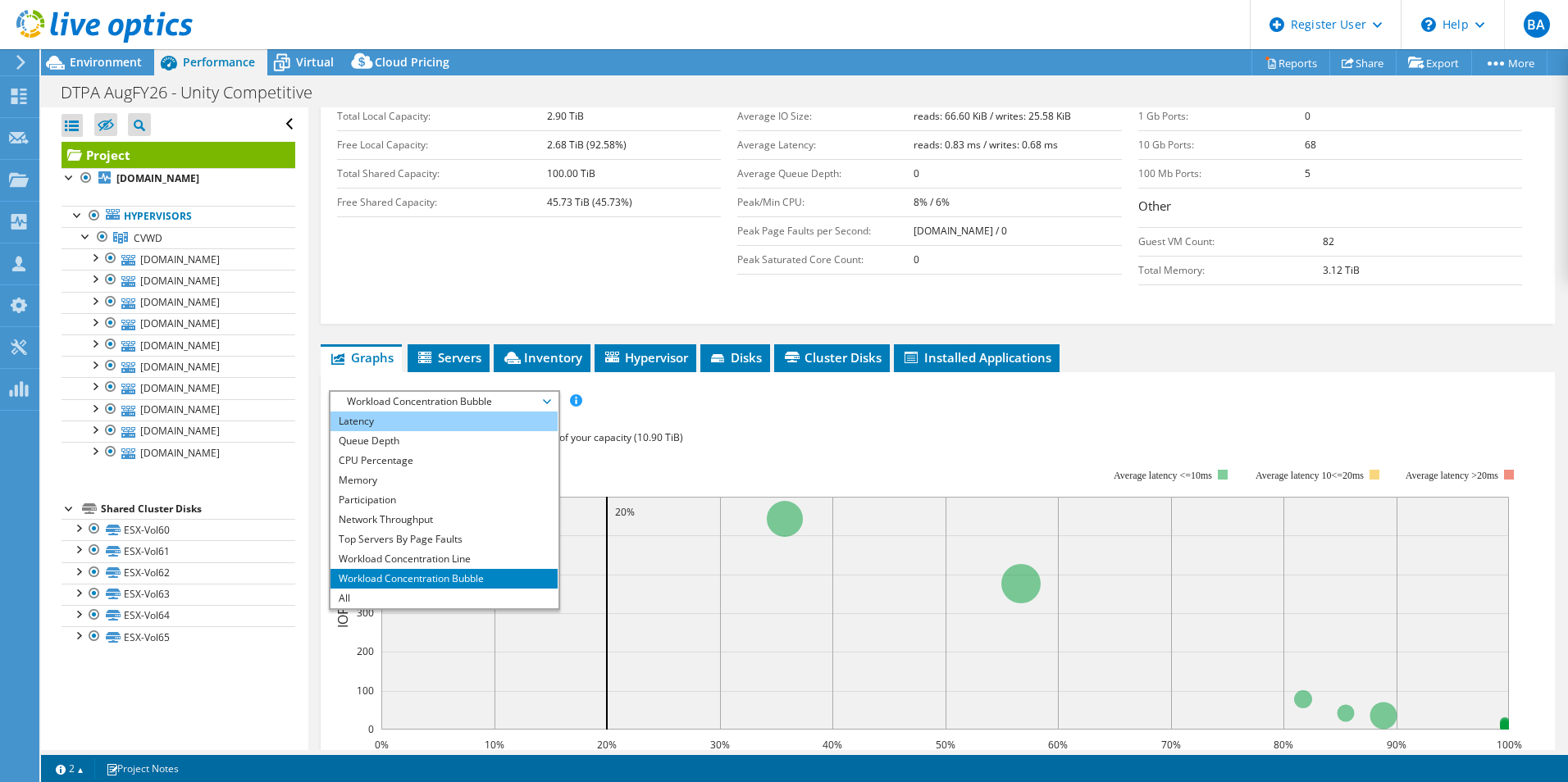
click at [459, 412] on li "Latency" at bounding box center [444, 421] width 227 height 20
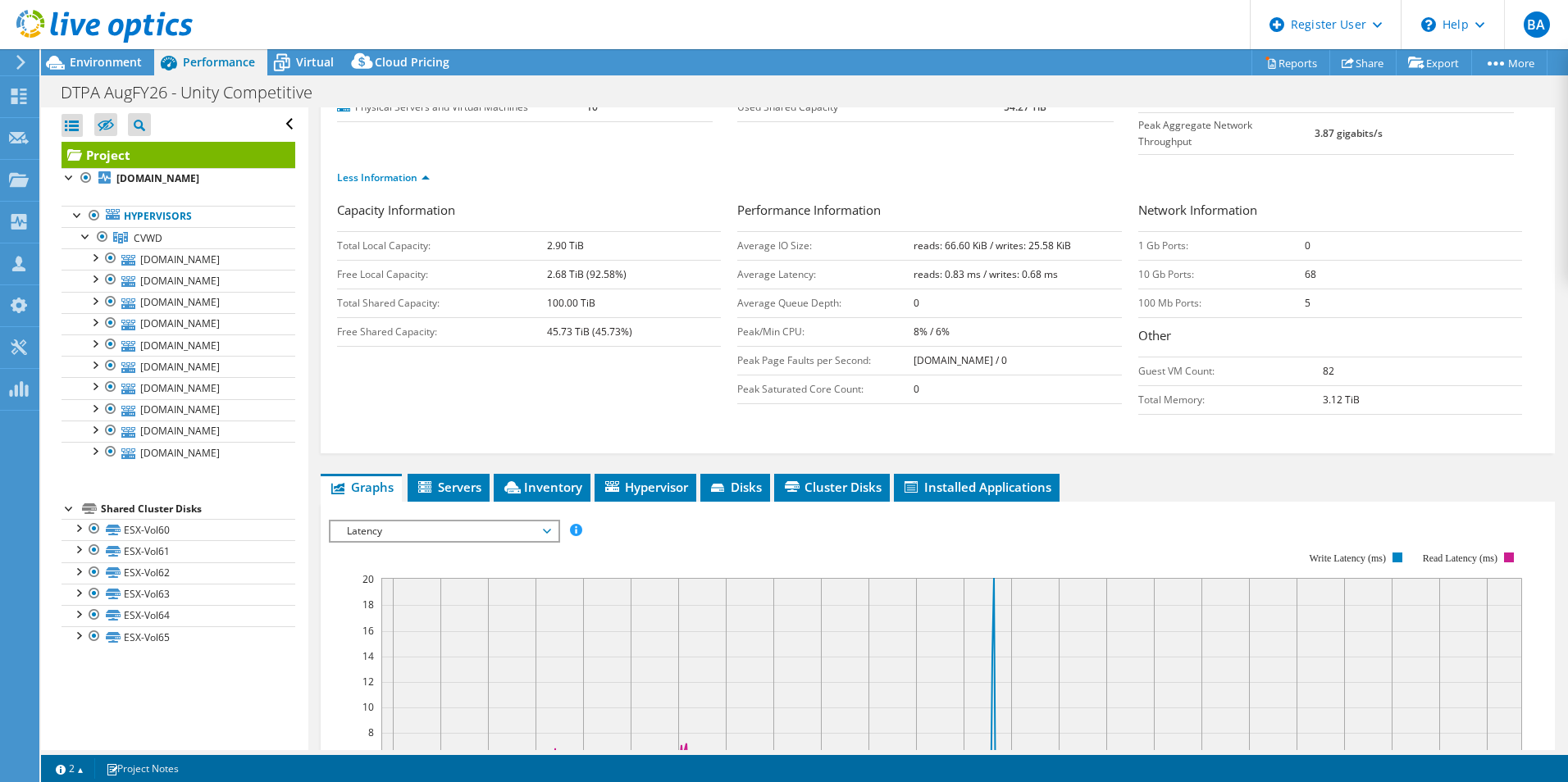
scroll to position [289, 0]
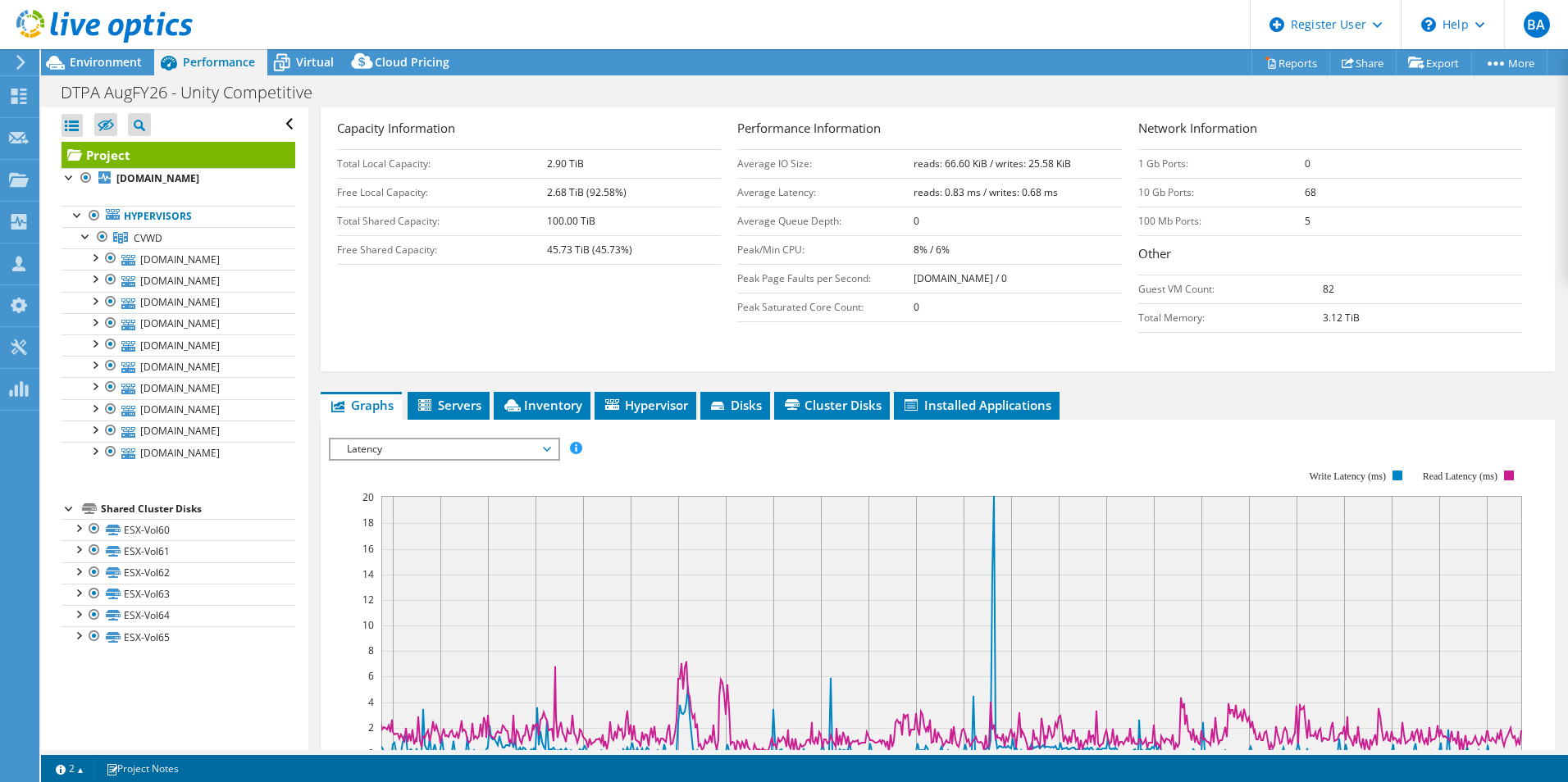
click at [536, 439] on span "Latency" at bounding box center [445, 449] width 211 height 20
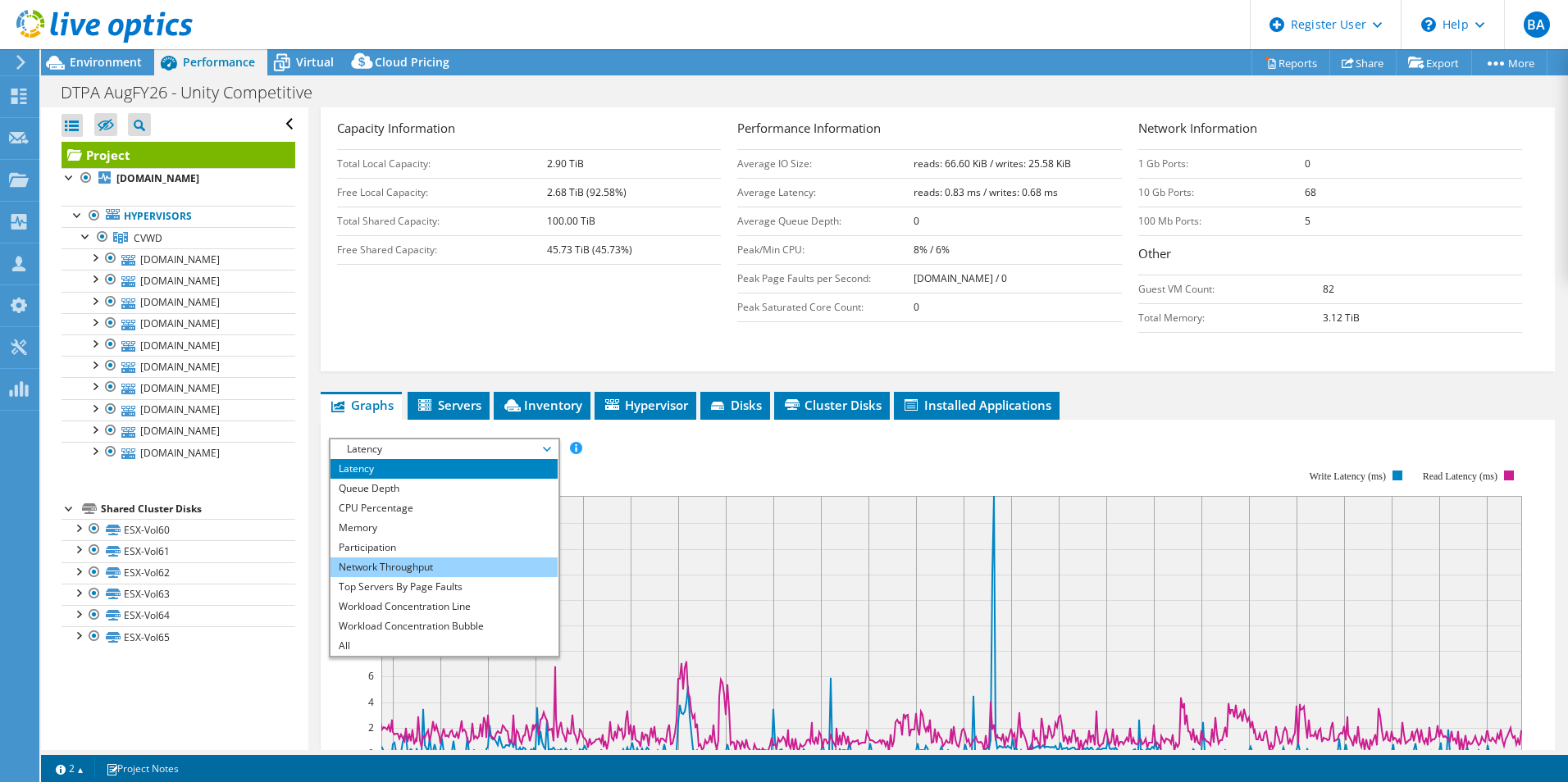
click at [440, 557] on li "Network Throughput" at bounding box center [444, 567] width 227 height 20
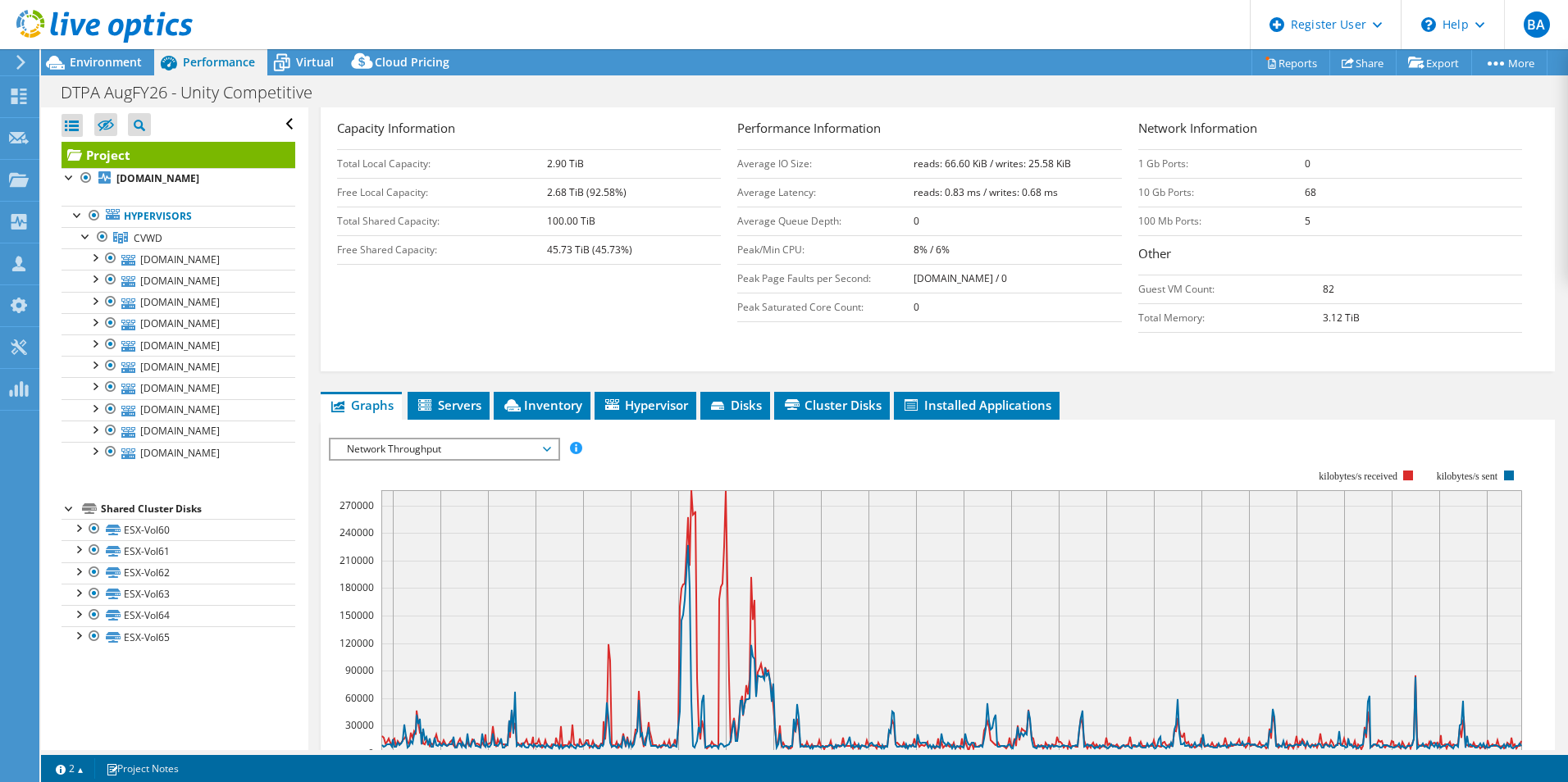
click at [414, 439] on span "Network Throughput" at bounding box center [445, 449] width 211 height 20
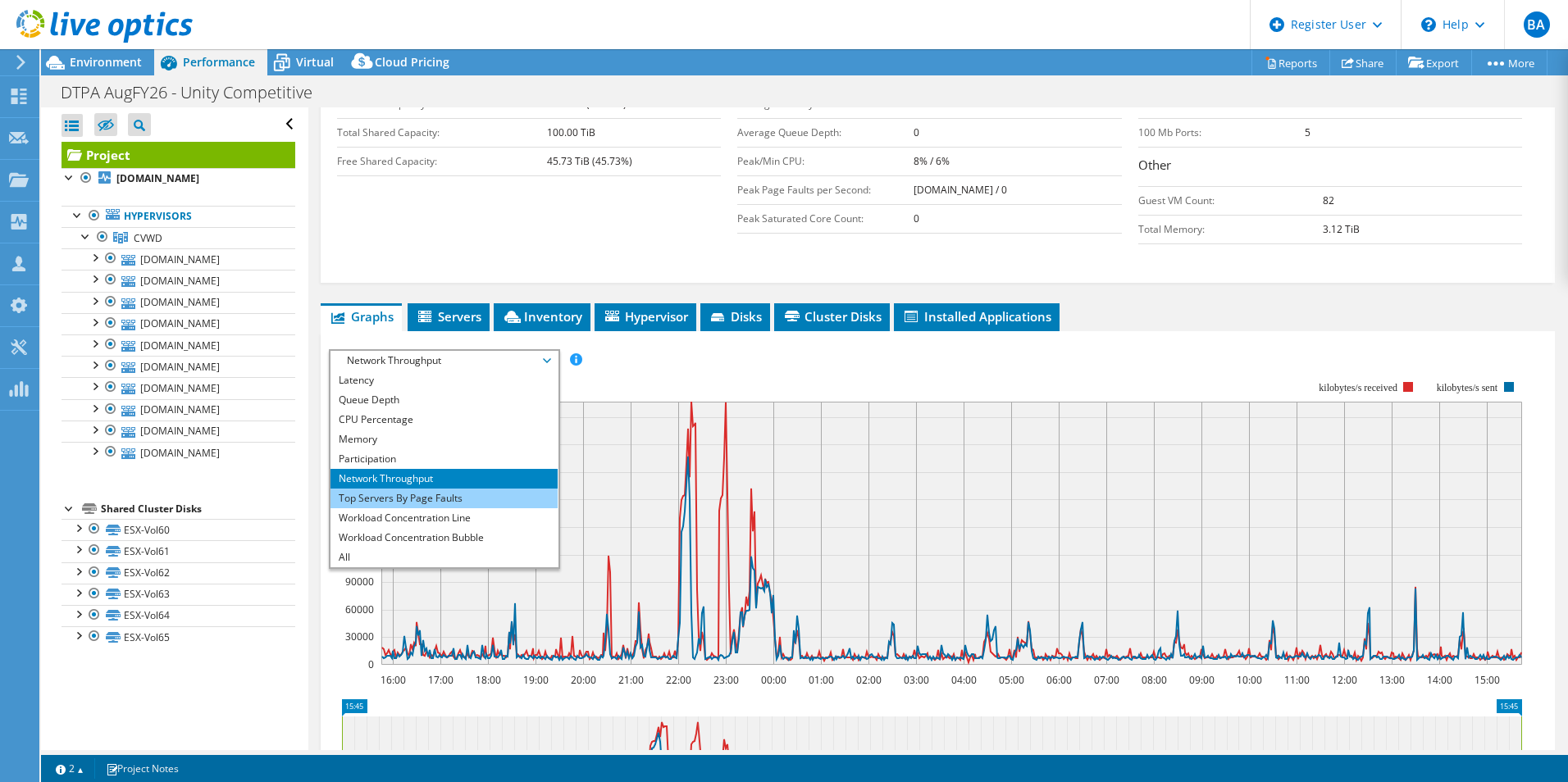
scroll to position [370, 0]
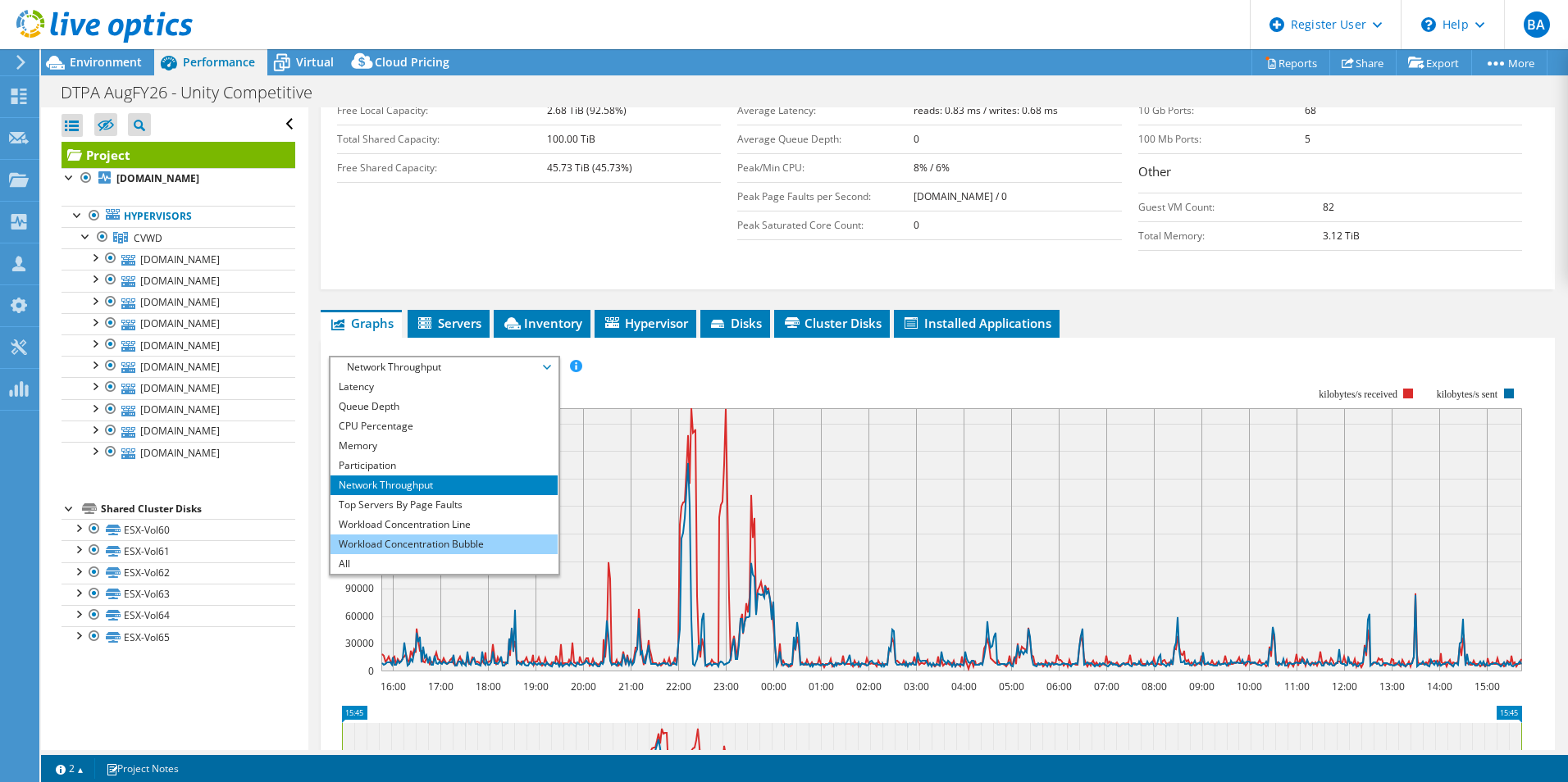
click at [434, 535] on li "Workload Concentration Bubble" at bounding box center [444, 545] width 227 height 20
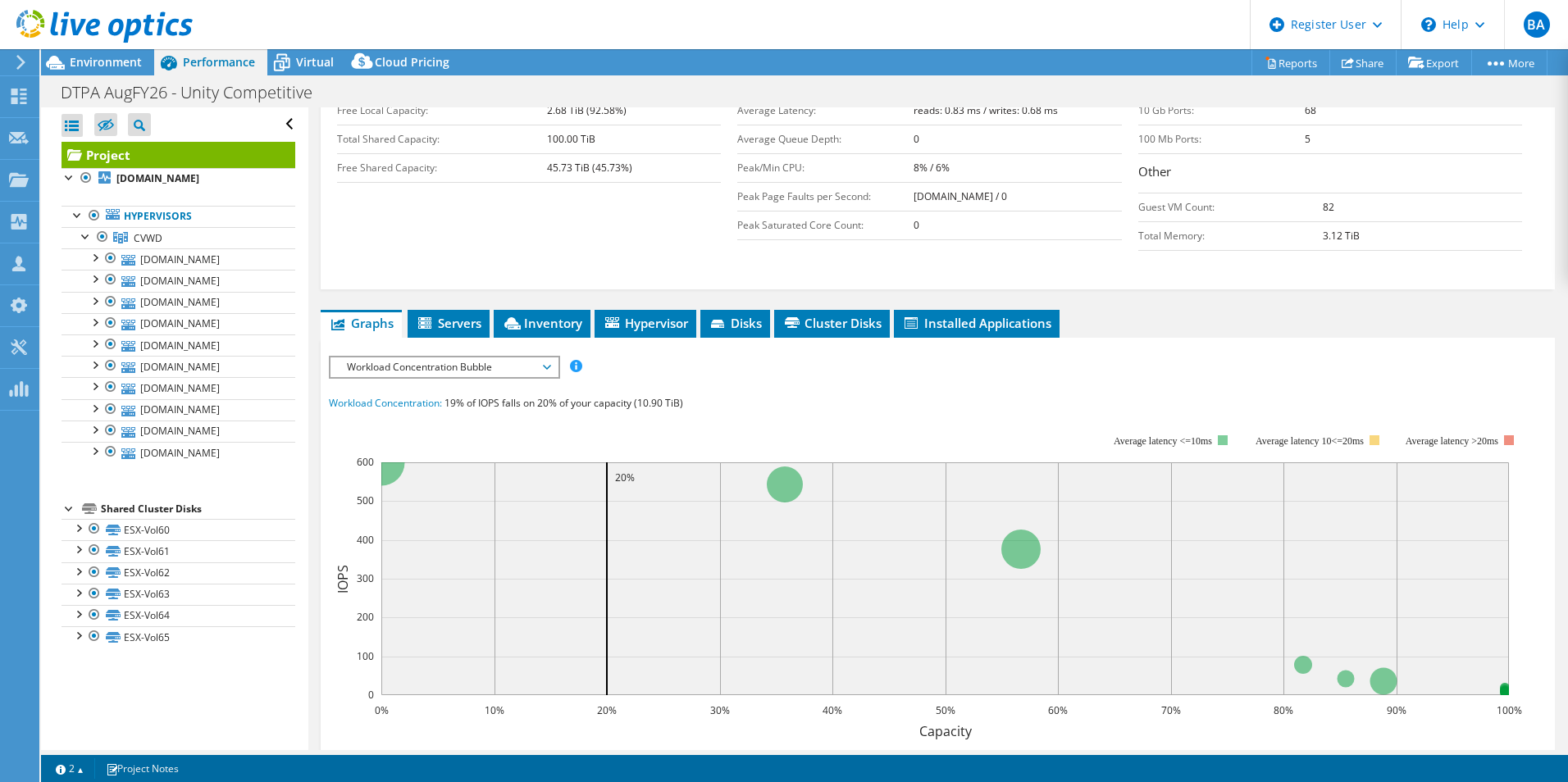
drag, startPoint x: 490, startPoint y: 327, endPoint x: 483, endPoint y: 323, distance: 8.1
click at [490, 358] on span "Workload Concentration Bubble" at bounding box center [445, 368] width 211 height 20
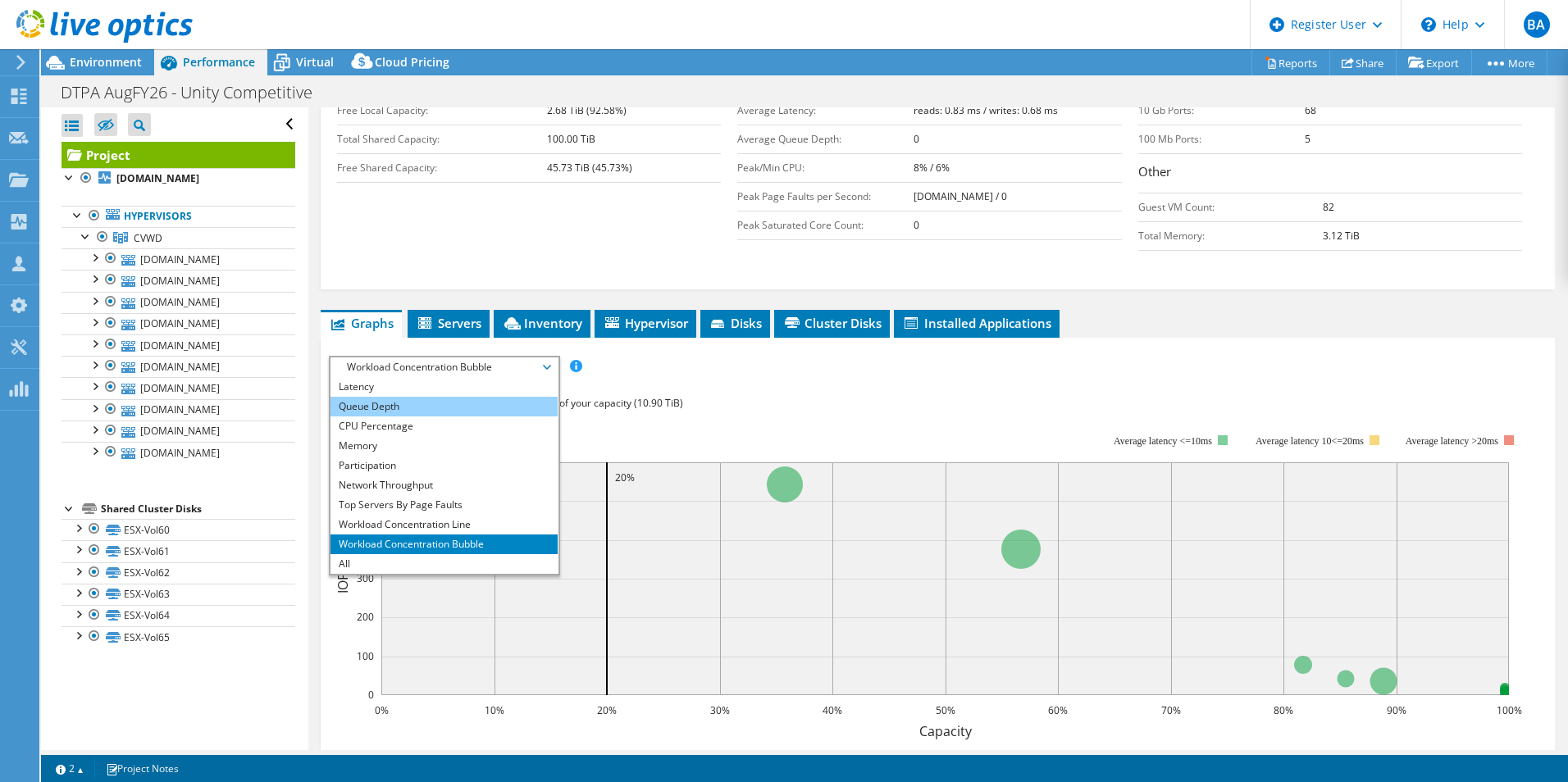
click at [434, 397] on li "Queue Depth" at bounding box center [444, 407] width 227 height 20
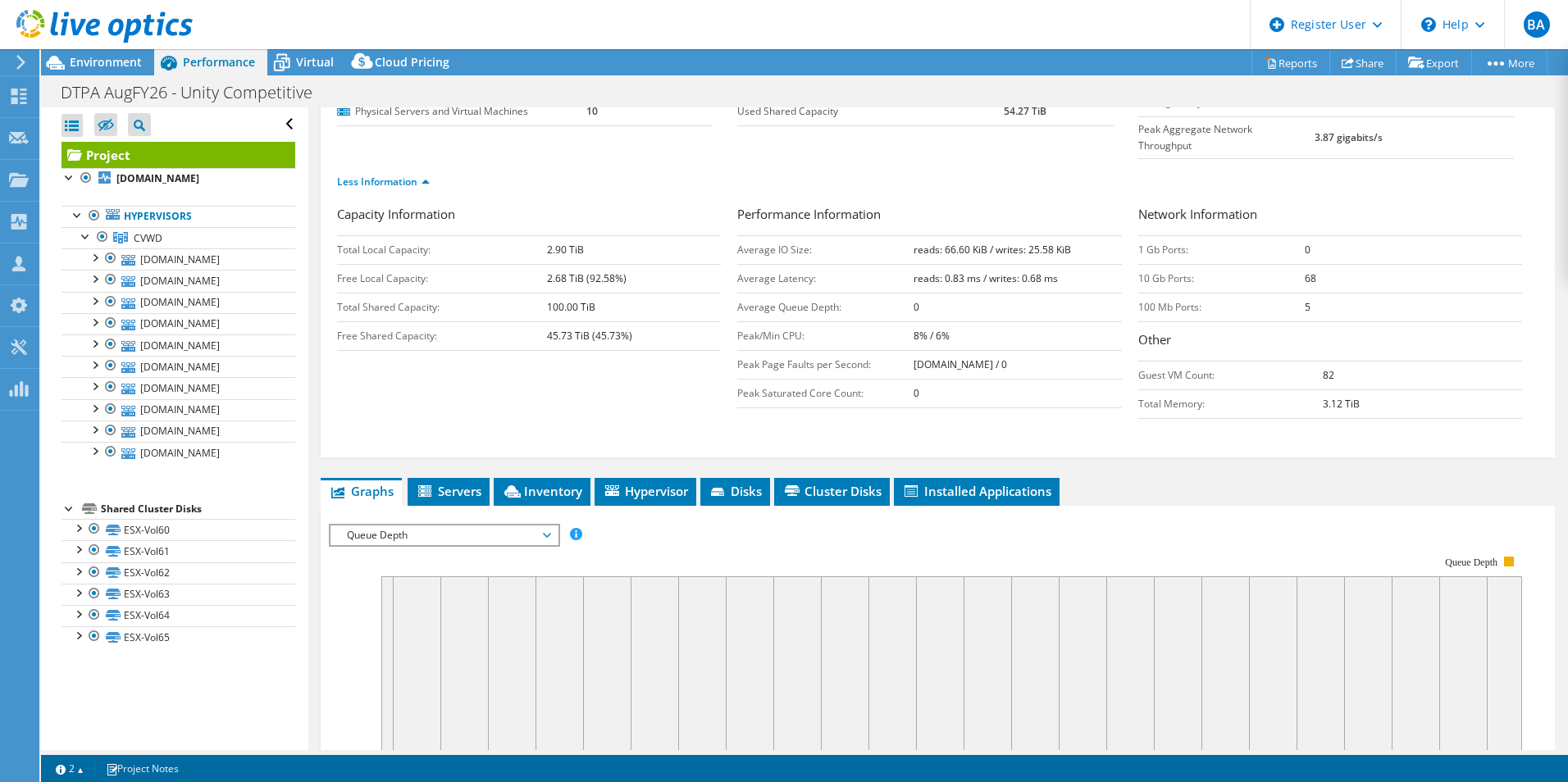
scroll to position [207, 0]
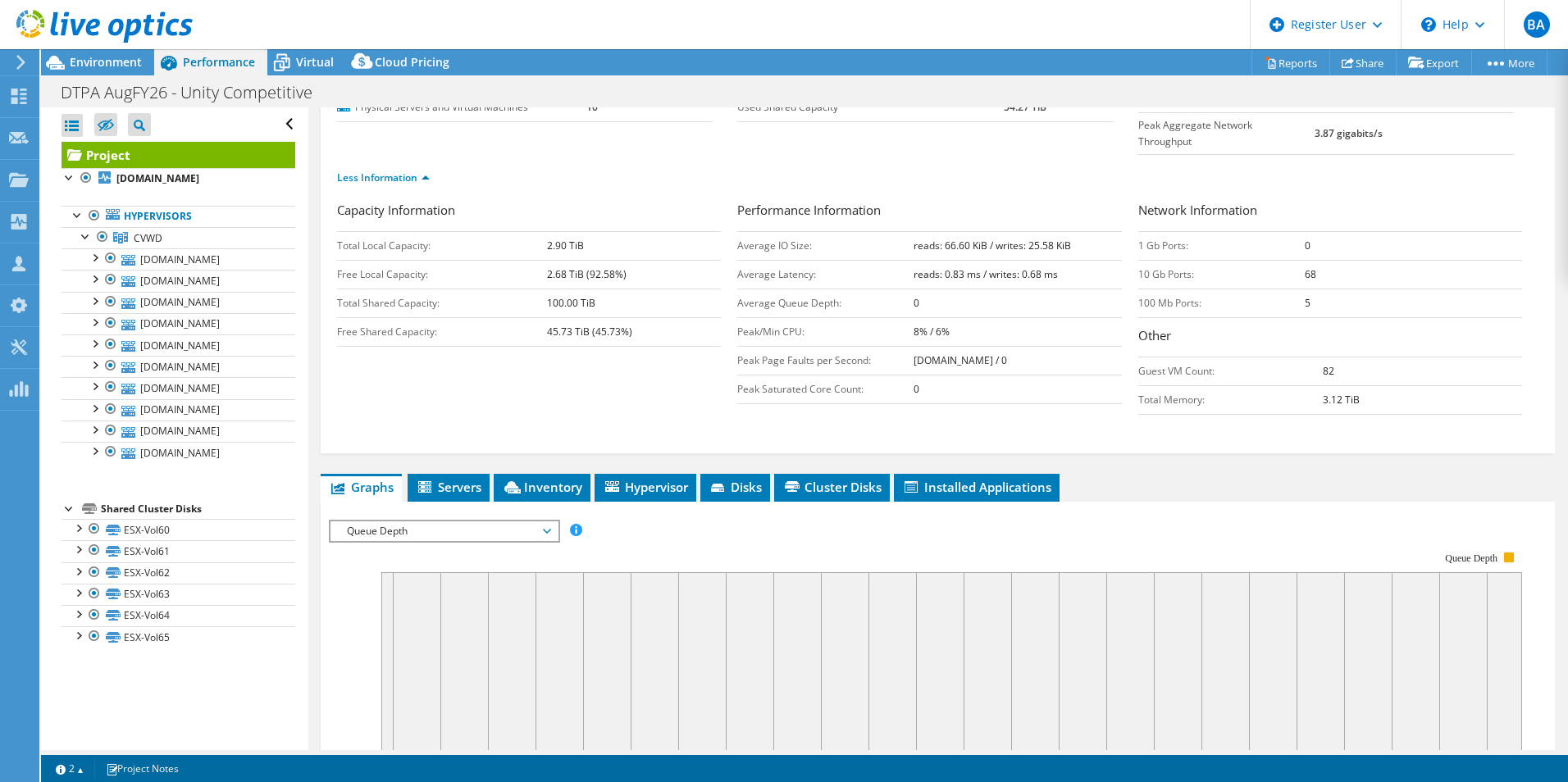
click at [498, 522] on span "Queue Depth" at bounding box center [445, 531] width 211 height 20
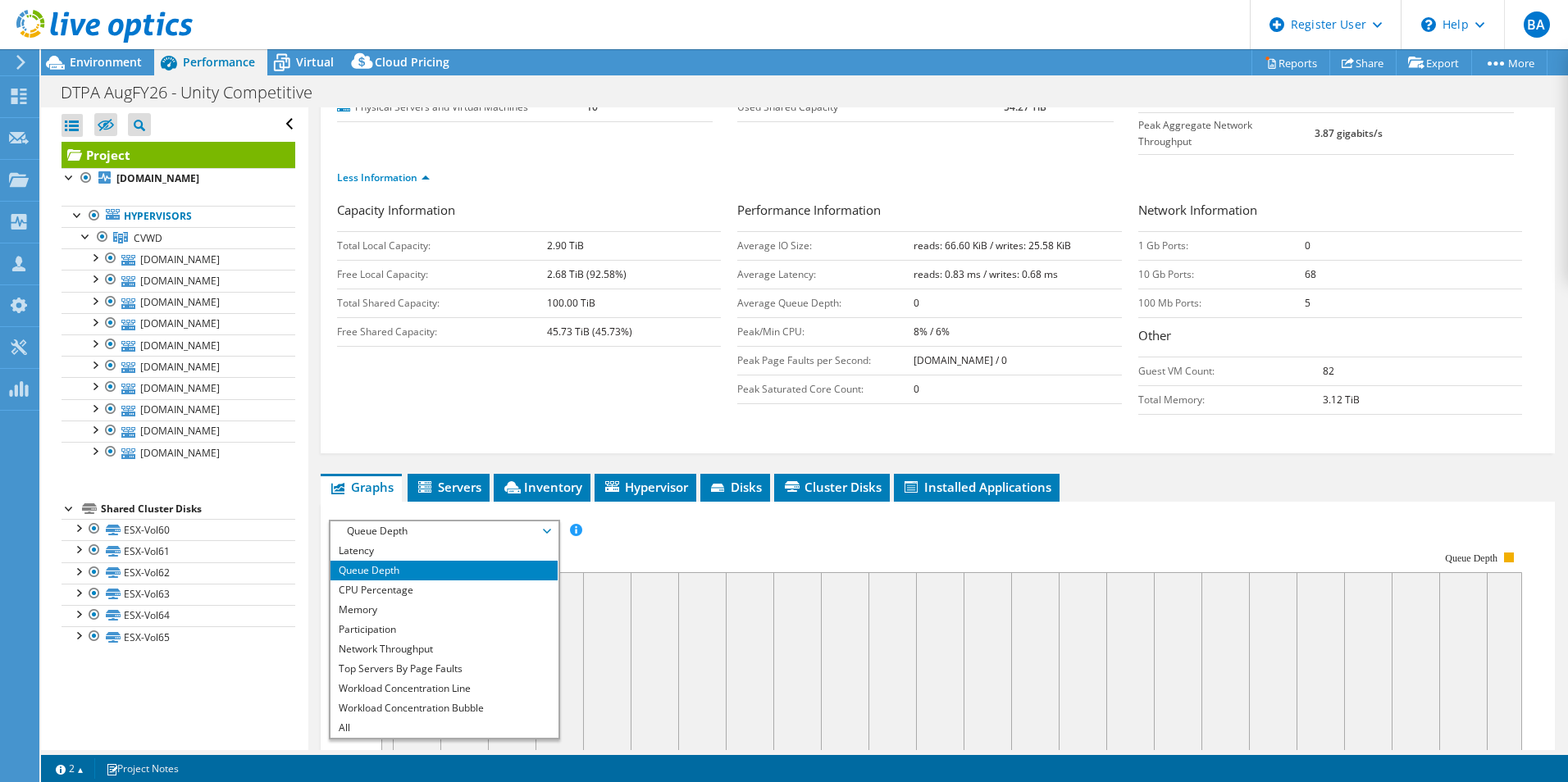
click at [675, 520] on div "IOPS Disk Throughput IO Size Latency Queue Depth CPU Percentage Memory Page Fau…" at bounding box center [937, 531] width 1217 height 22
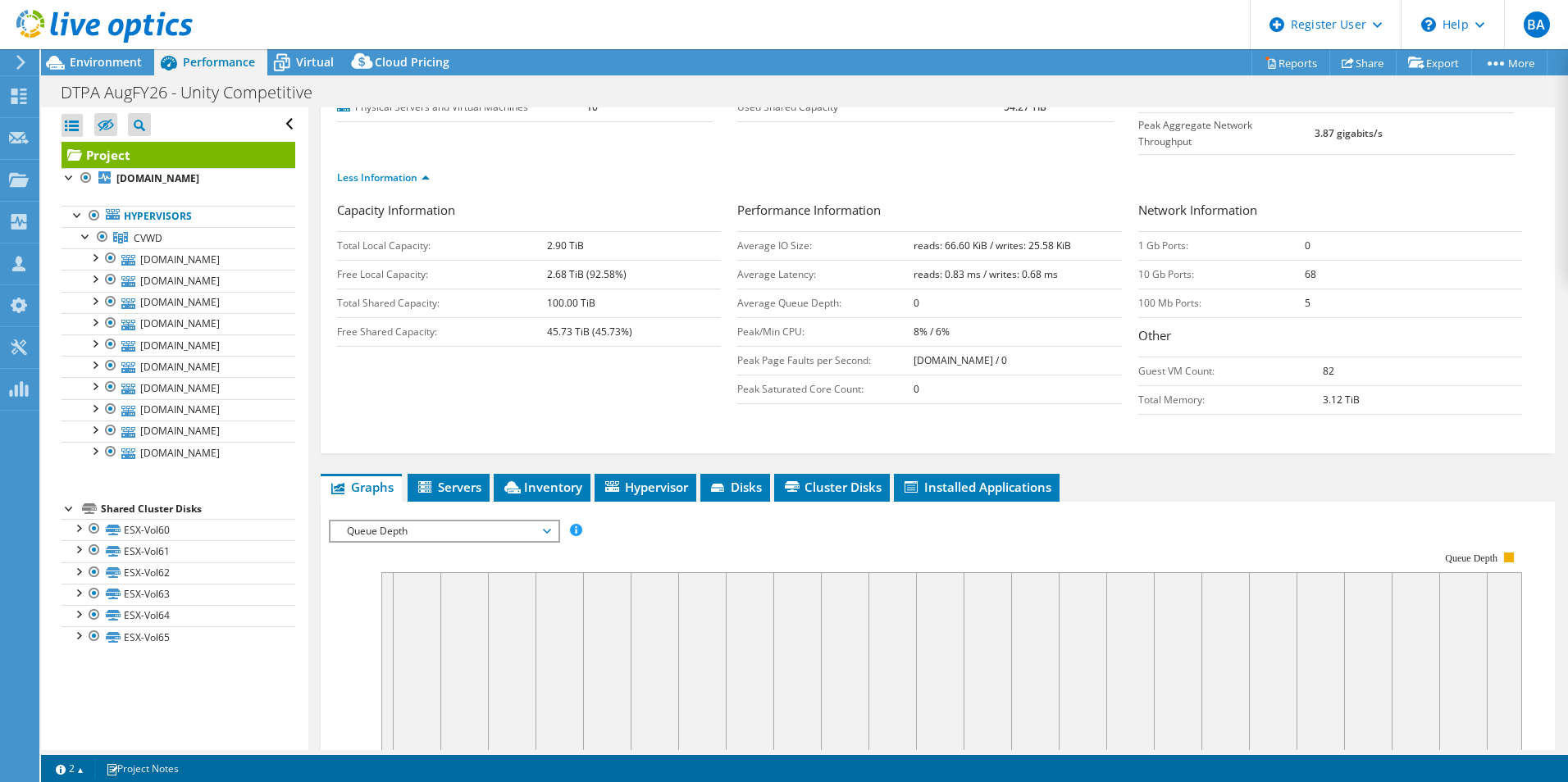
click at [486, 522] on span "Queue Depth" at bounding box center [445, 531] width 211 height 20
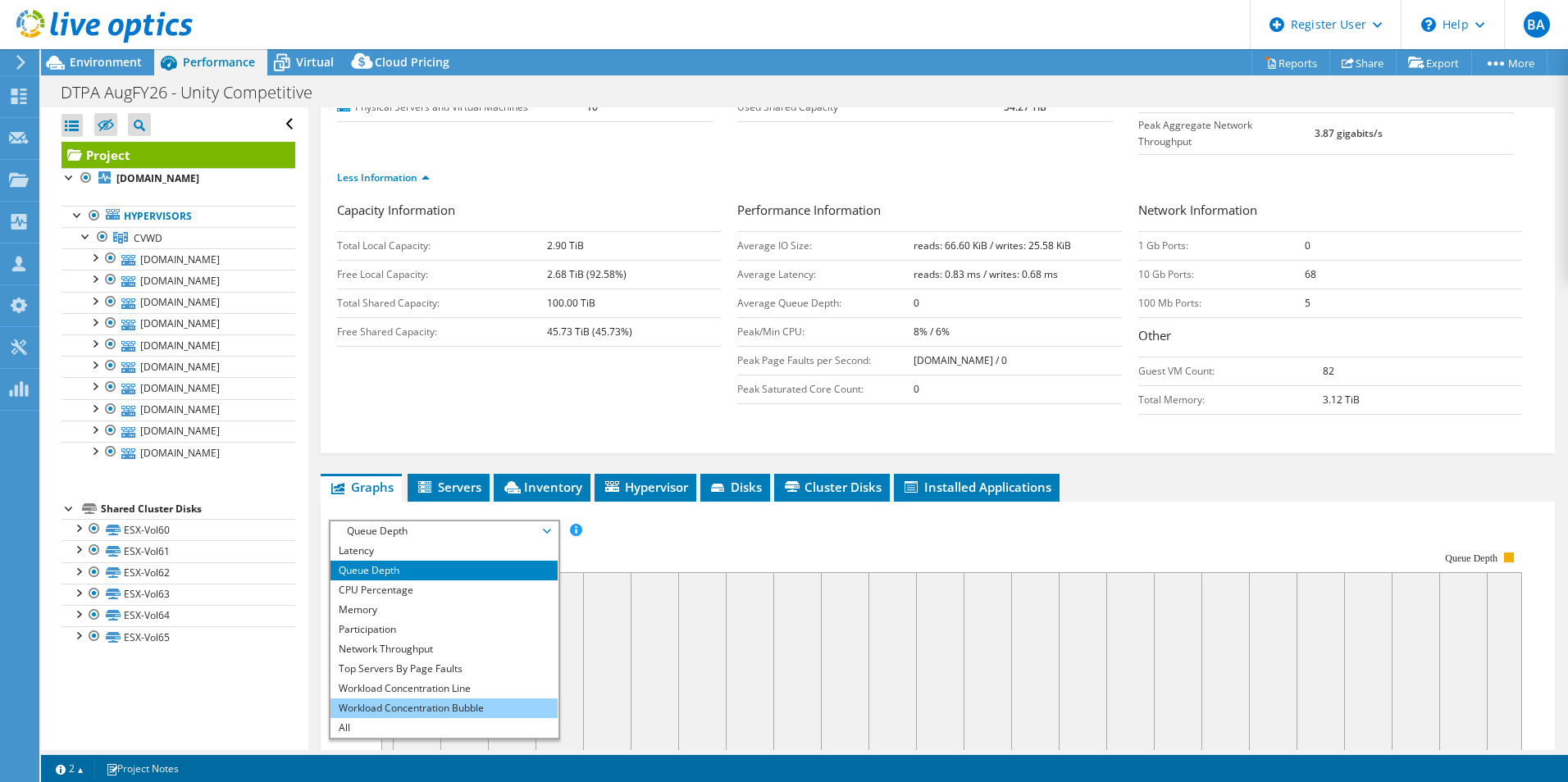
click at [426, 699] on li "Workload Concentration Bubble" at bounding box center [444, 709] width 227 height 20
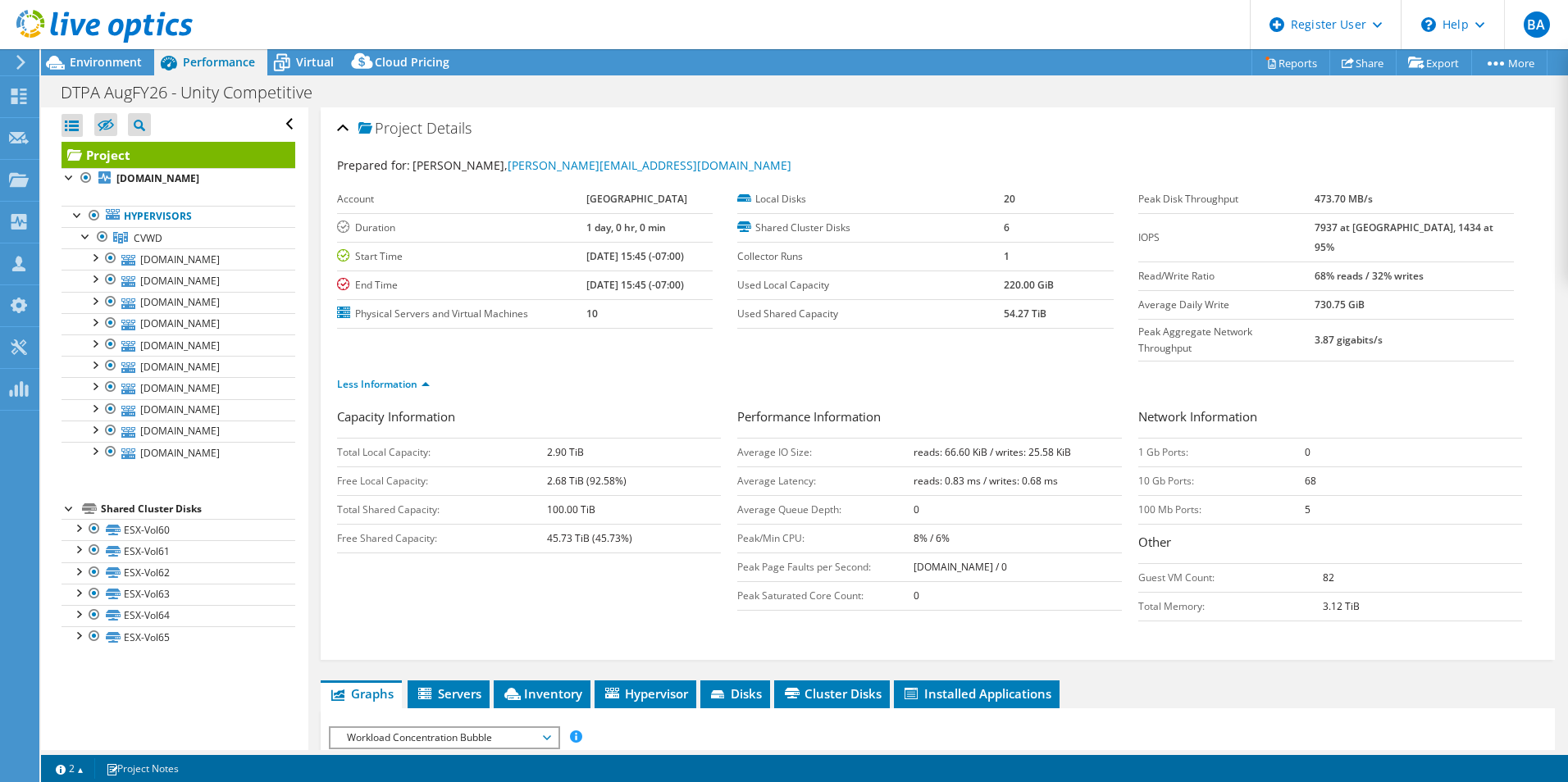
scroll to position [82, 0]
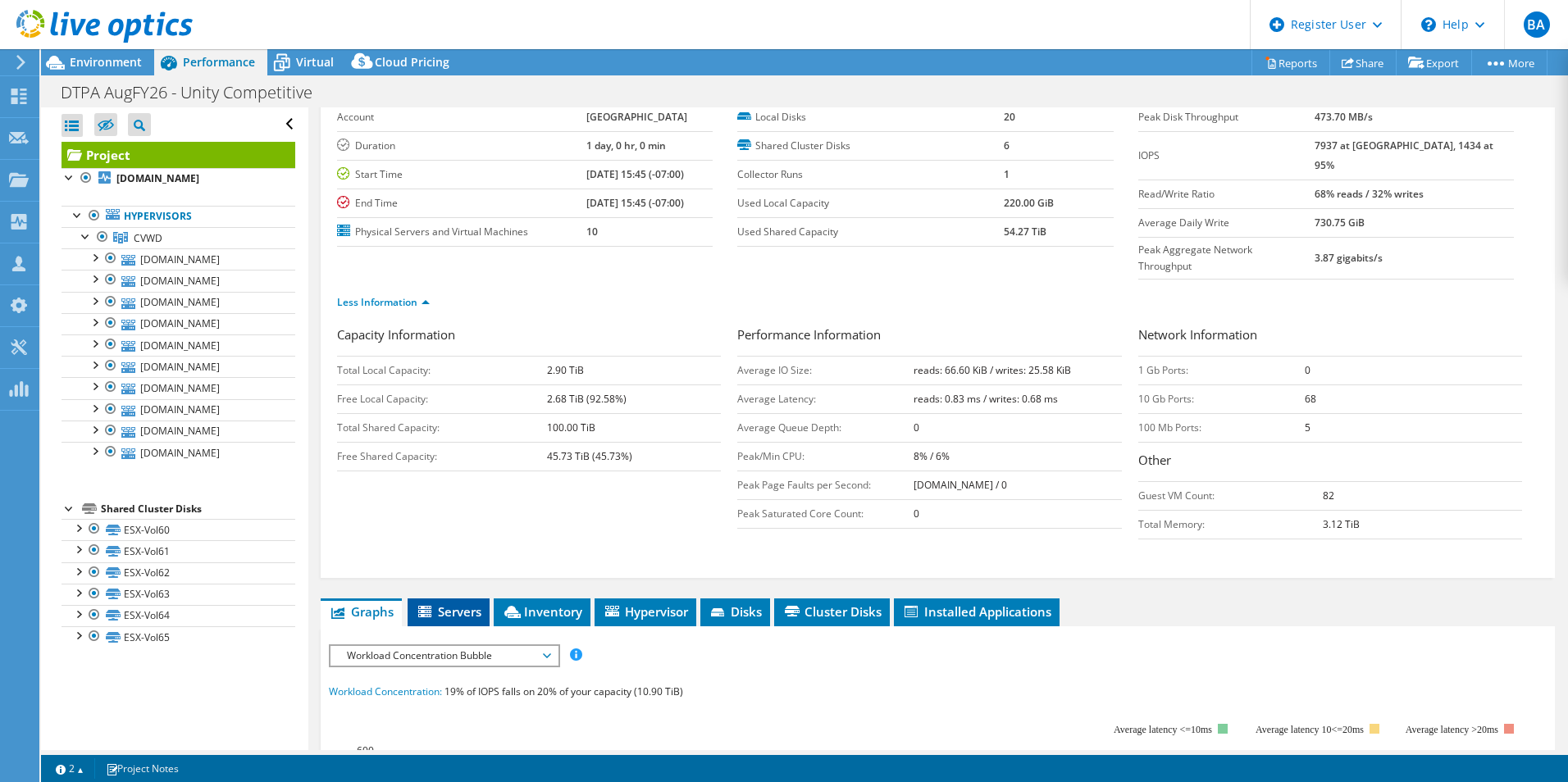
click at [449, 604] on span "Servers" at bounding box center [448, 612] width 65 height 16
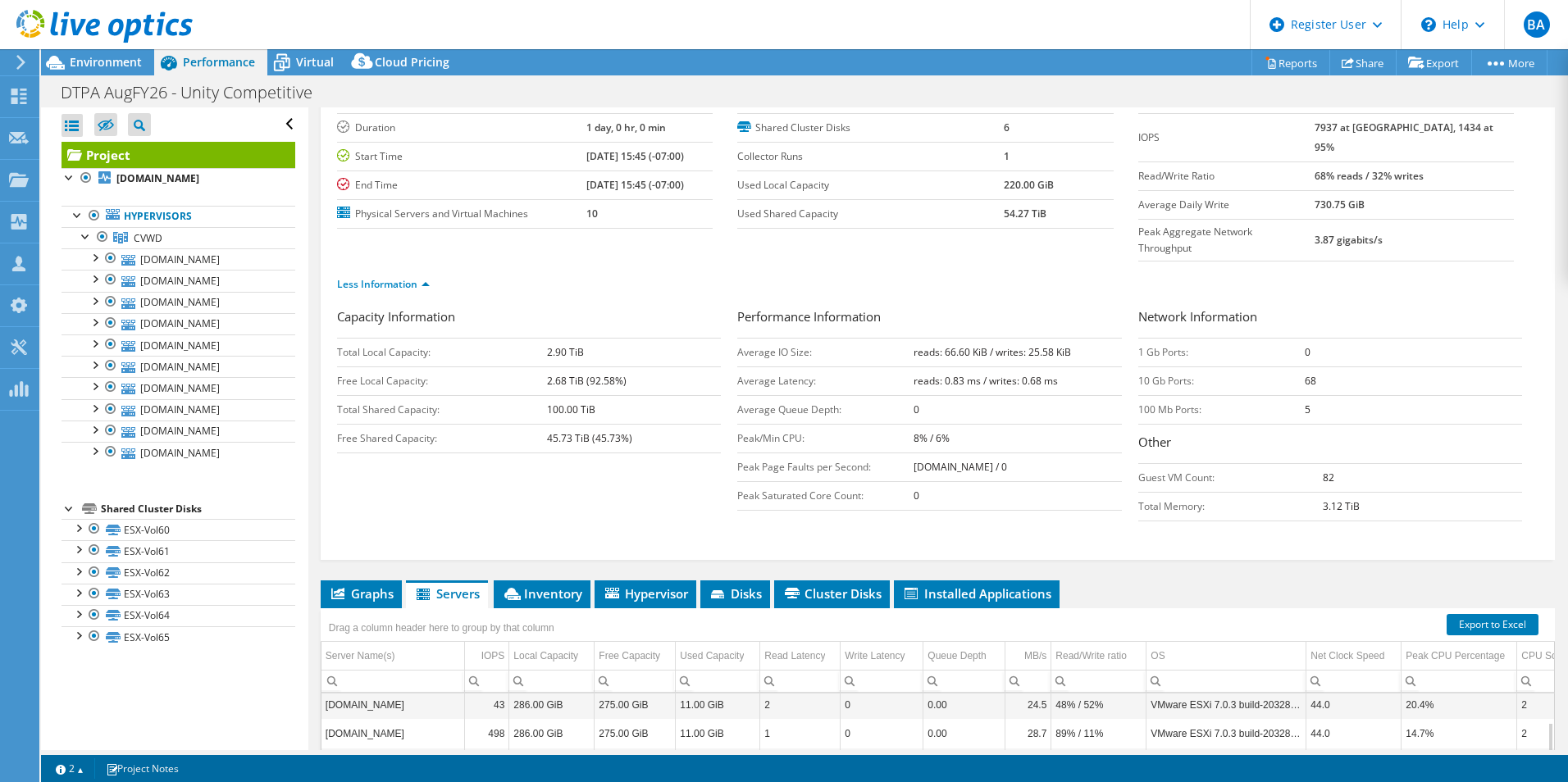
scroll to position [336, 0]
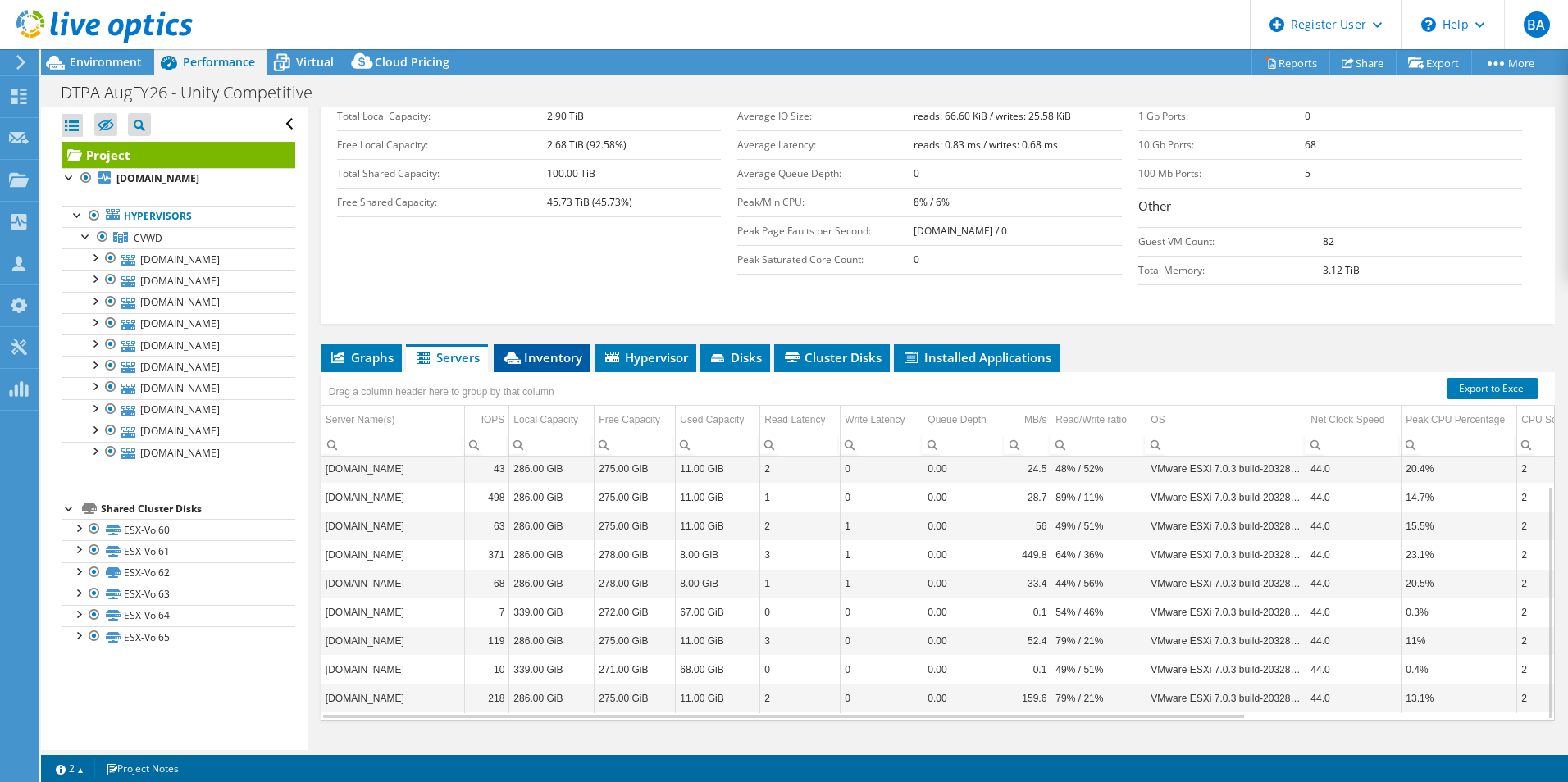
click at [537, 349] on span "Inventory" at bounding box center [542, 357] width 81 height 16
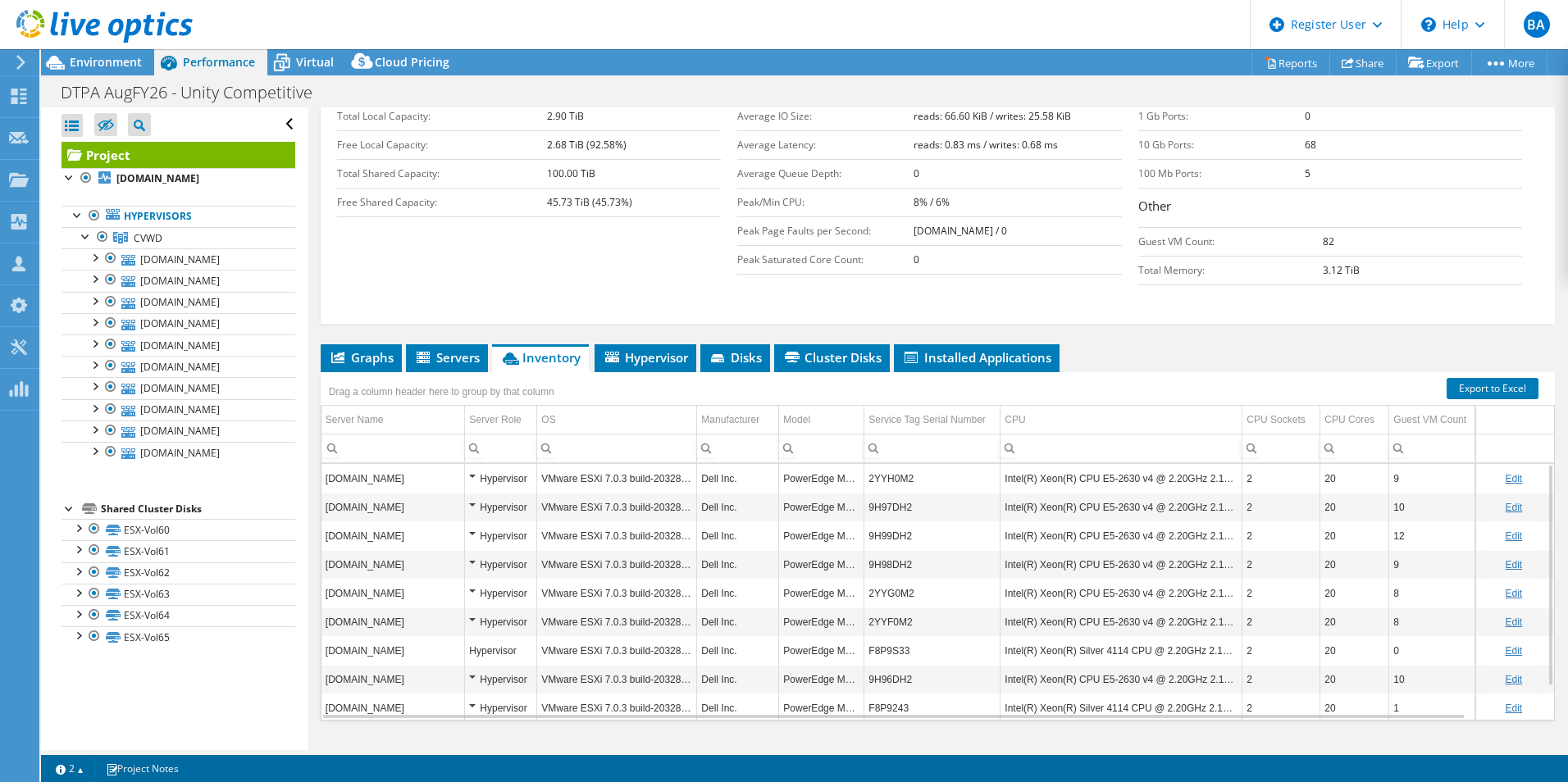
scroll to position [38, 0]
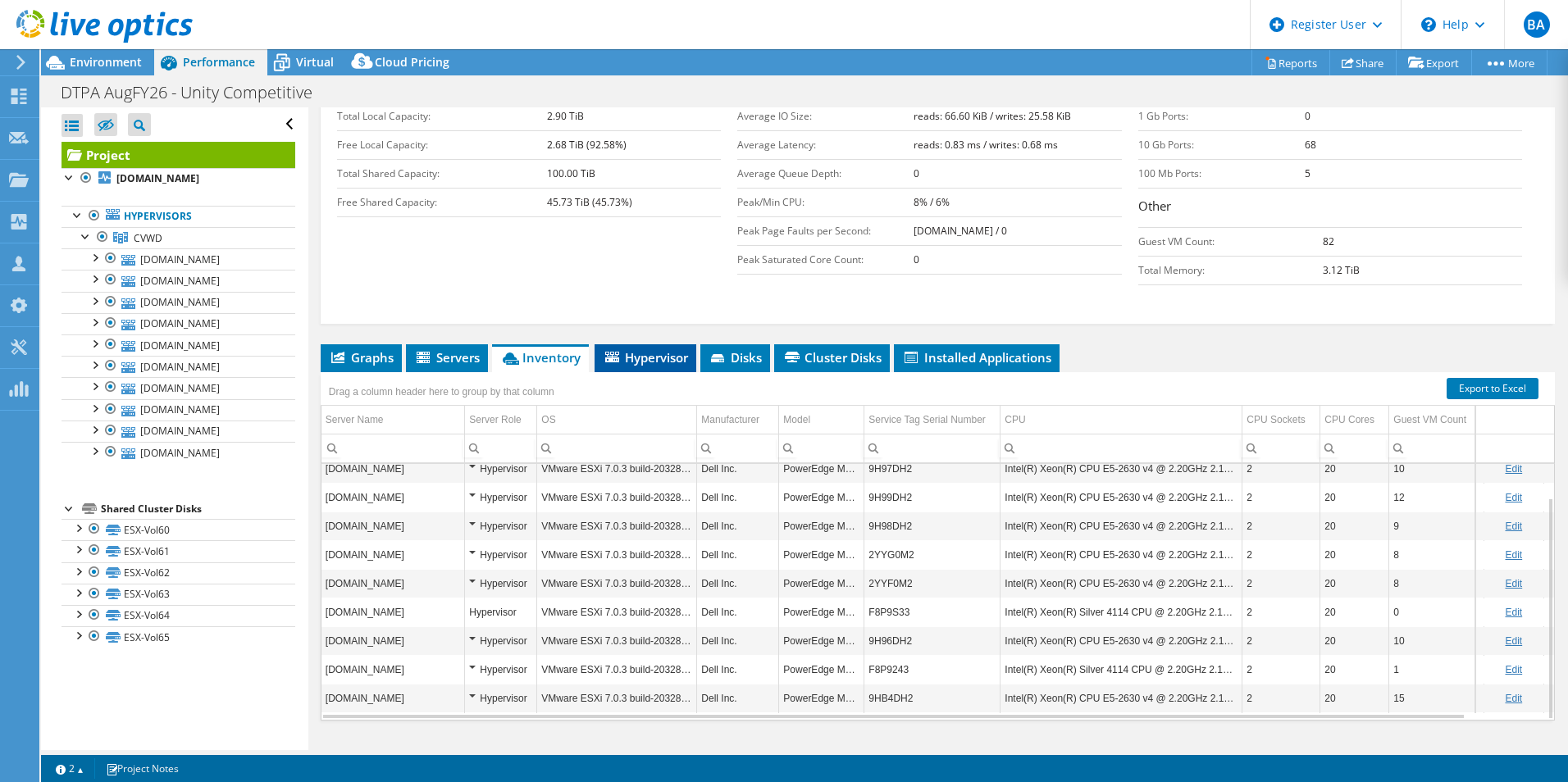
click at [642, 349] on span "Hypervisor" at bounding box center [645, 357] width 85 height 16
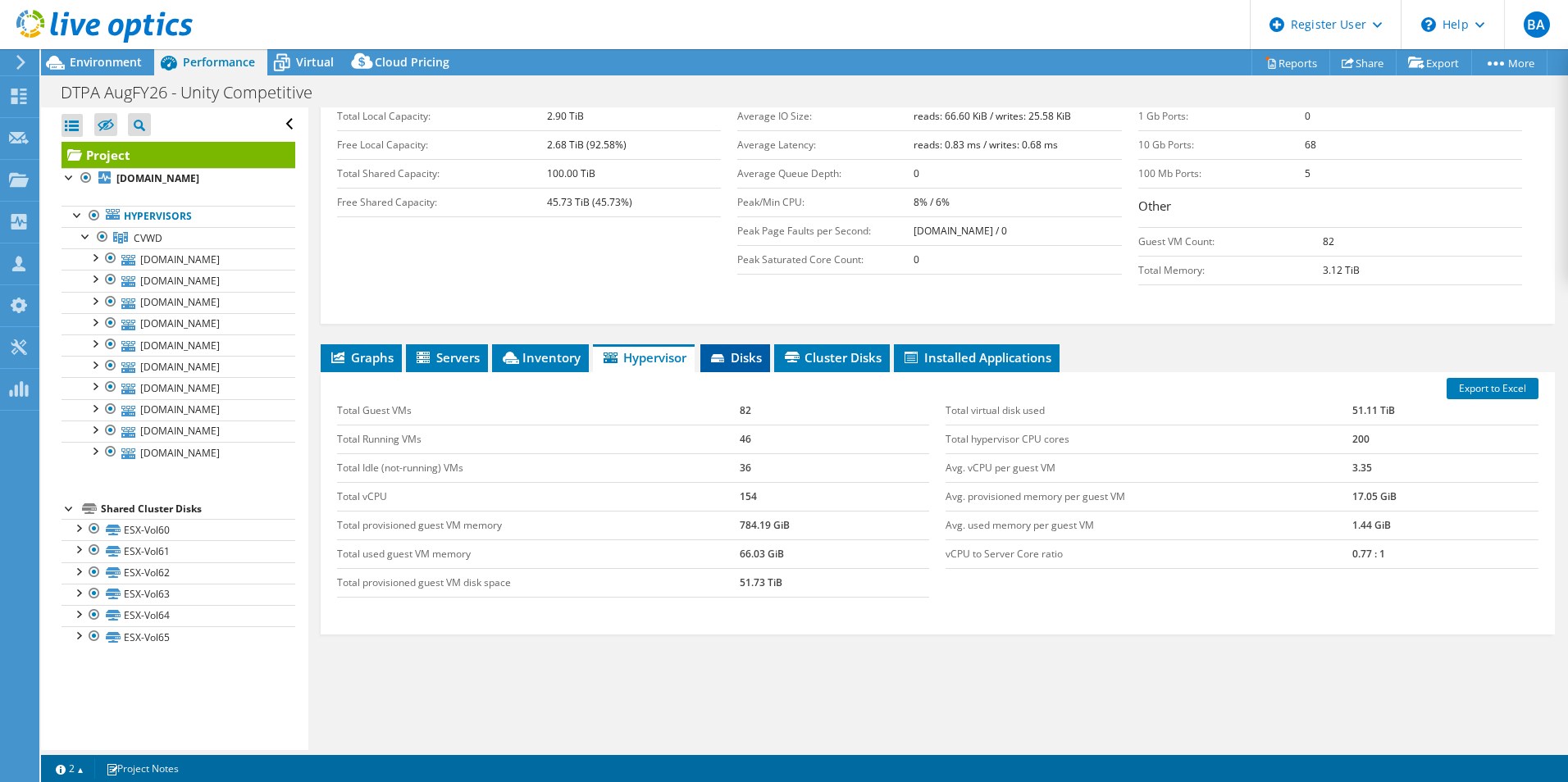
click at [741, 349] on span "Disks" at bounding box center [735, 357] width 54 height 16
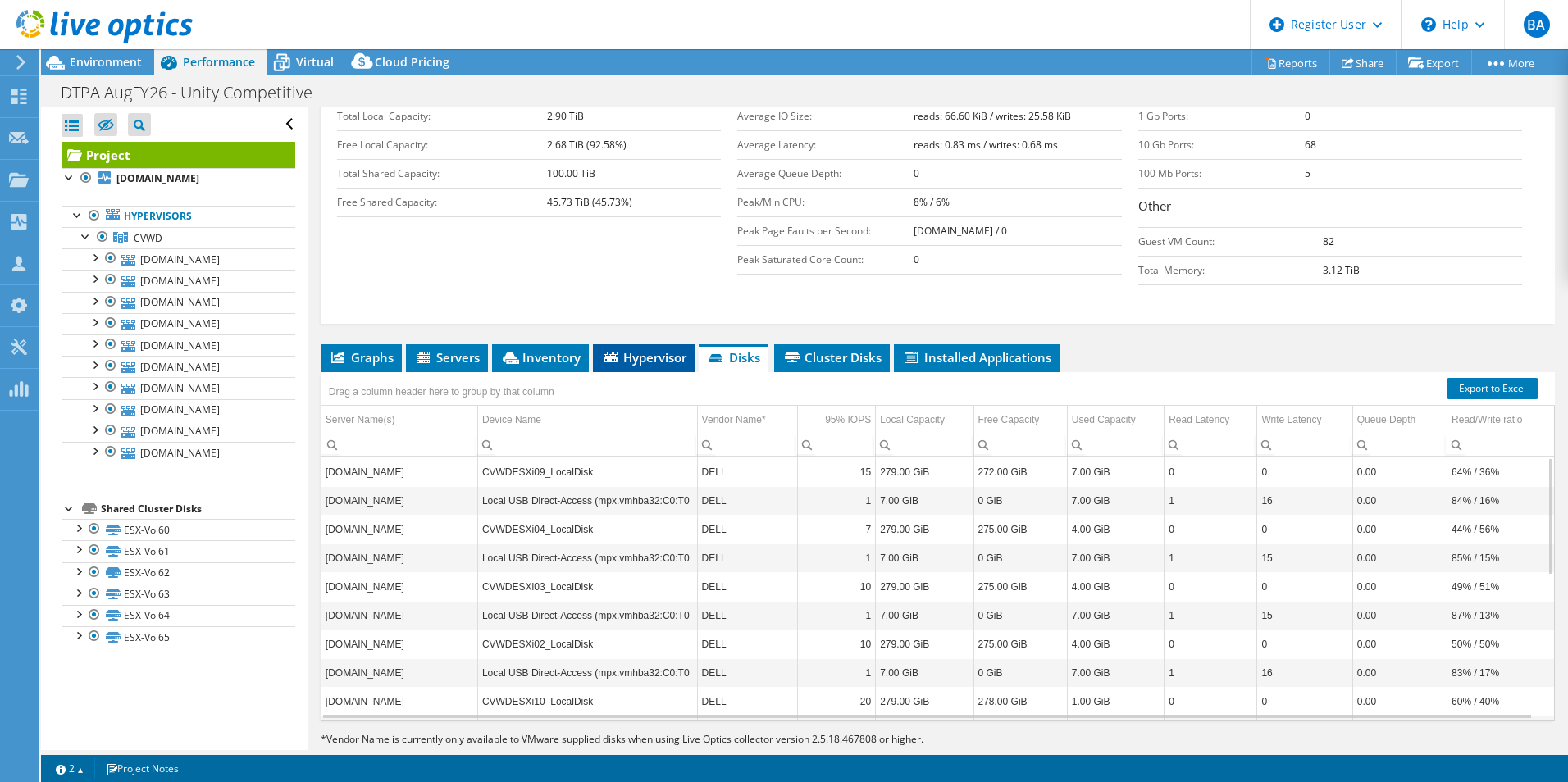
click at [646, 349] on span "Hypervisor" at bounding box center [643, 357] width 85 height 16
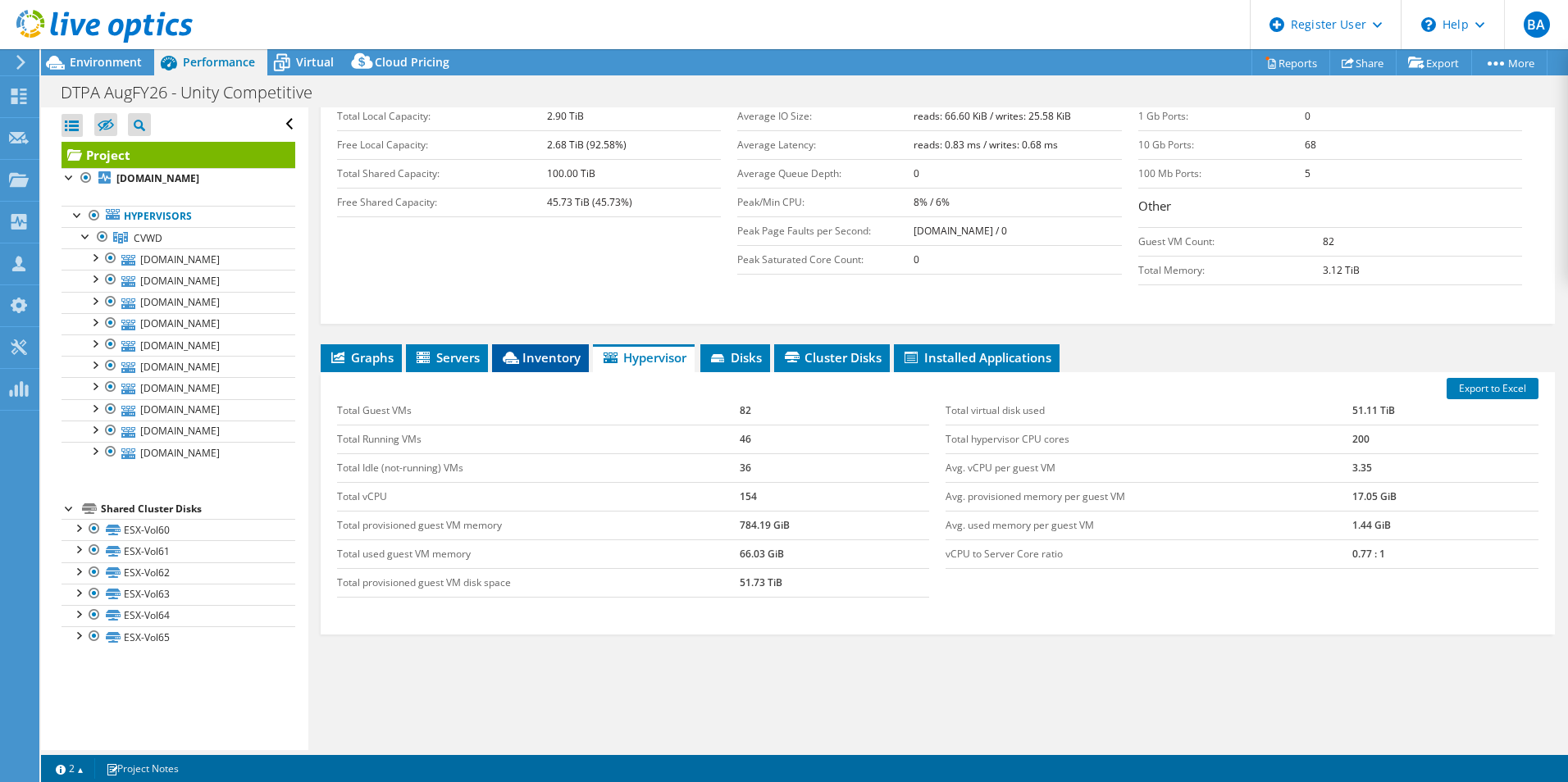
scroll to position [254, 0]
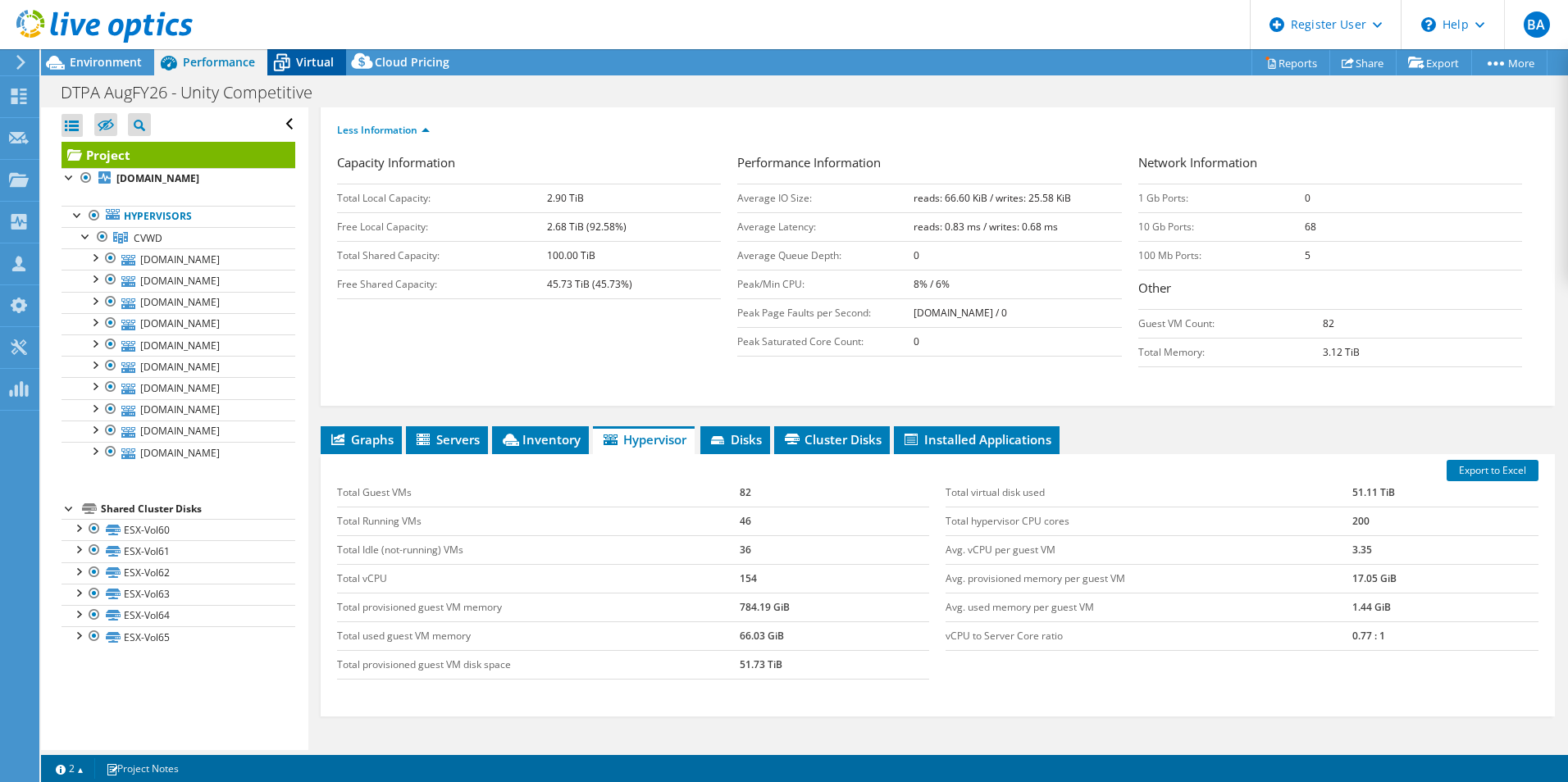
click at [283, 60] on icon at bounding box center [282, 63] width 29 height 29
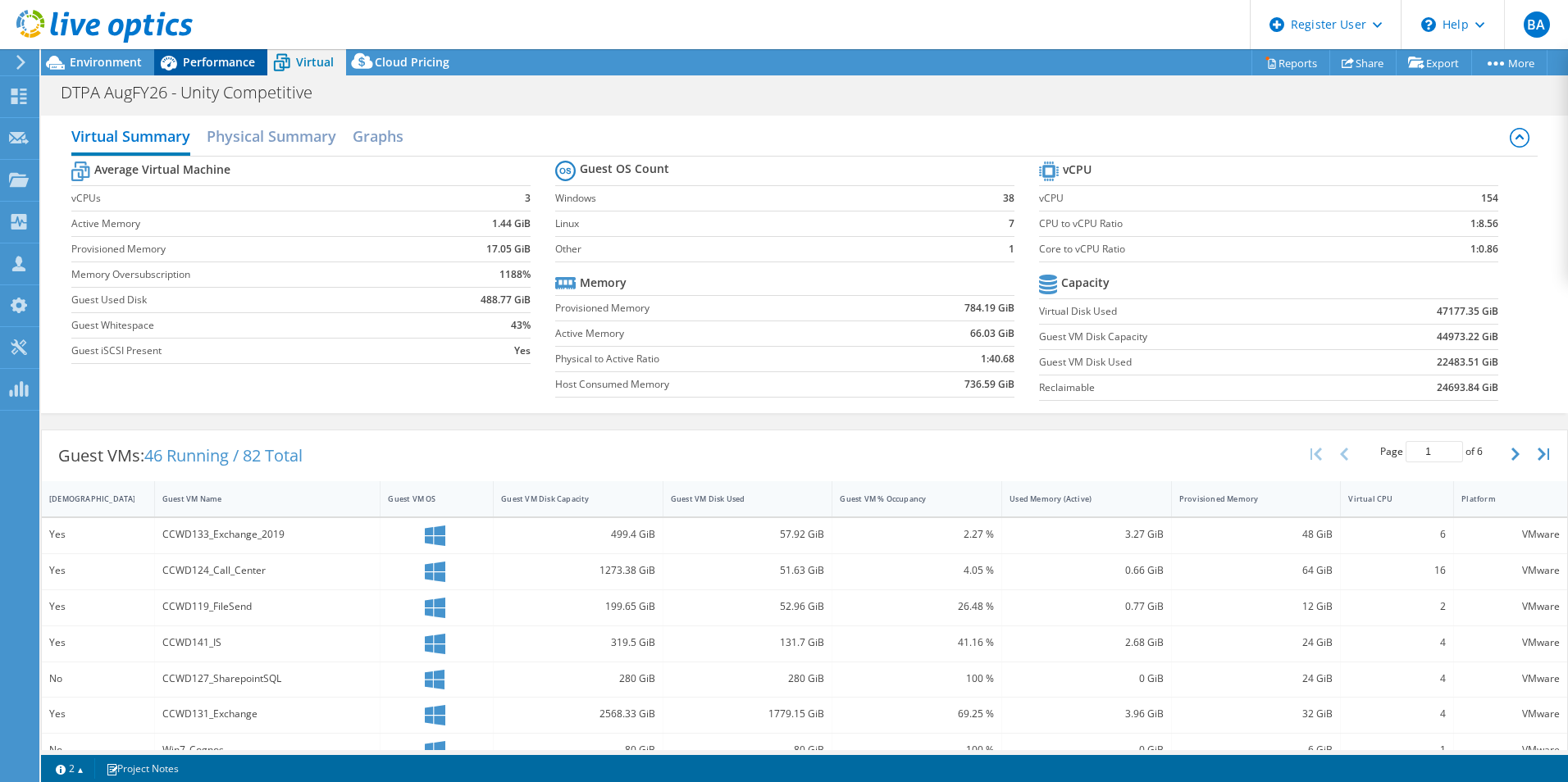
click at [213, 60] on span "Performance" at bounding box center [218, 61] width 72 height 15
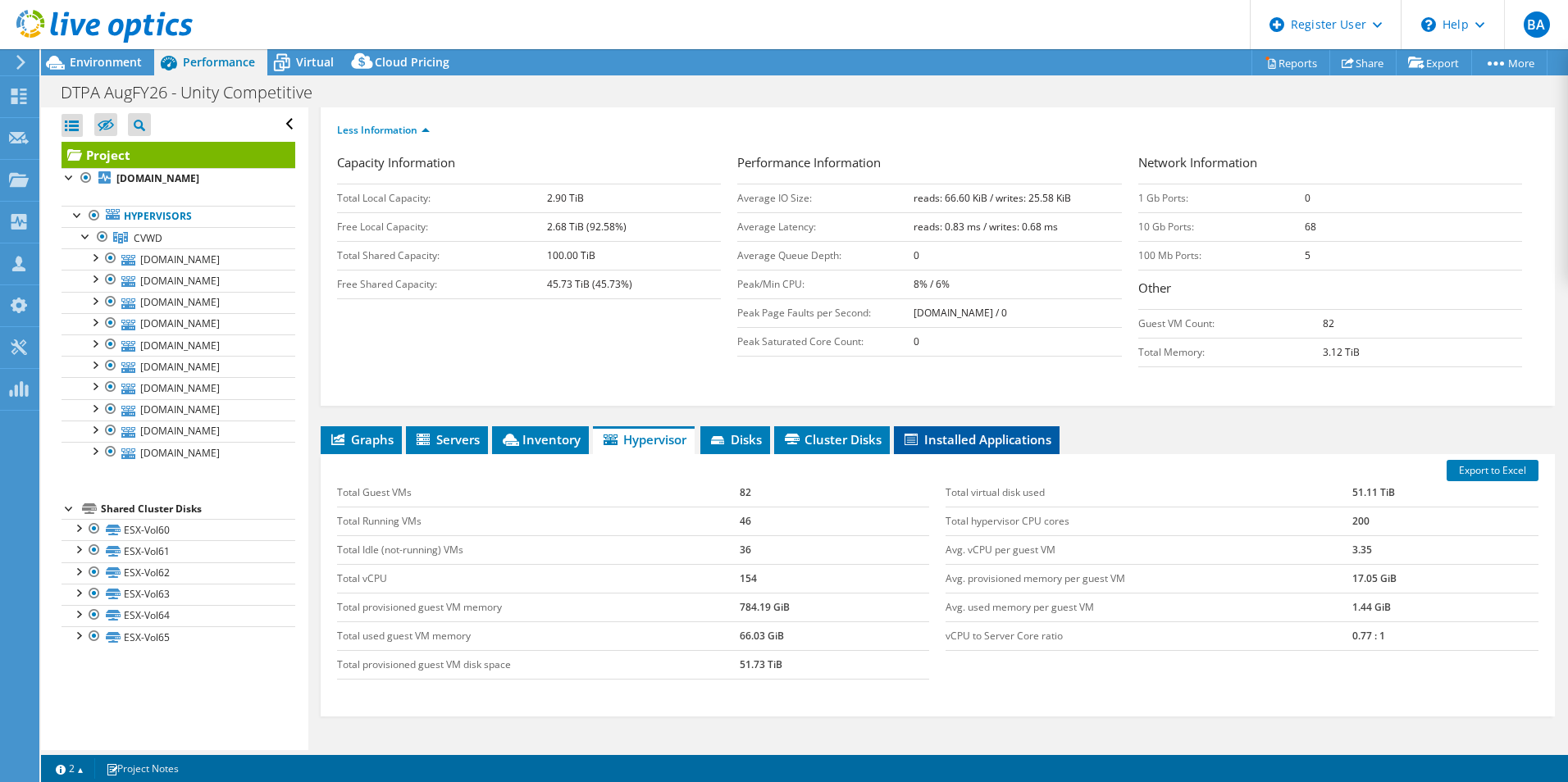
click at [1022, 431] on span "Installed Applications" at bounding box center [976, 439] width 149 height 16
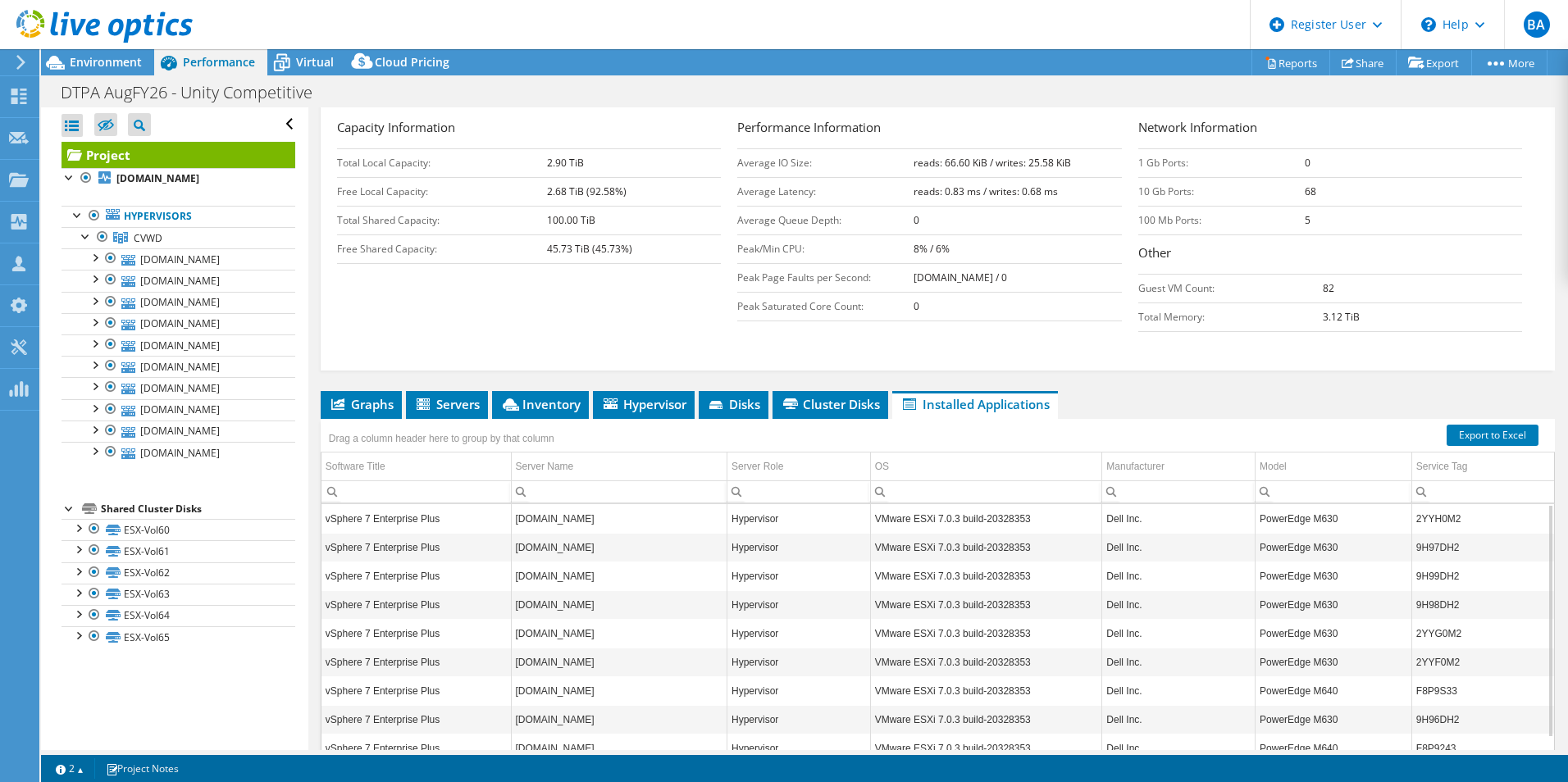
scroll to position [328, 0]
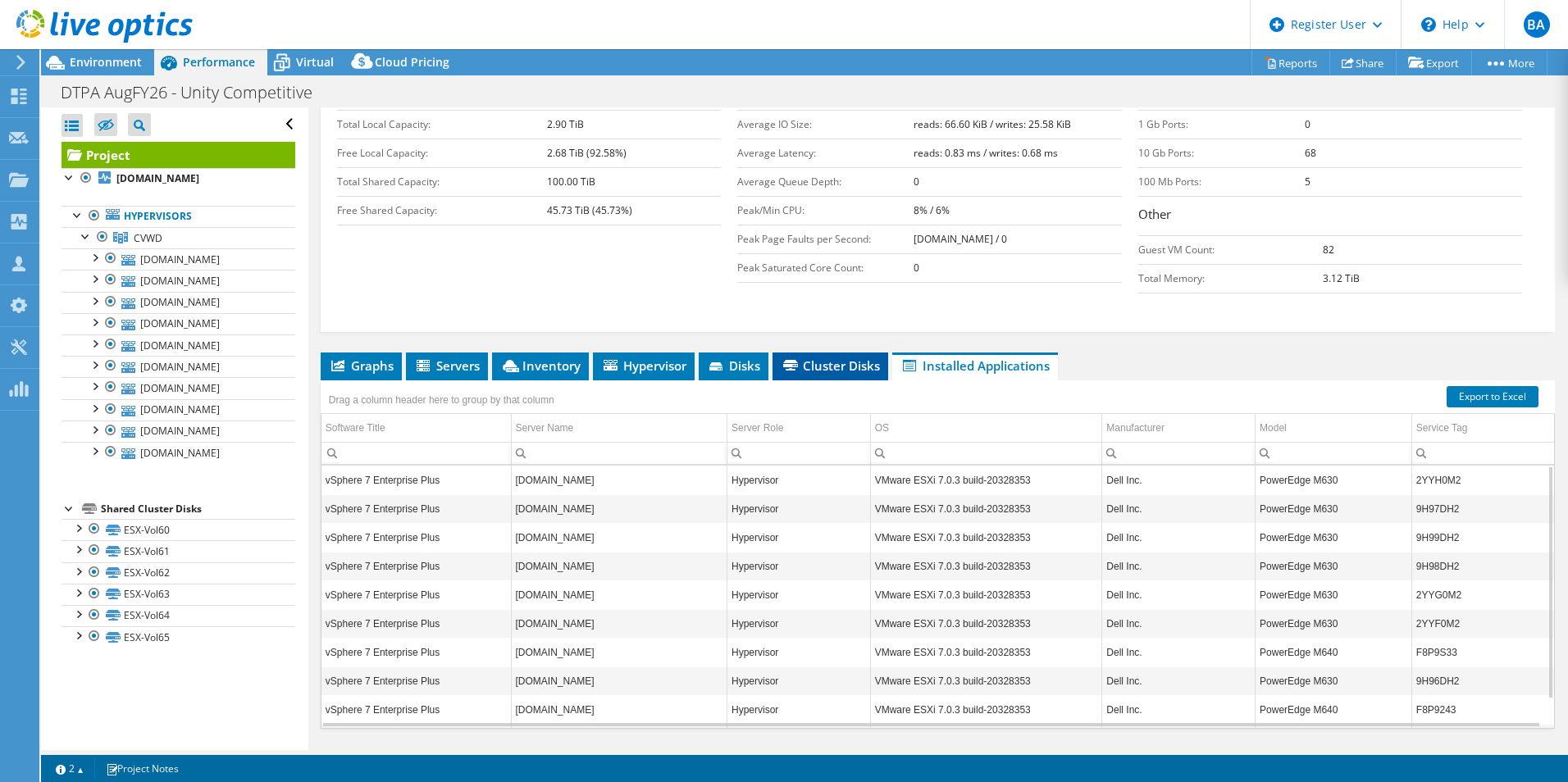
click at [803, 358] on span "Cluster Disks" at bounding box center [830, 366] width 99 height 16
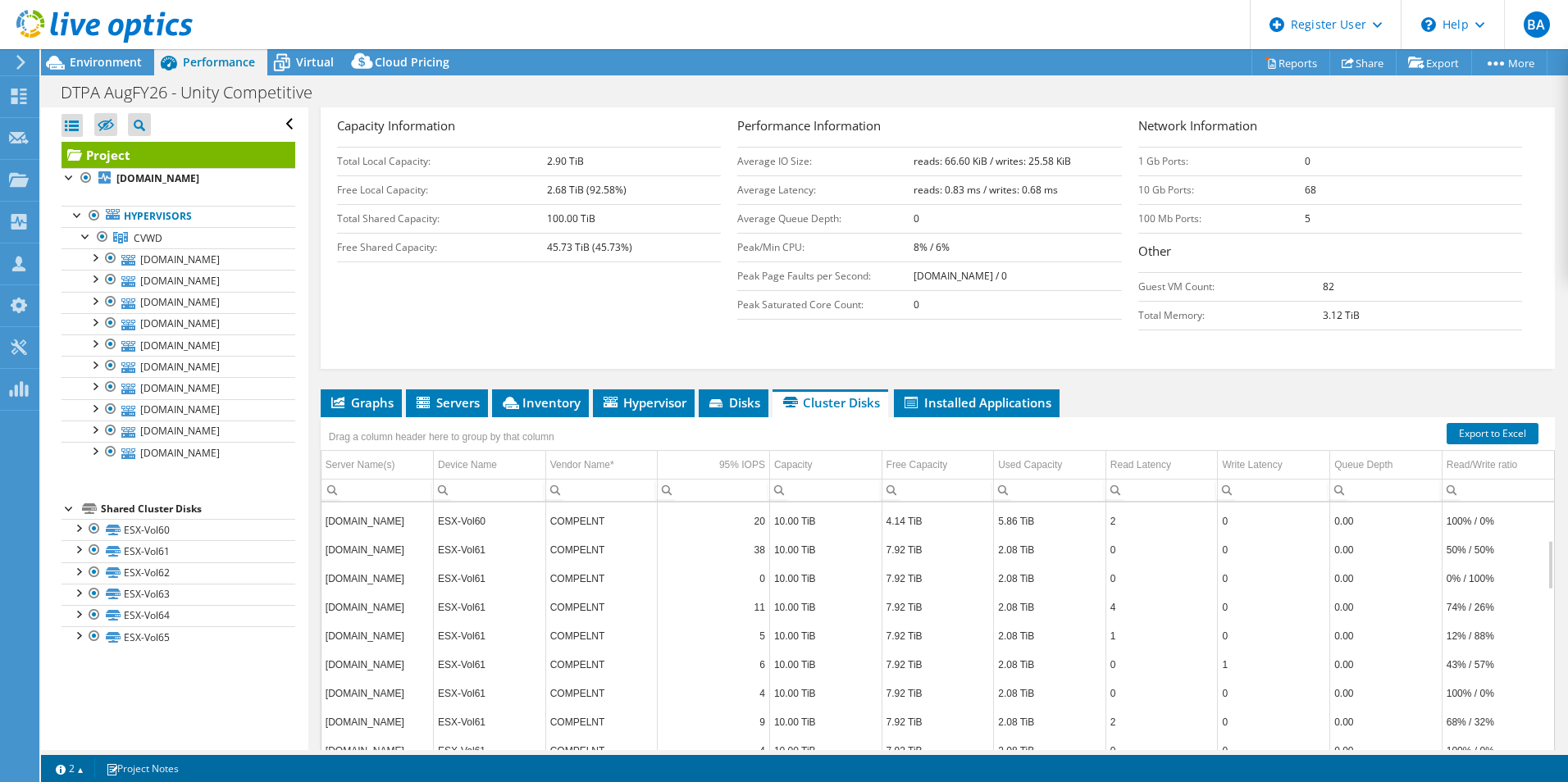
scroll to position [254, 0]
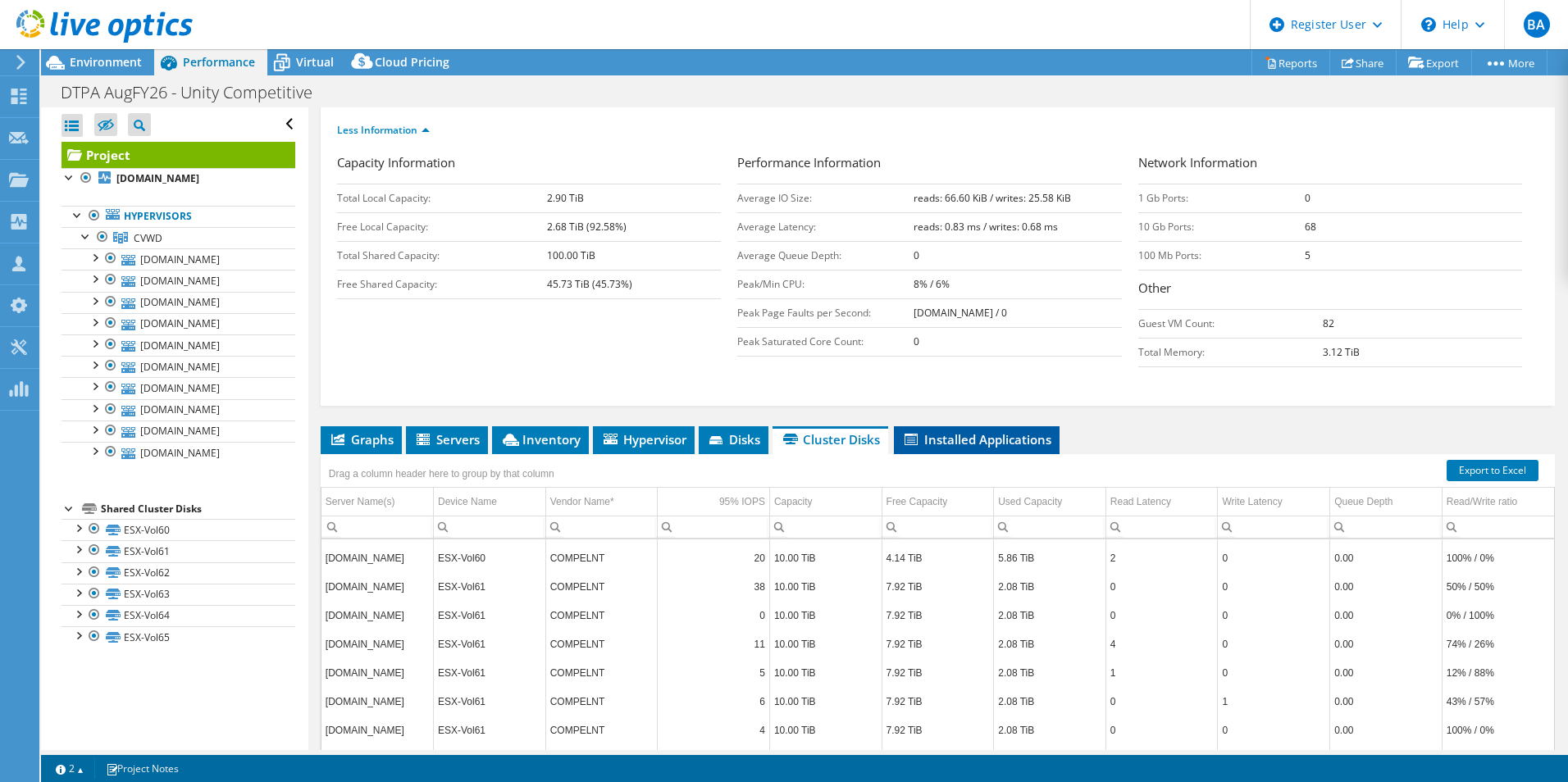
click at [911, 434] on icon at bounding box center [911, 439] width 13 height 12
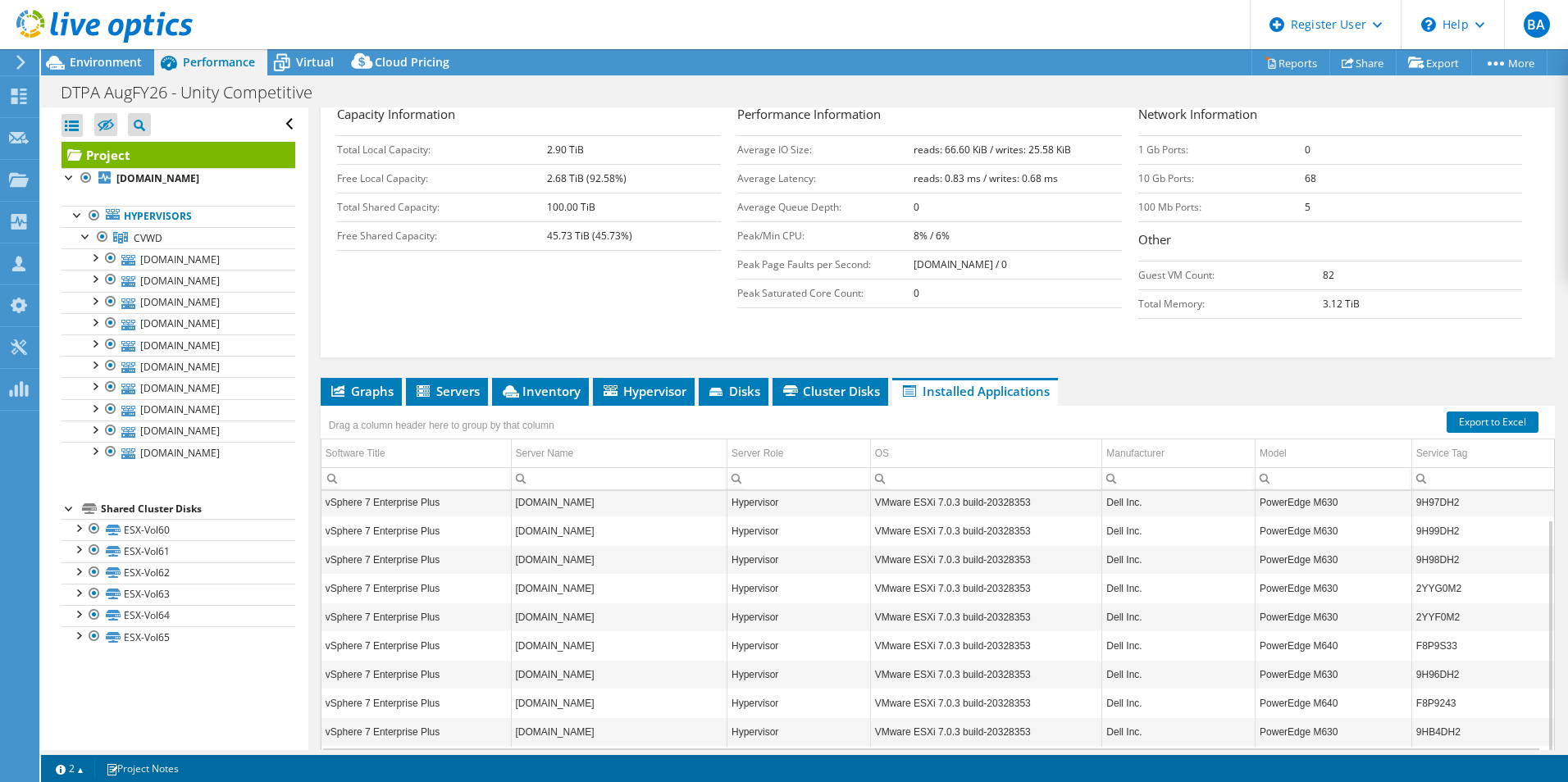
scroll to position [336, 0]
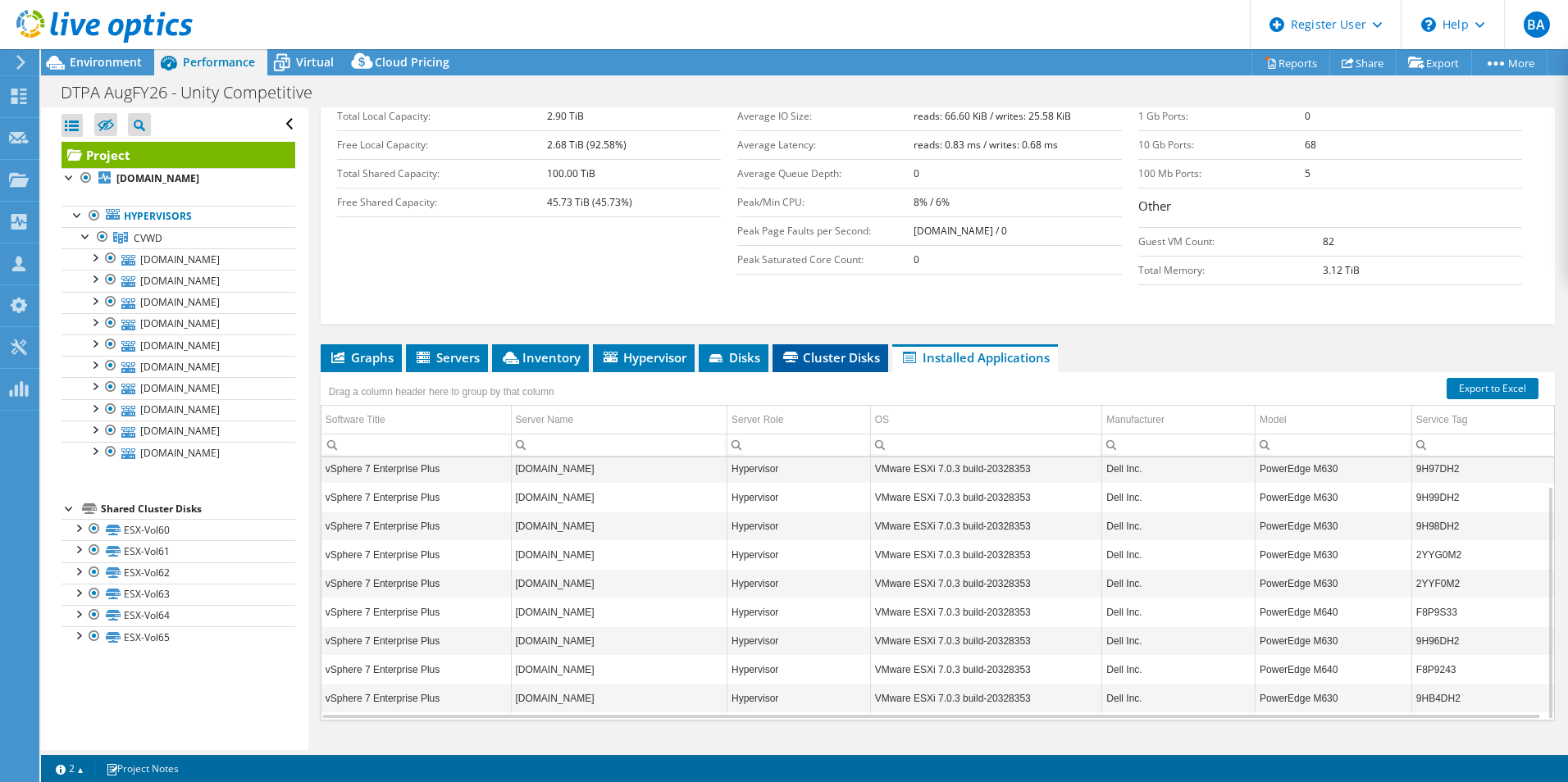
click at [854, 349] on span "Cluster Disks" at bounding box center [830, 357] width 99 height 16
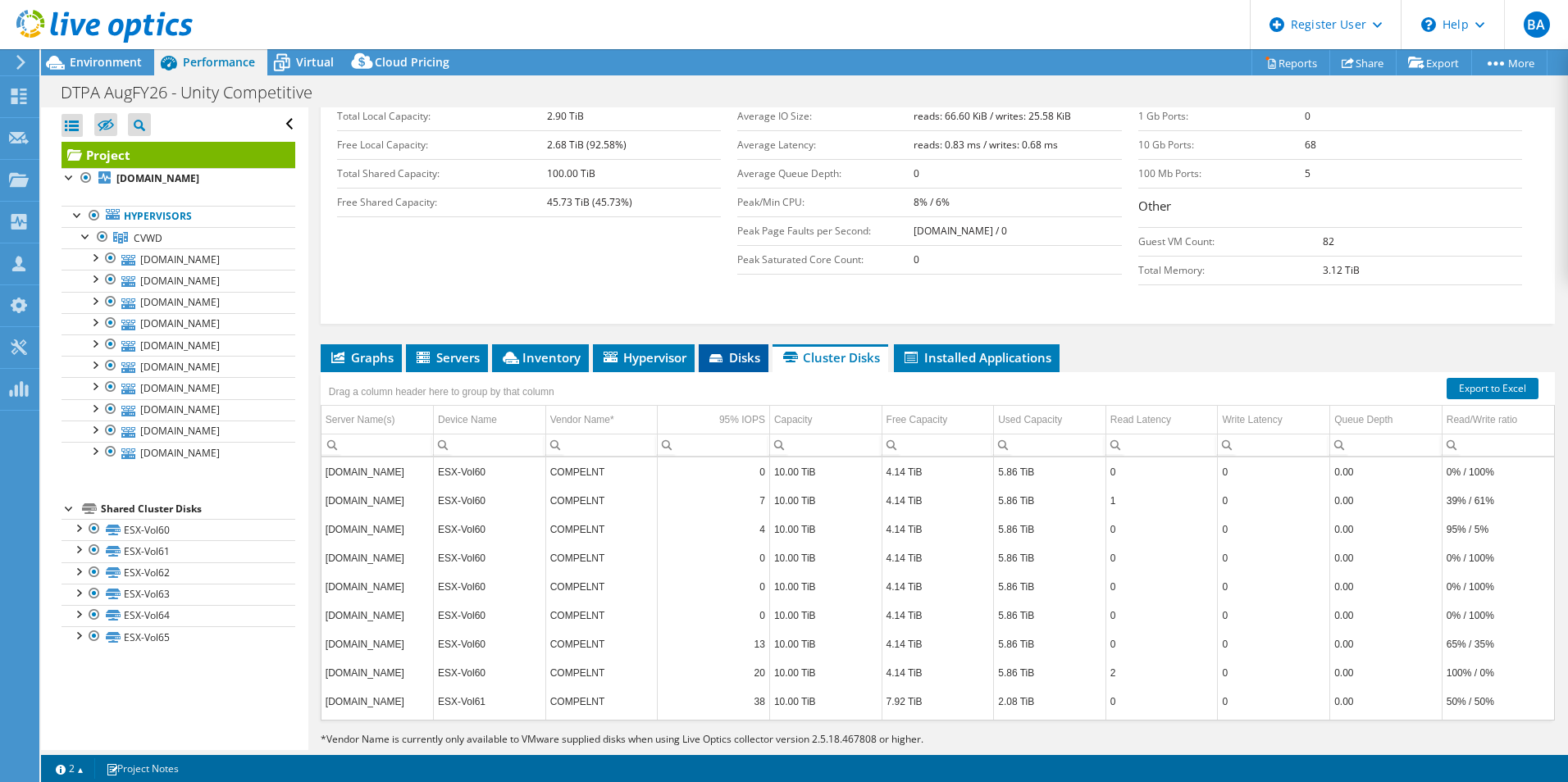
click at [725, 354] on icon at bounding box center [717, 360] width 16 height 11
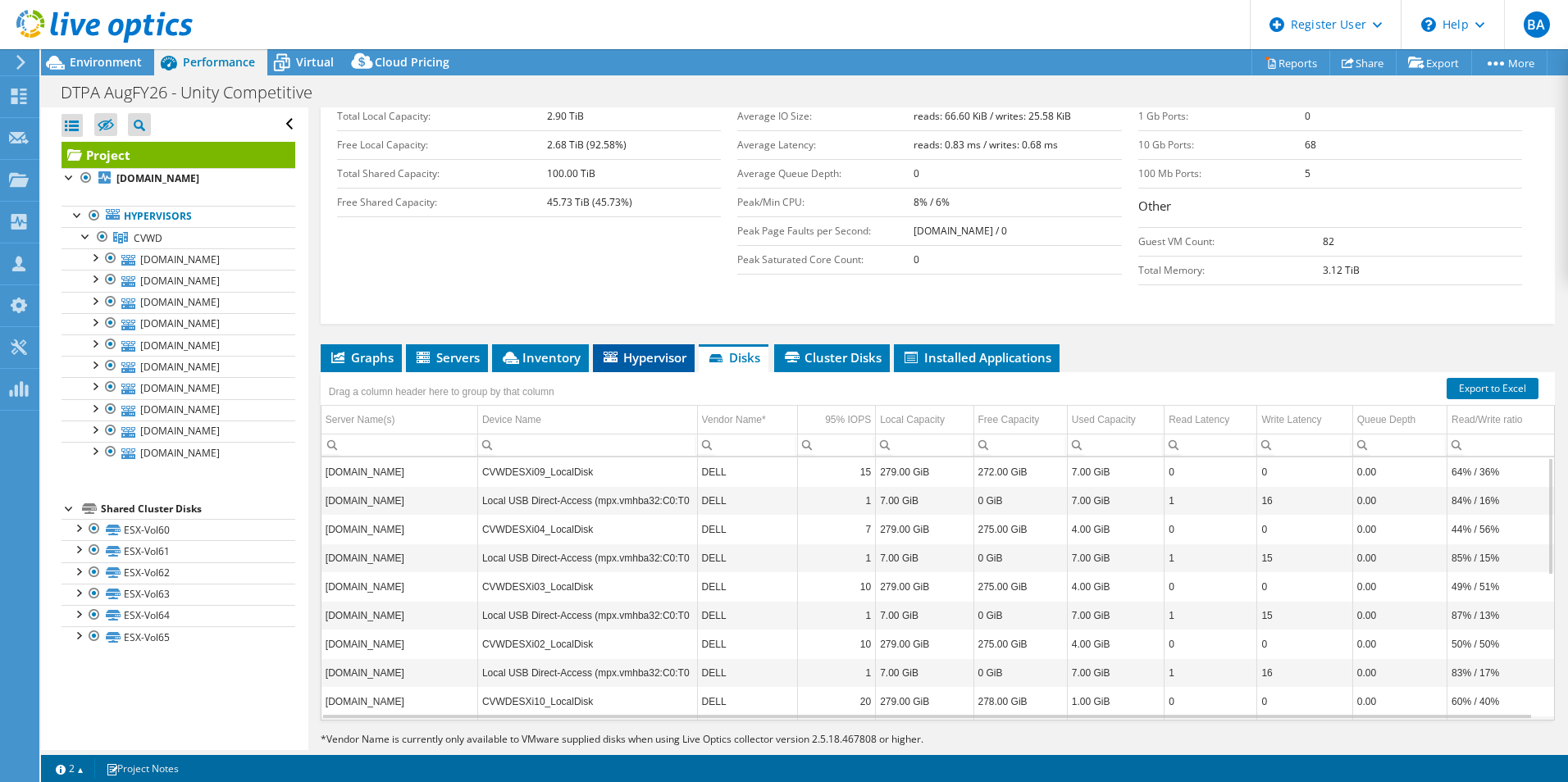
click at [639, 349] on span "Hypervisor" at bounding box center [643, 357] width 85 height 16
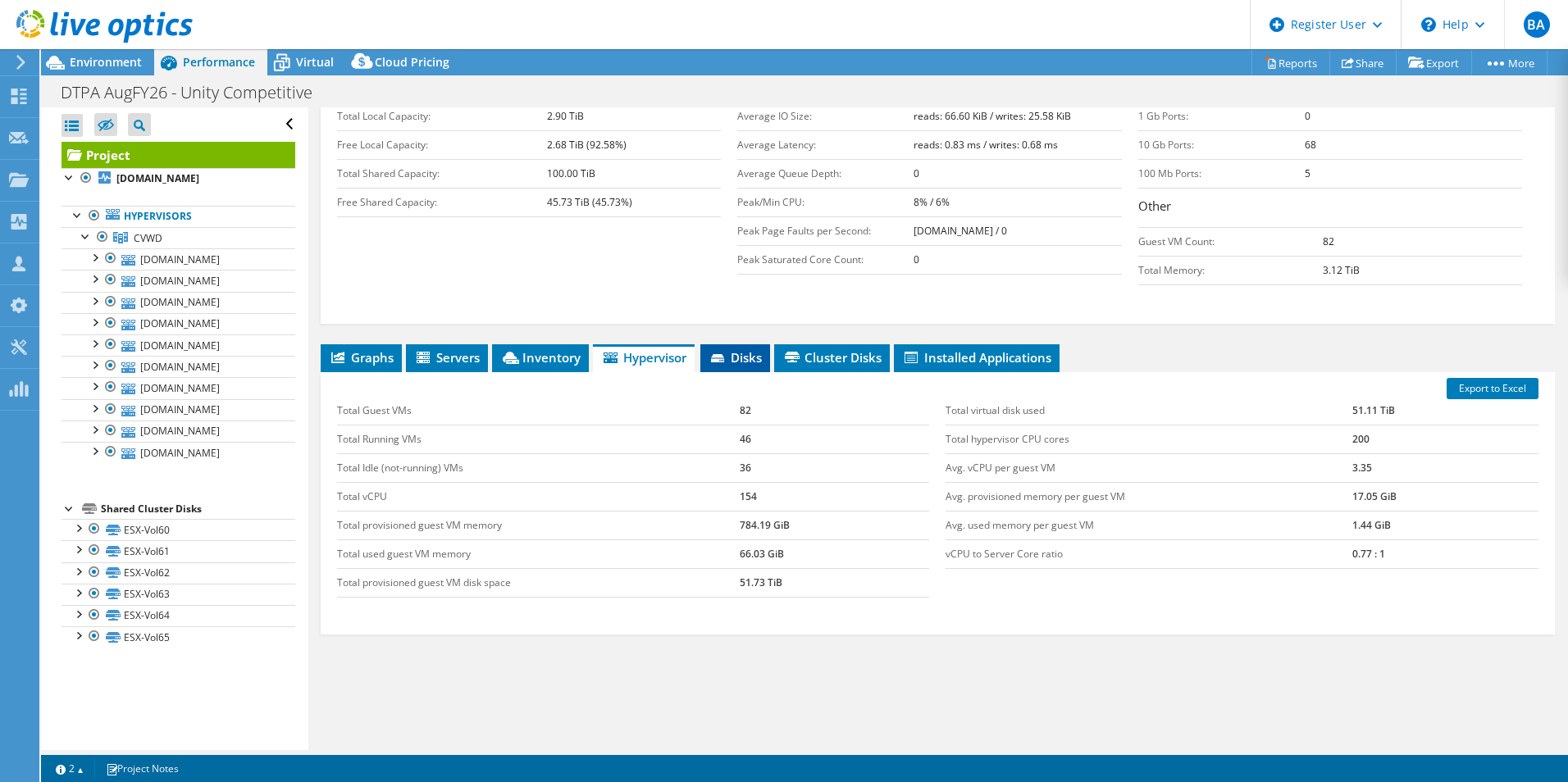
click at [717, 354] on icon at bounding box center [717, 358] width 13 height 8
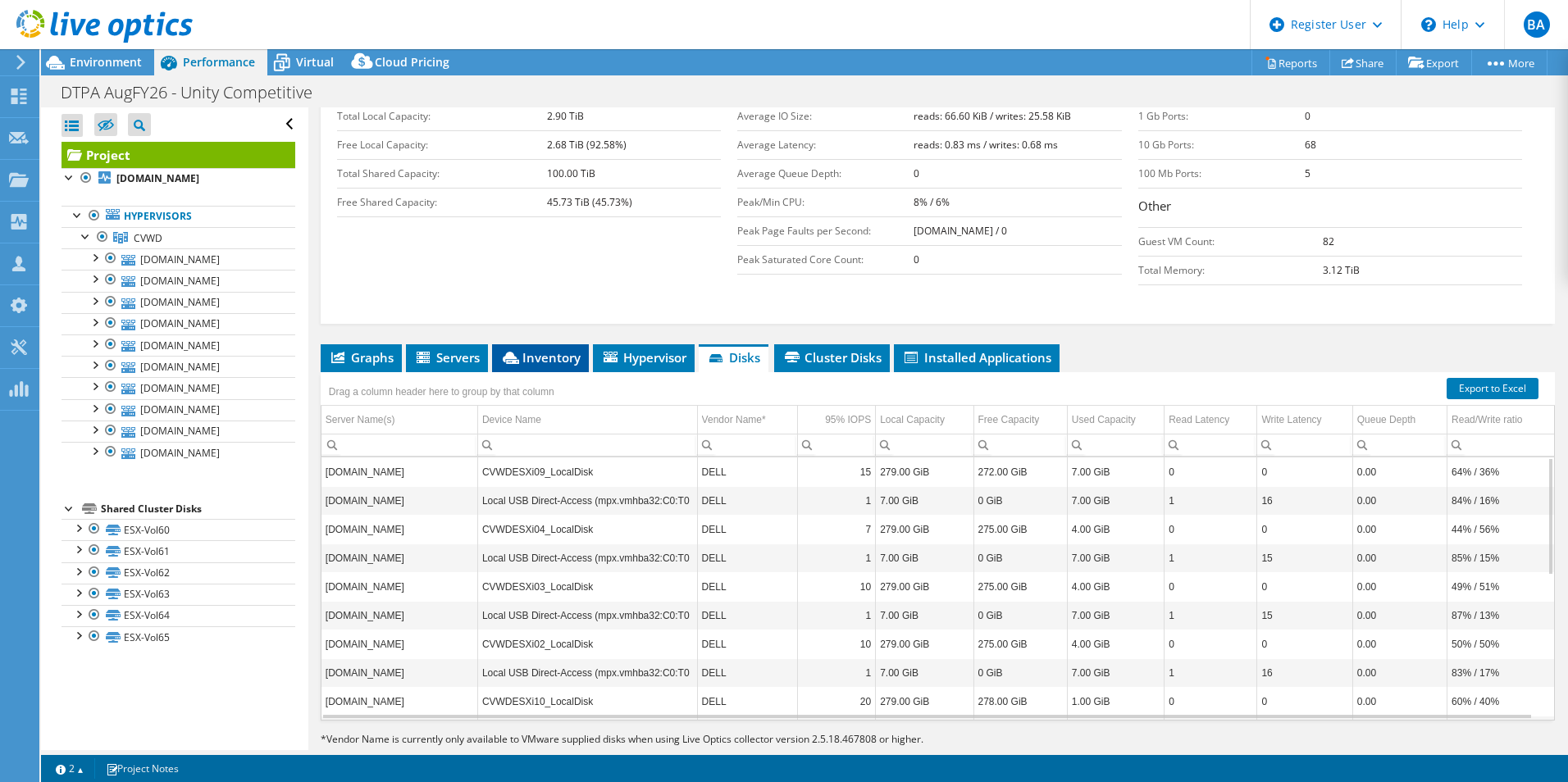
click at [552, 349] on span "Inventory" at bounding box center [540, 357] width 81 height 16
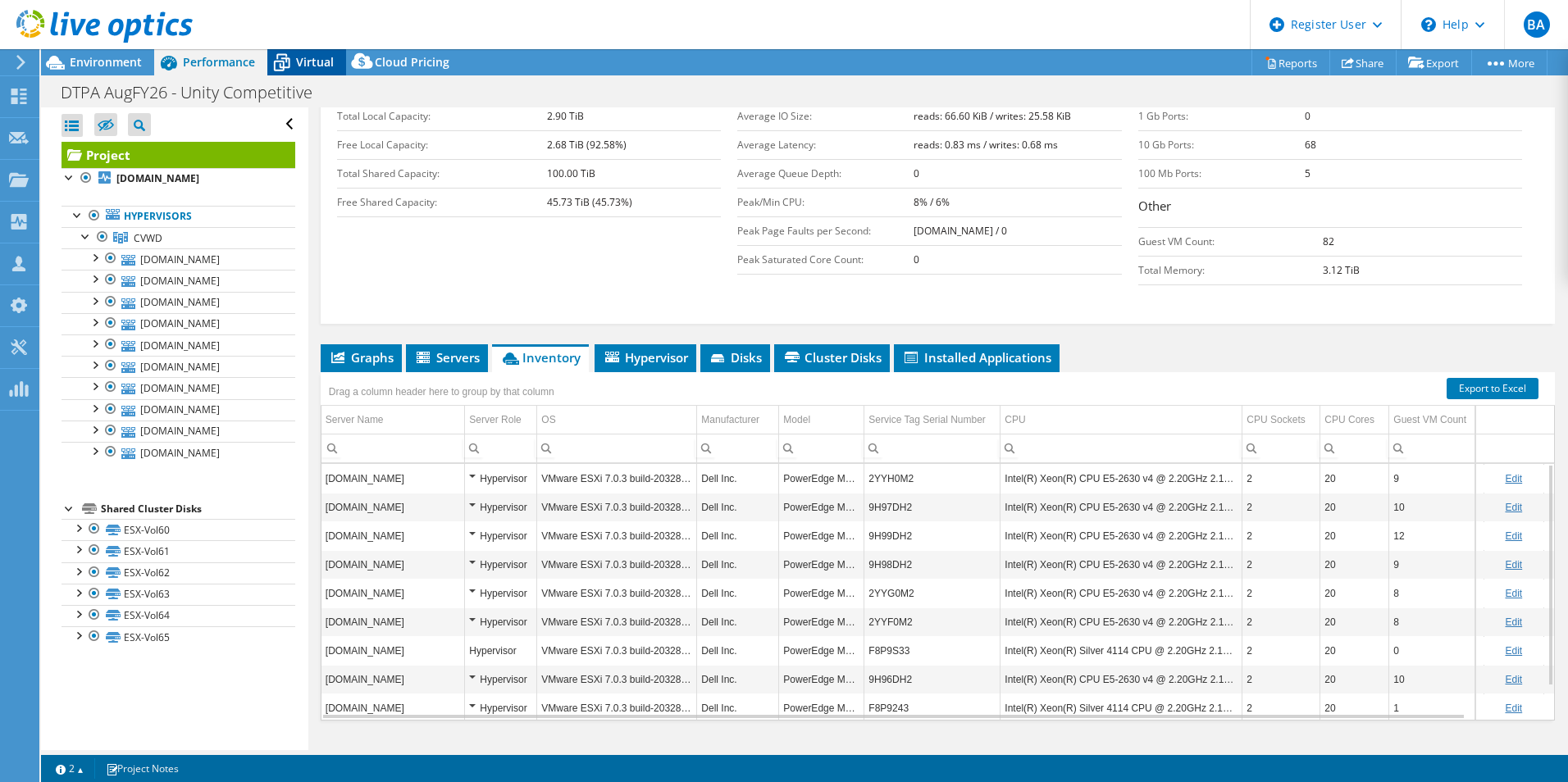
click at [339, 61] on div "Virtual" at bounding box center [307, 62] width 79 height 26
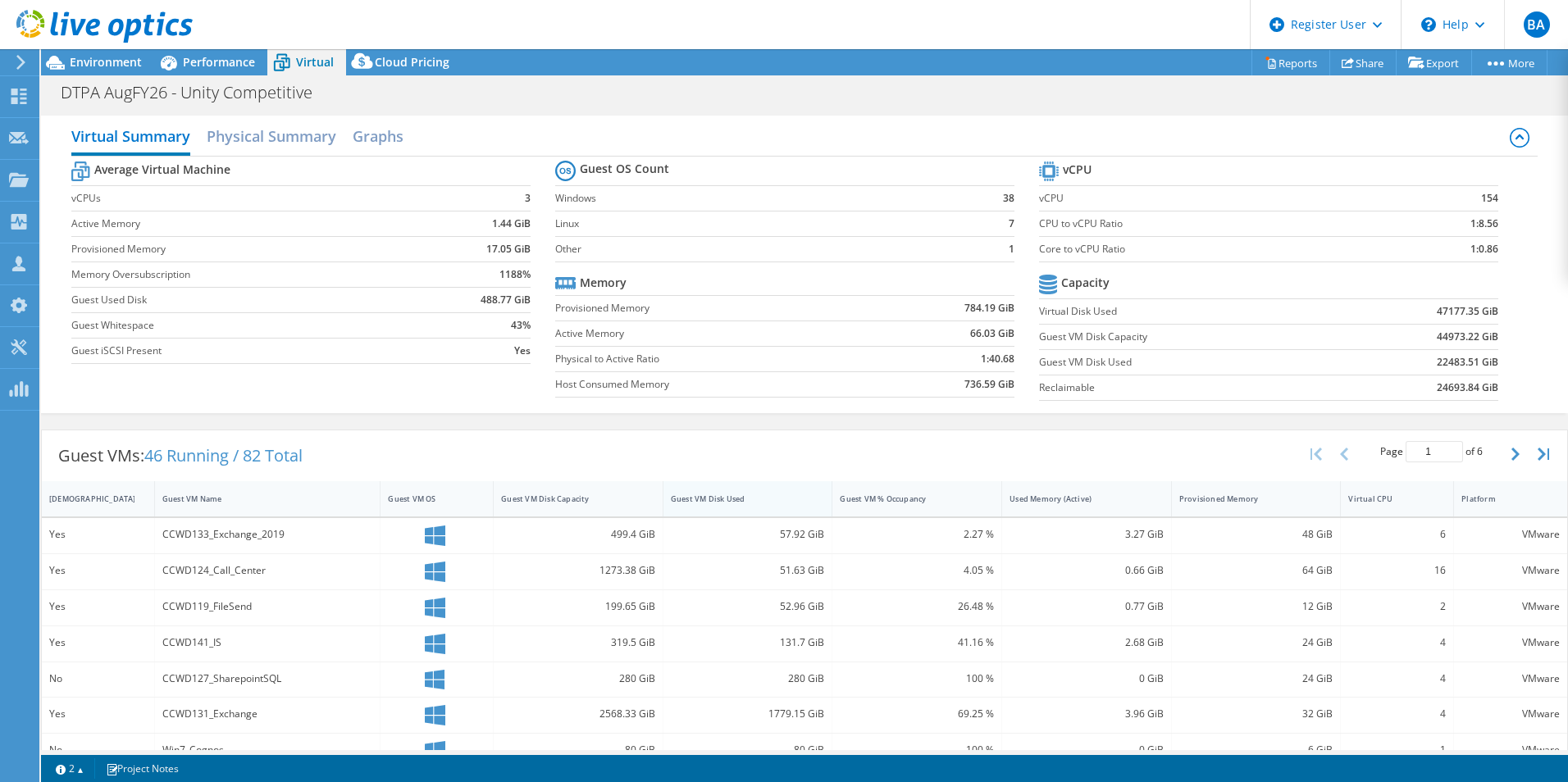
click at [706, 504] on div "Guest VM Disk Used" at bounding box center [738, 499] width 134 height 11
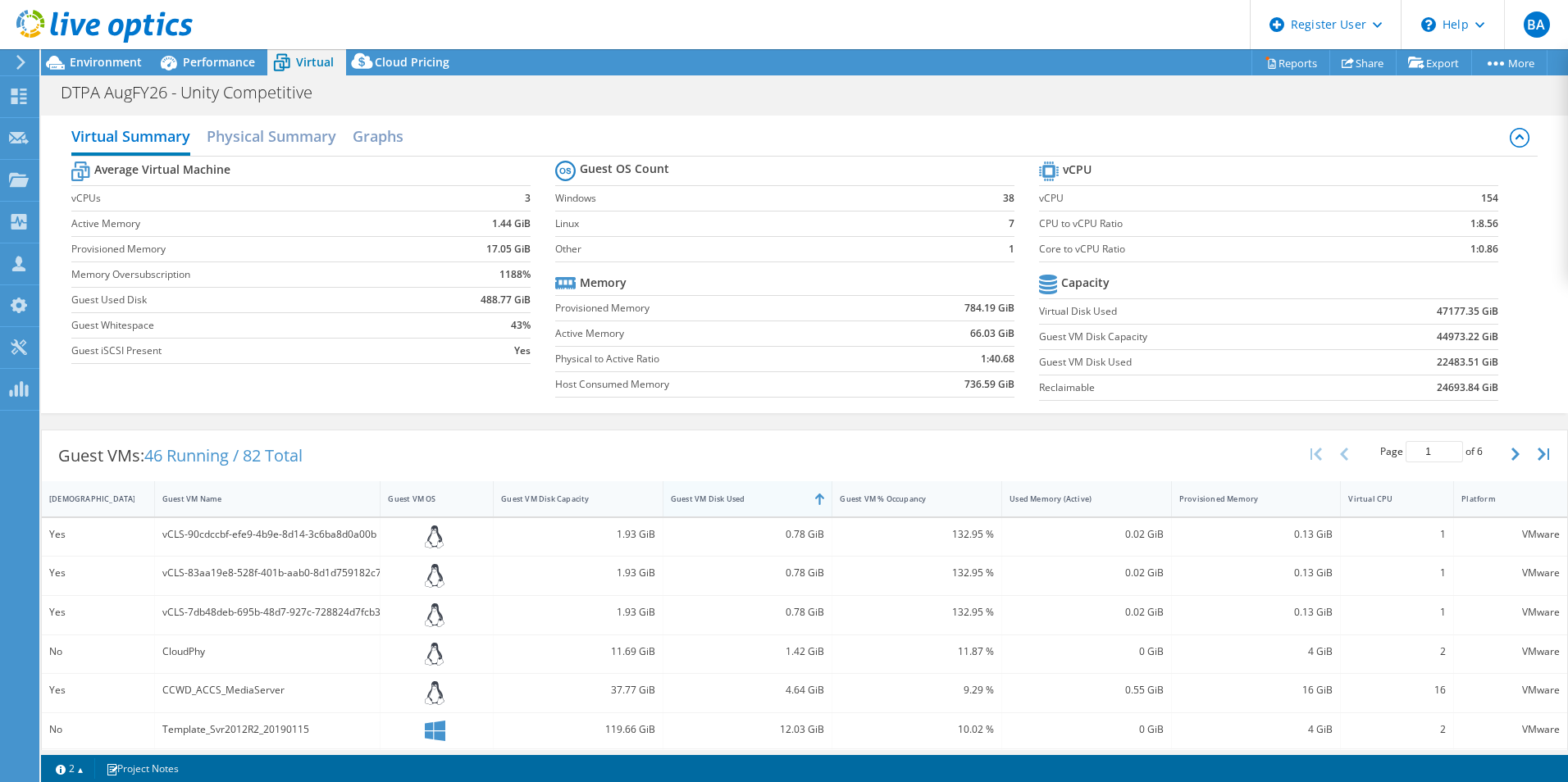
click at [709, 502] on div "Guest VM Disk Used" at bounding box center [738, 499] width 134 height 11
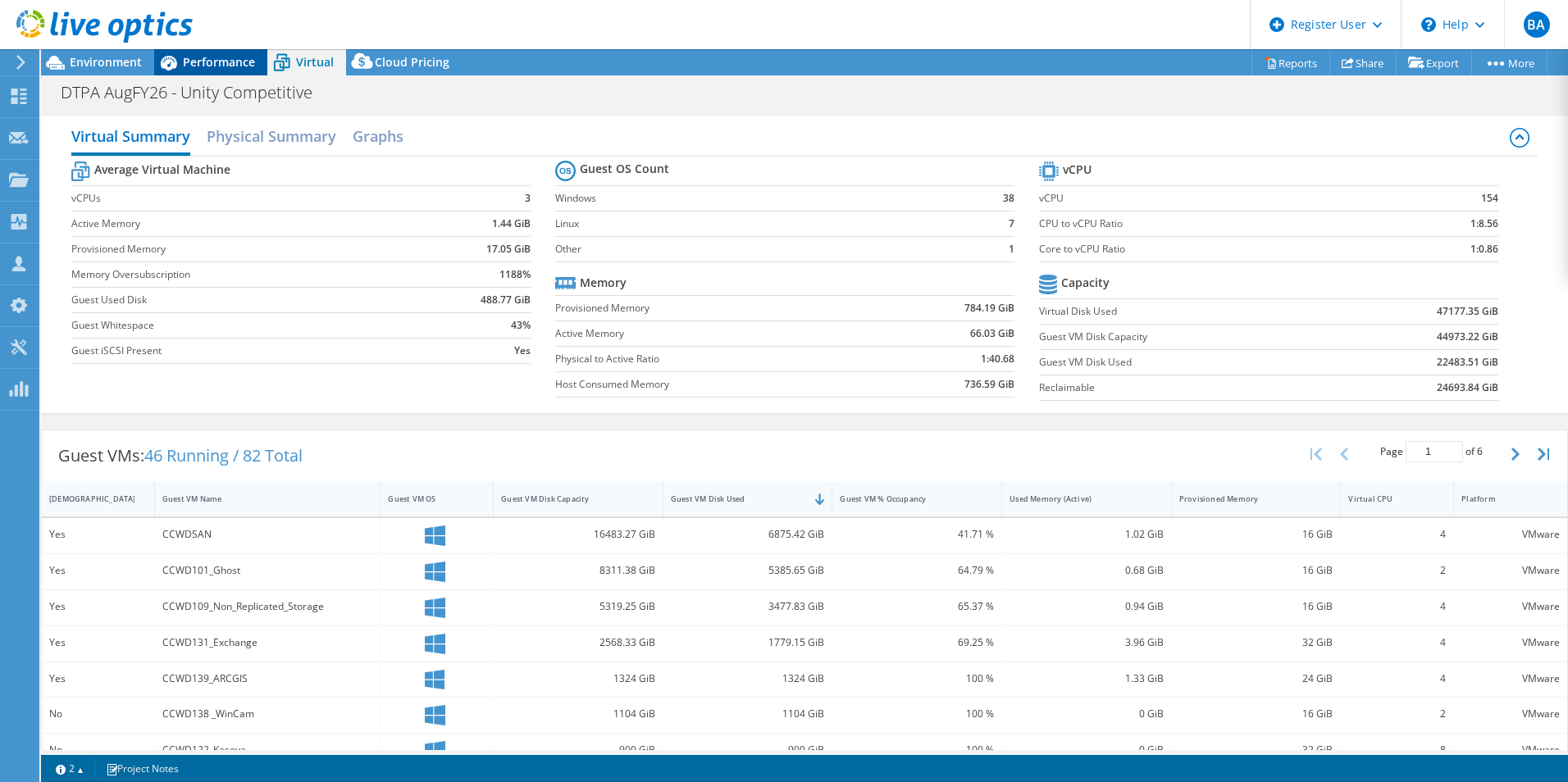
click at [207, 55] on span "Performance" at bounding box center [218, 61] width 72 height 15
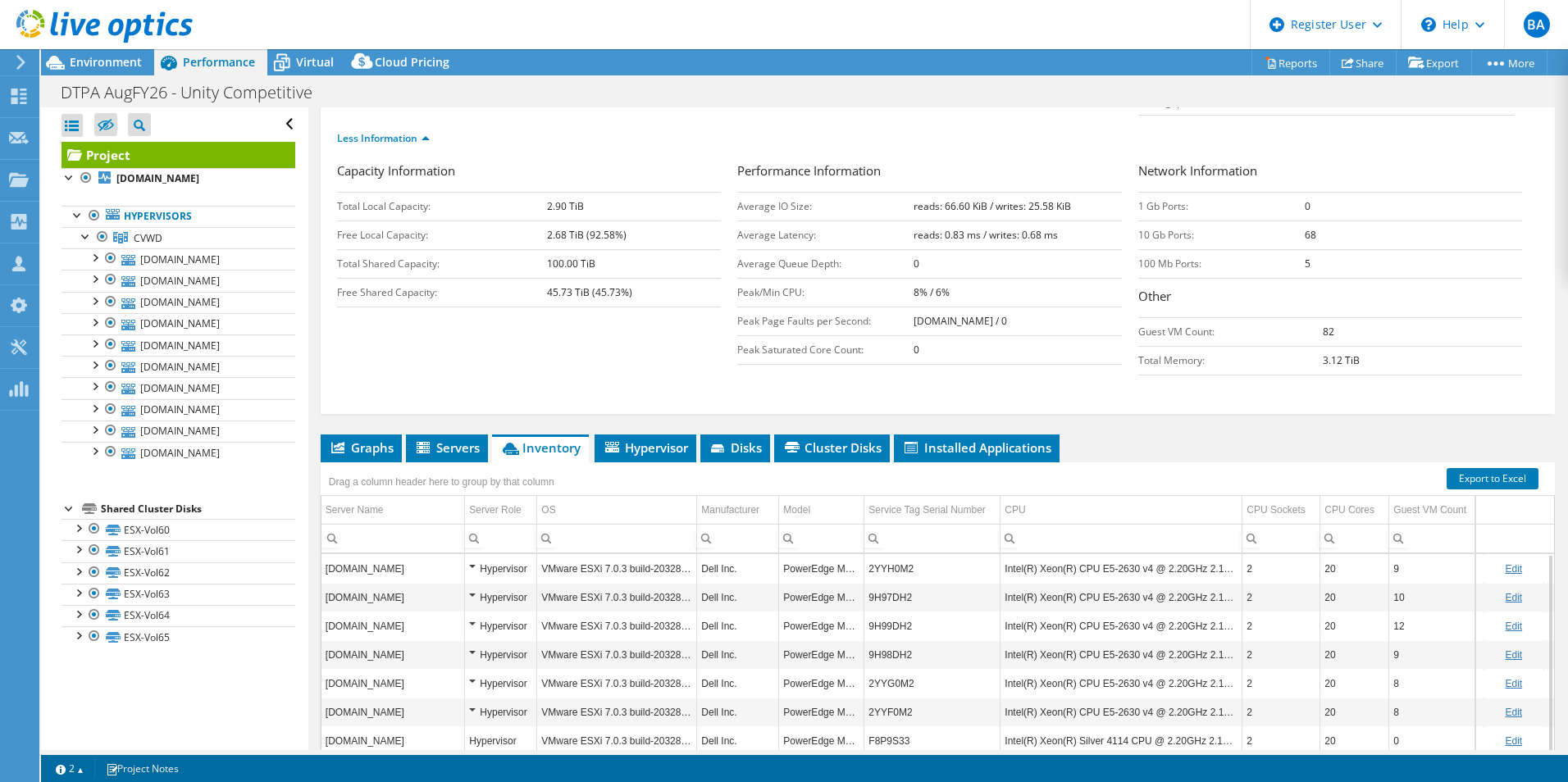
scroll to position [172, 0]
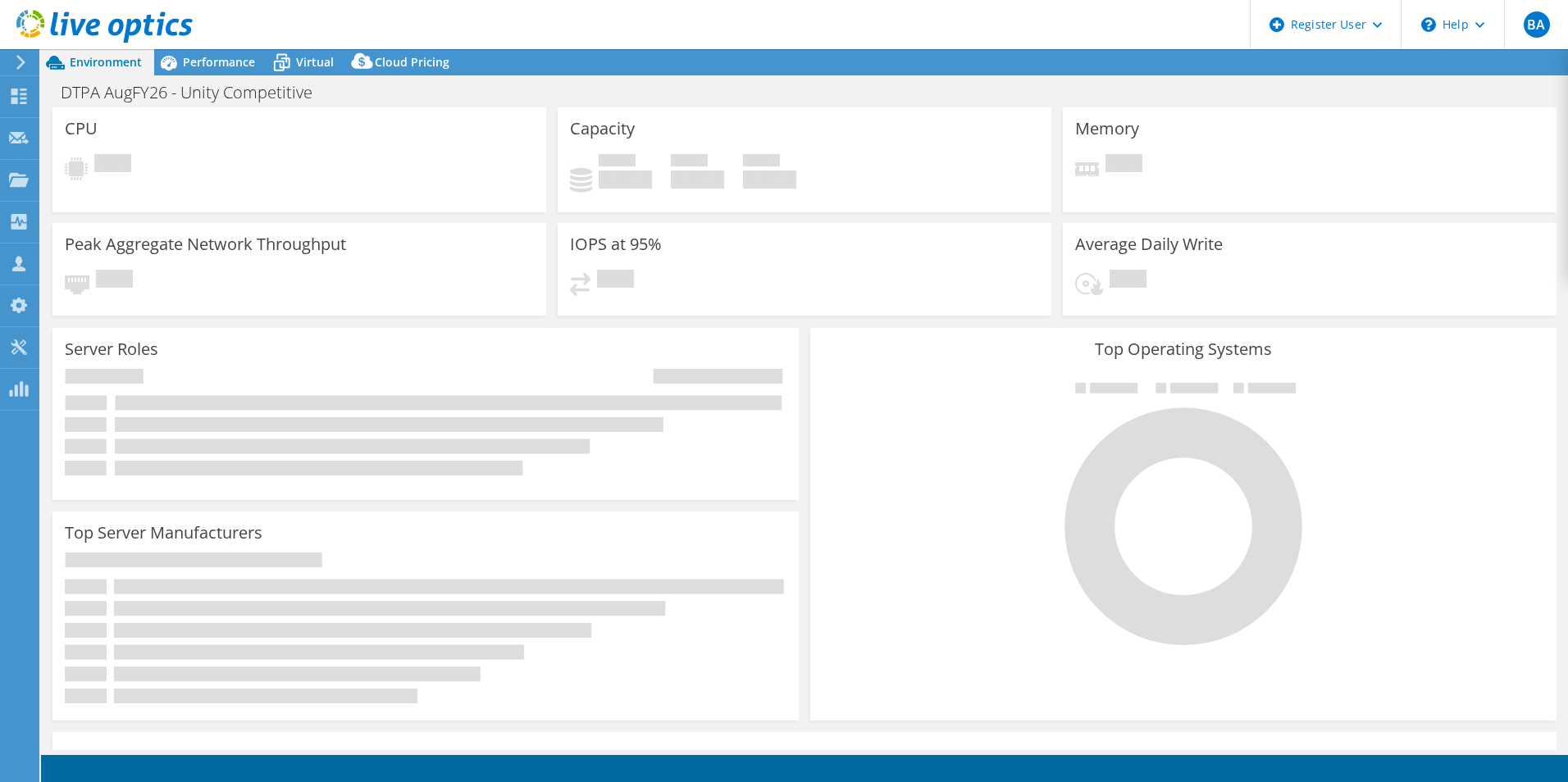
select select "USEast"
select select "USD"
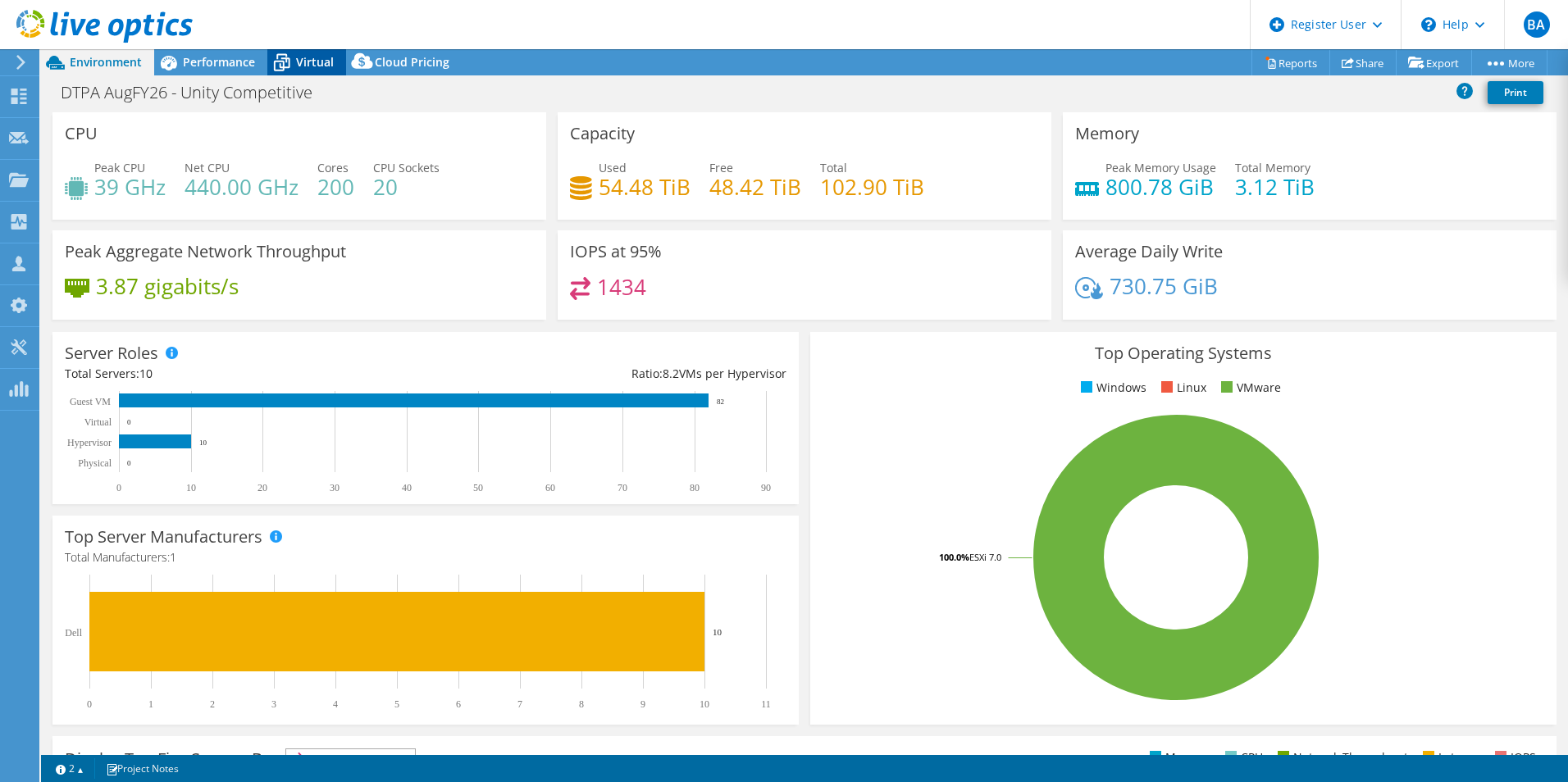
click at [293, 51] on icon at bounding box center [282, 63] width 29 height 29
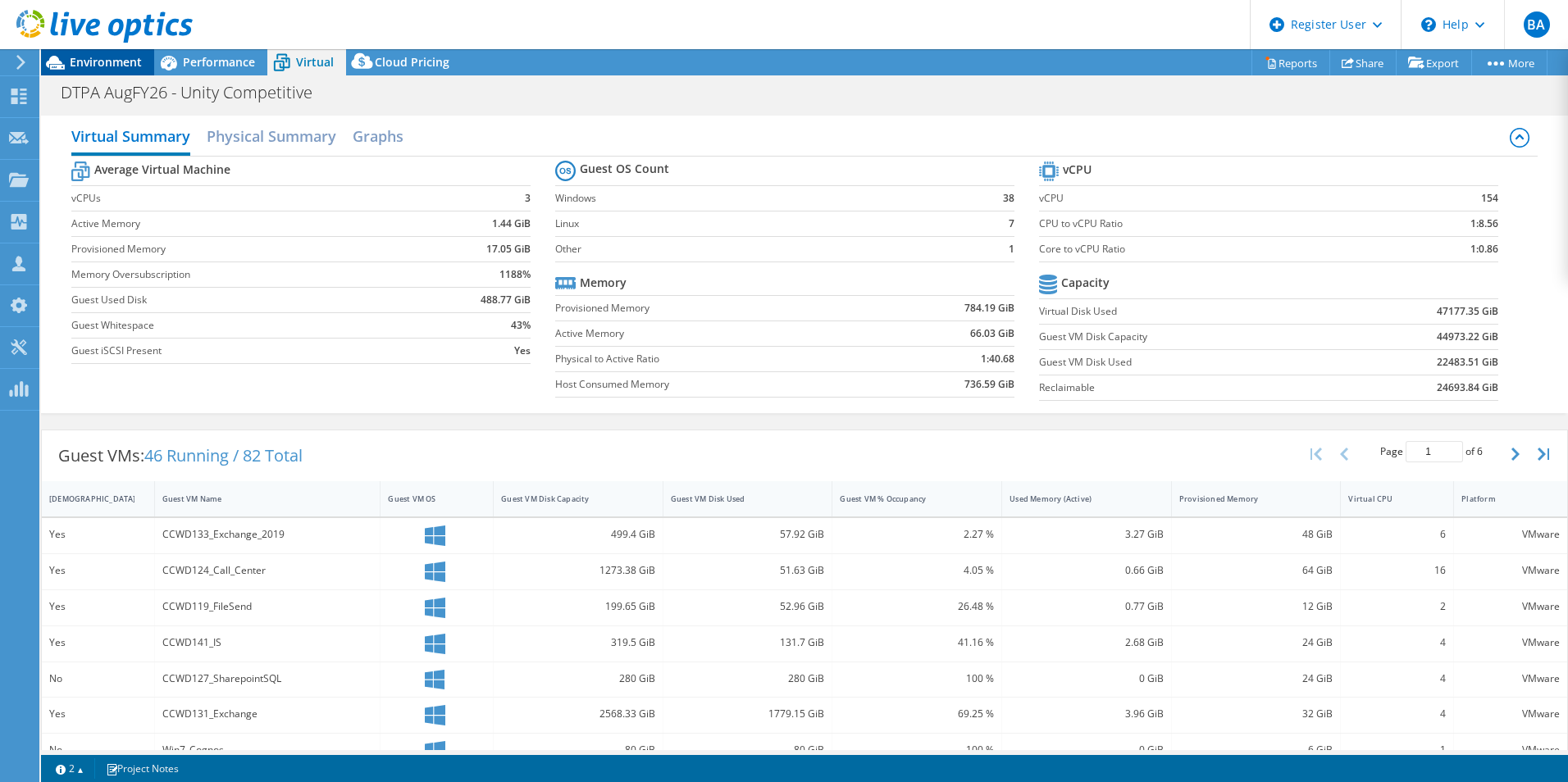
click at [112, 70] on div "Environment" at bounding box center [97, 62] width 113 height 26
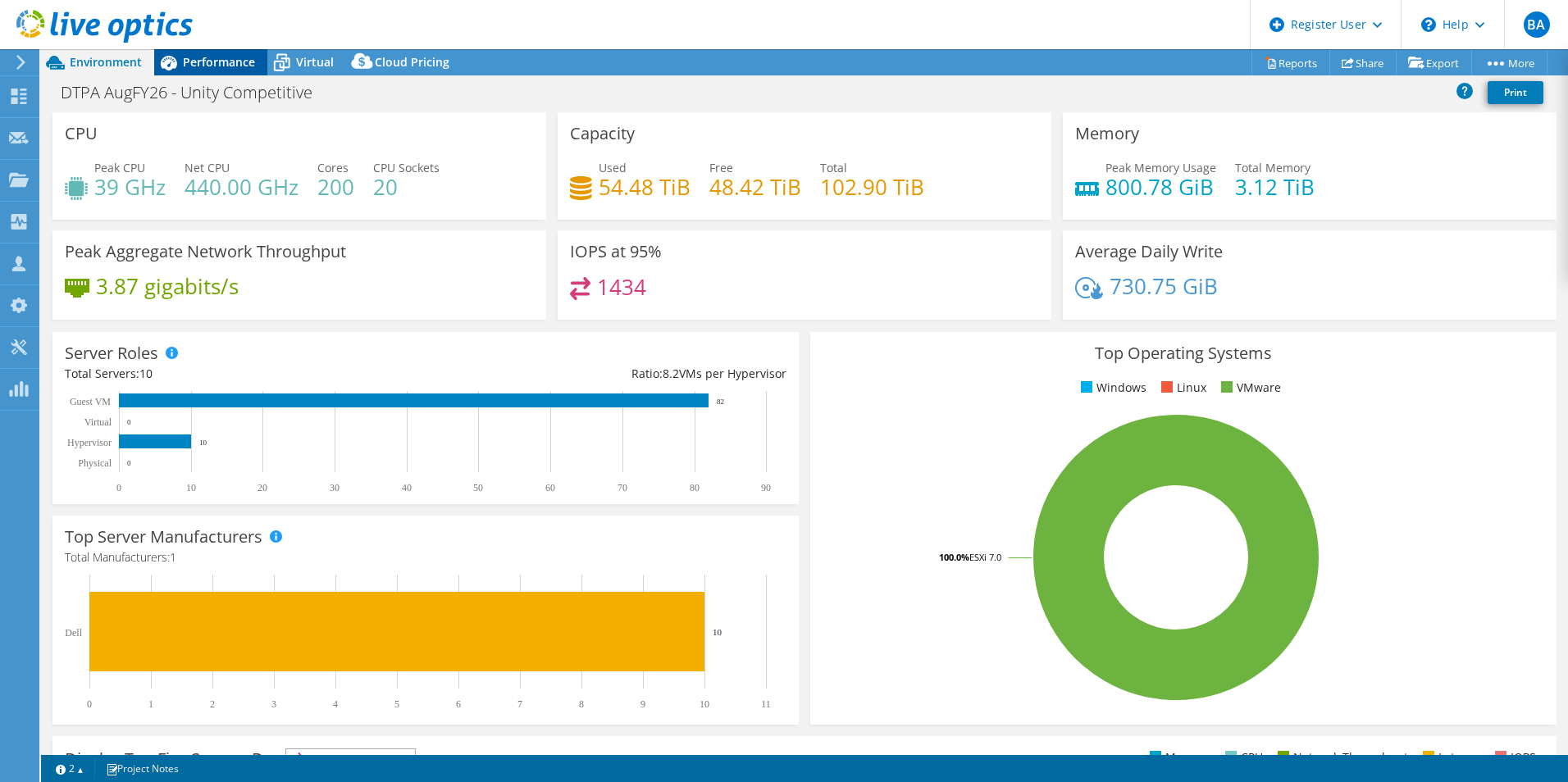
click at [201, 62] on span "Performance" at bounding box center [218, 61] width 72 height 15
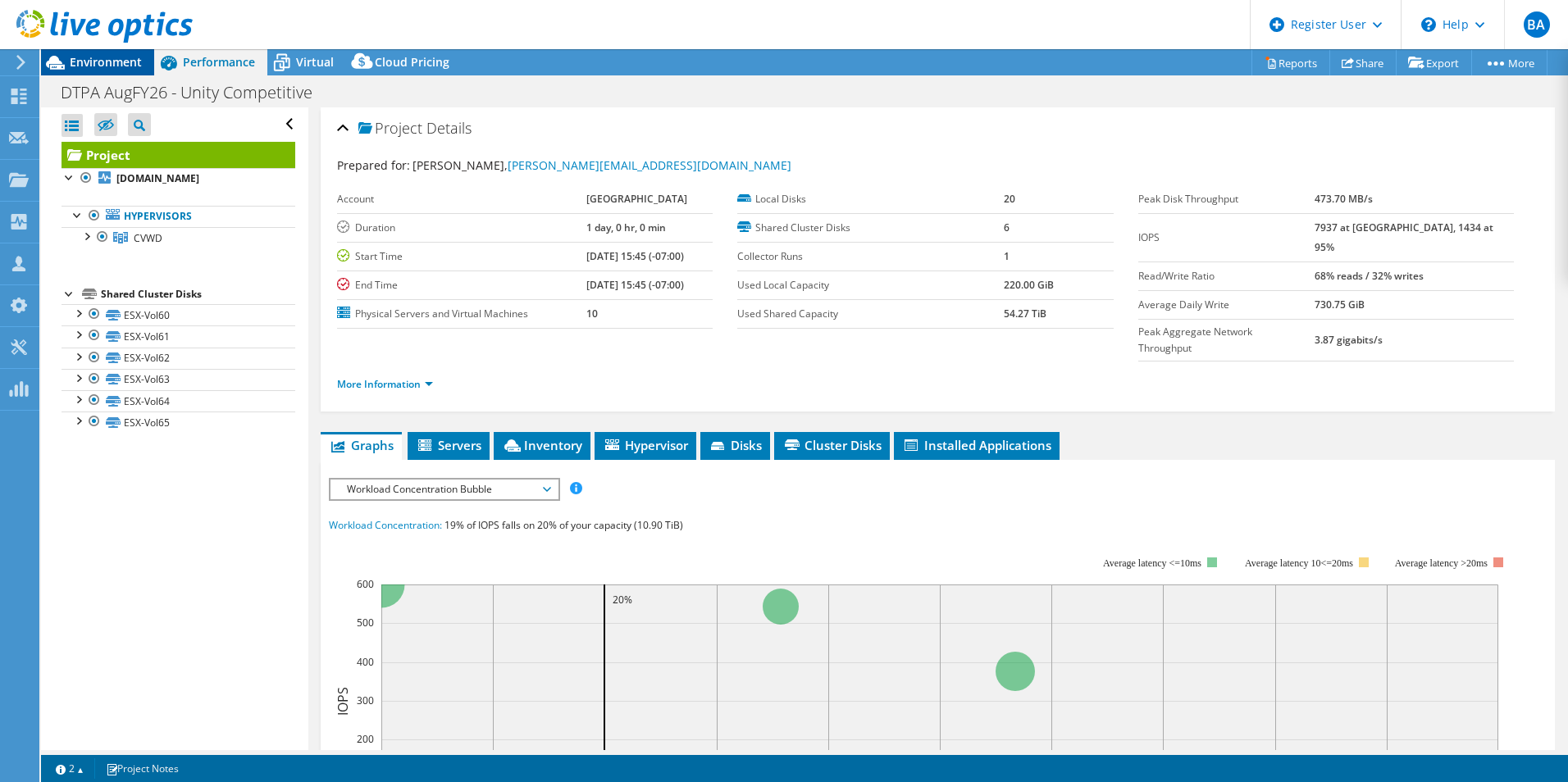
click at [118, 64] on span "Environment" at bounding box center [106, 61] width 72 height 15
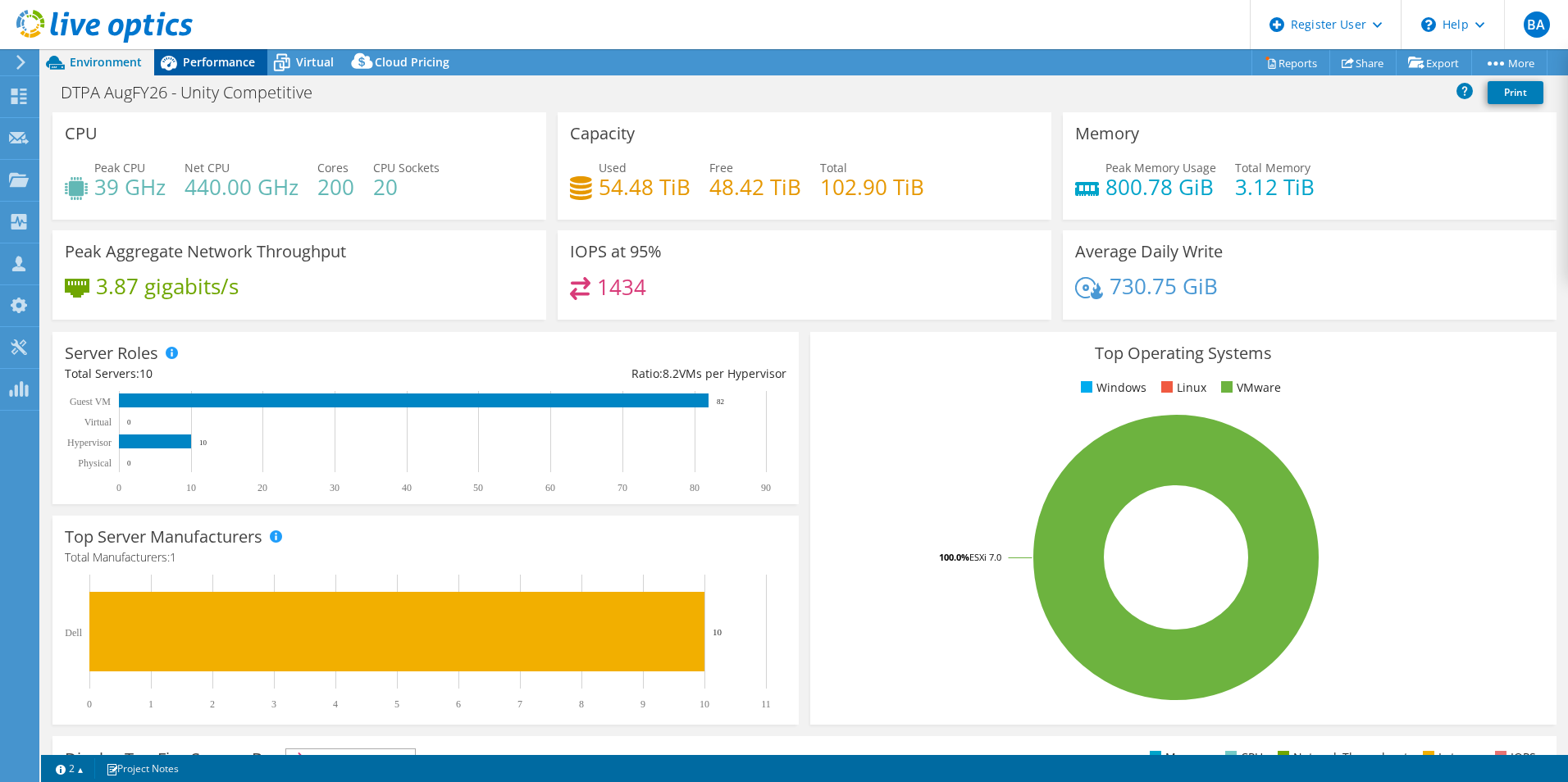
click at [216, 59] on span "Performance" at bounding box center [218, 61] width 72 height 15
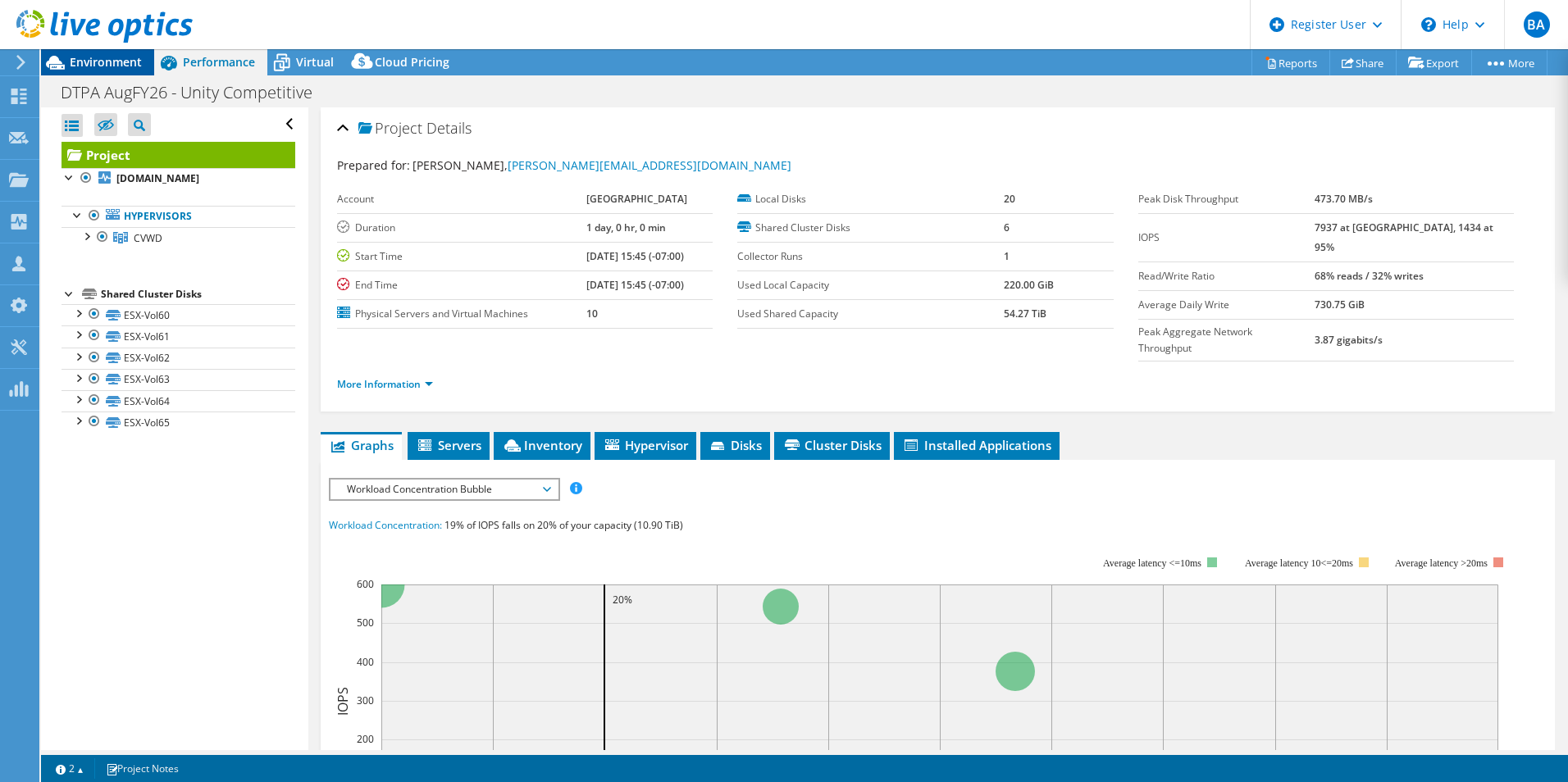
click at [69, 56] on icon at bounding box center [55, 63] width 29 height 29
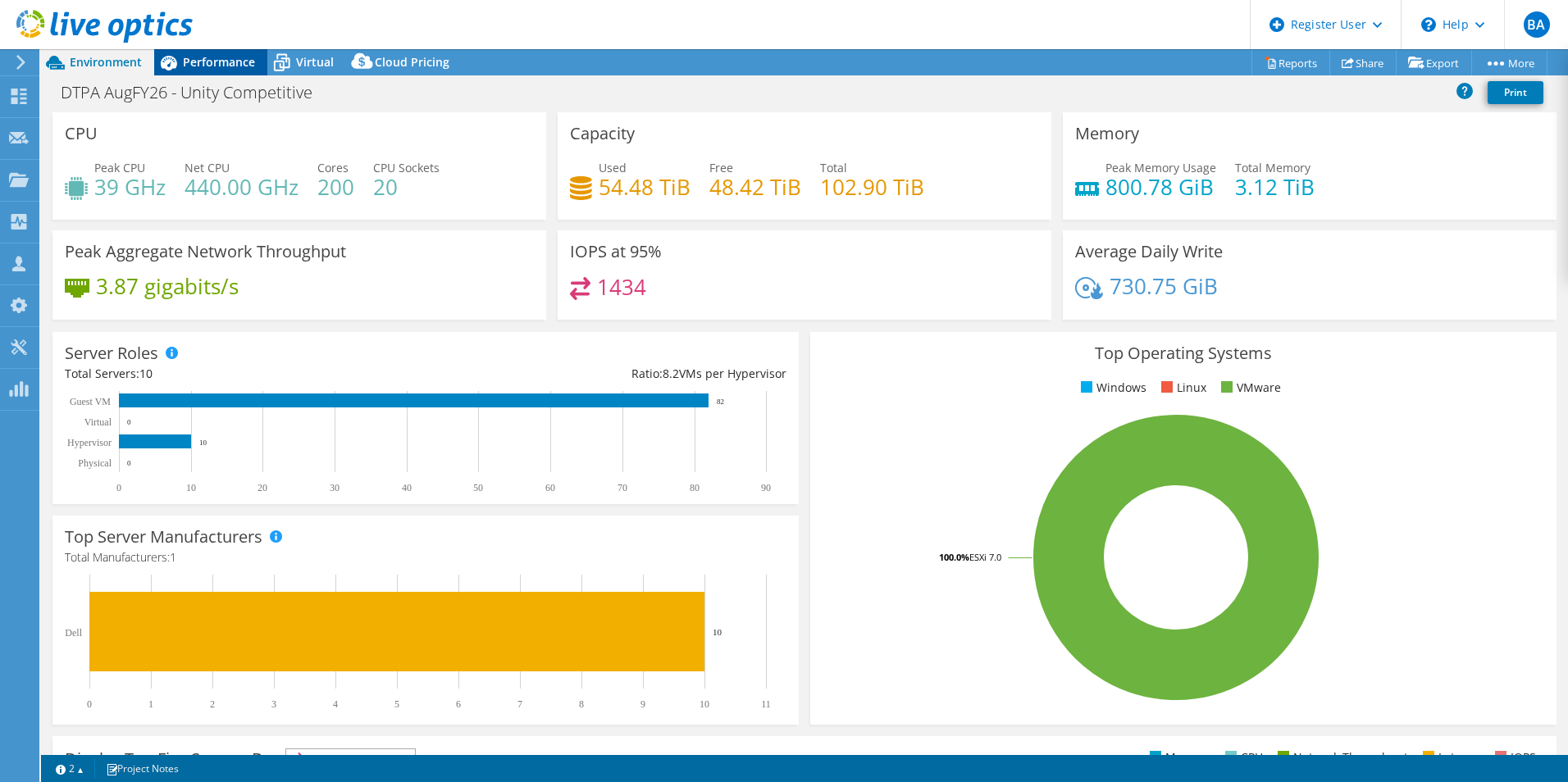
click at [191, 60] on span "Performance" at bounding box center [218, 61] width 72 height 15
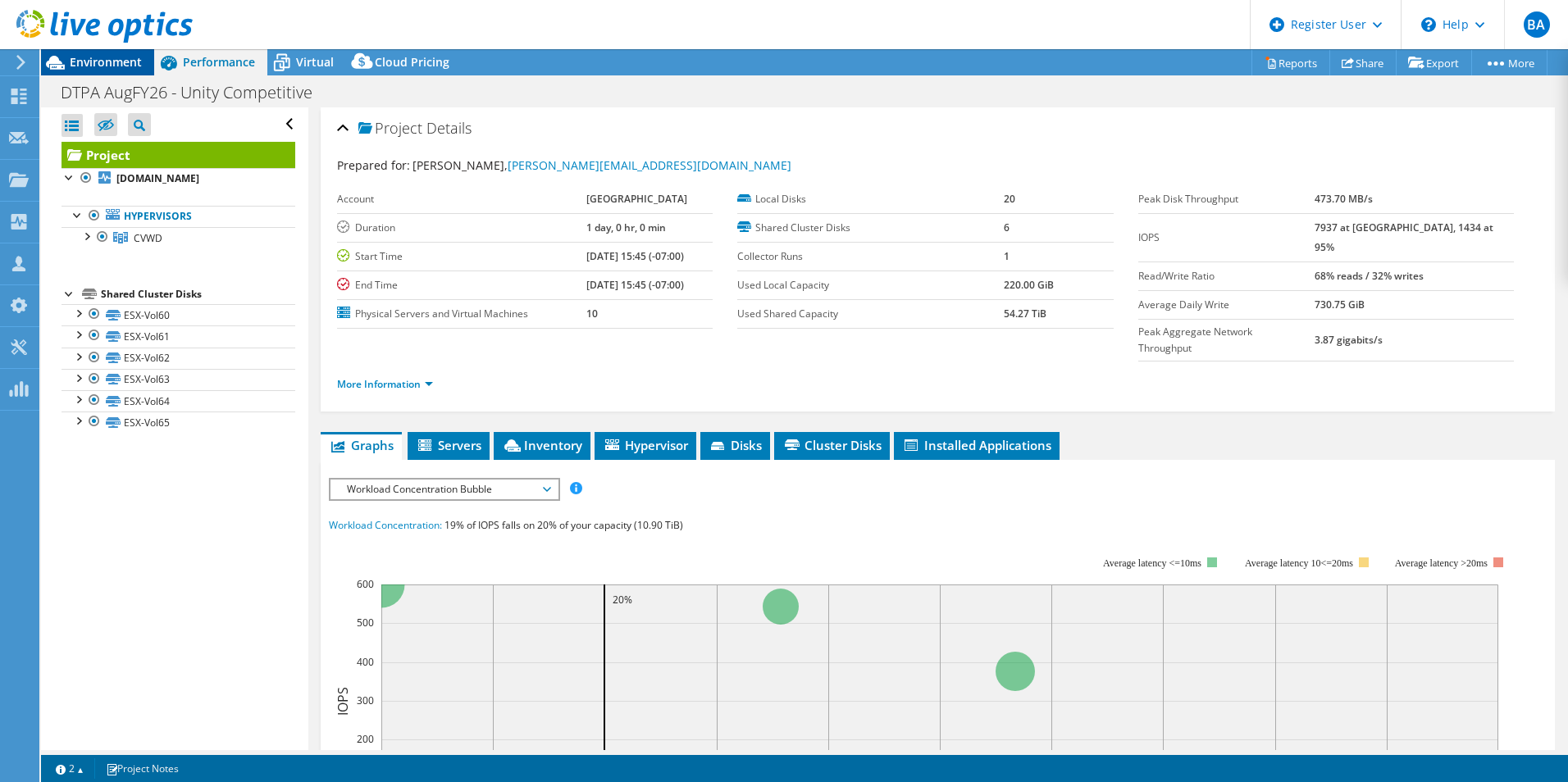
click at [144, 60] on div "Environment" at bounding box center [97, 62] width 113 height 26
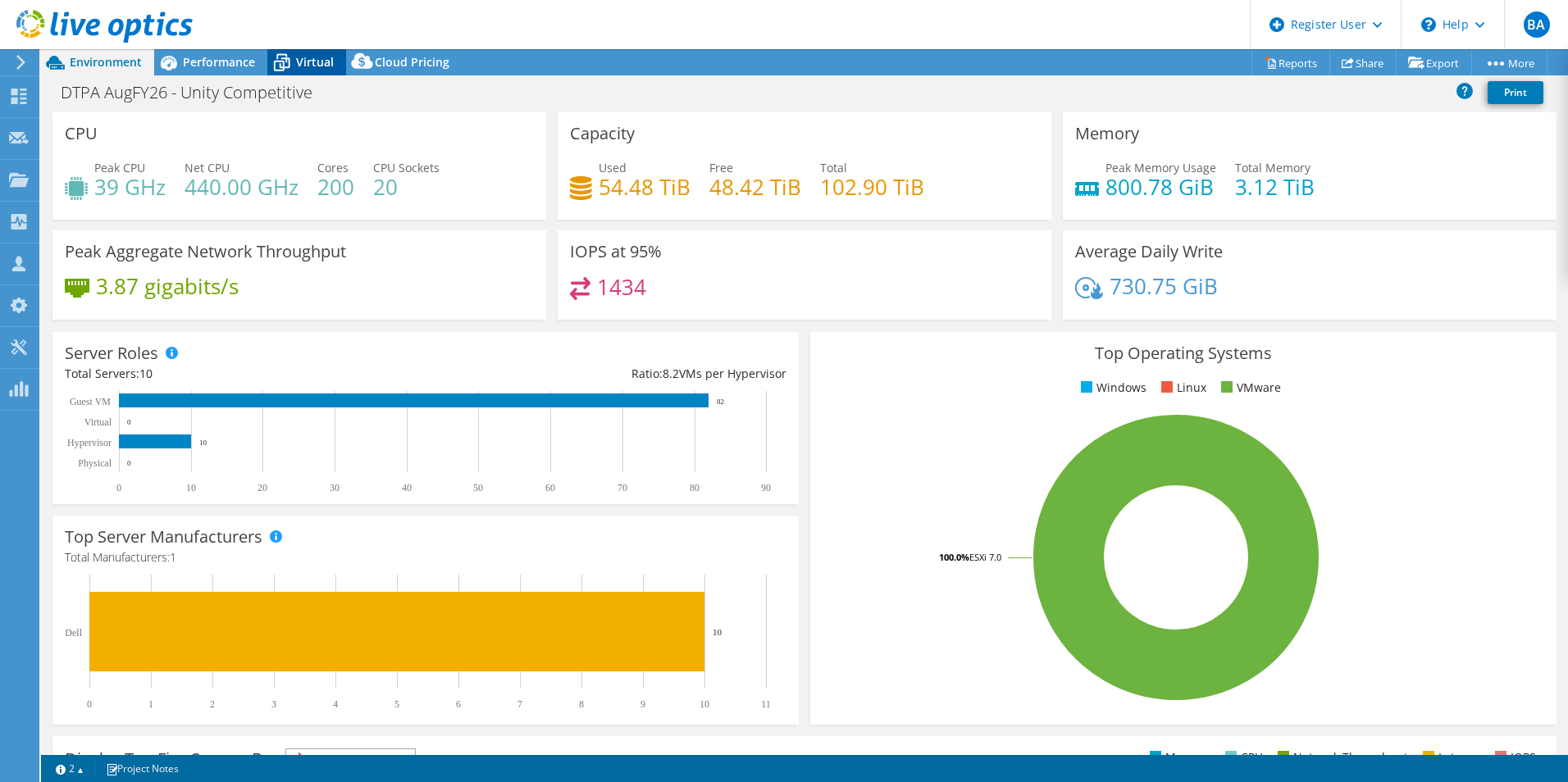
drag, startPoint x: 300, startPoint y: 71, endPoint x: 312, endPoint y: 79, distance: 14.4
click at [301, 72] on div "Virtual" at bounding box center [307, 62] width 79 height 26
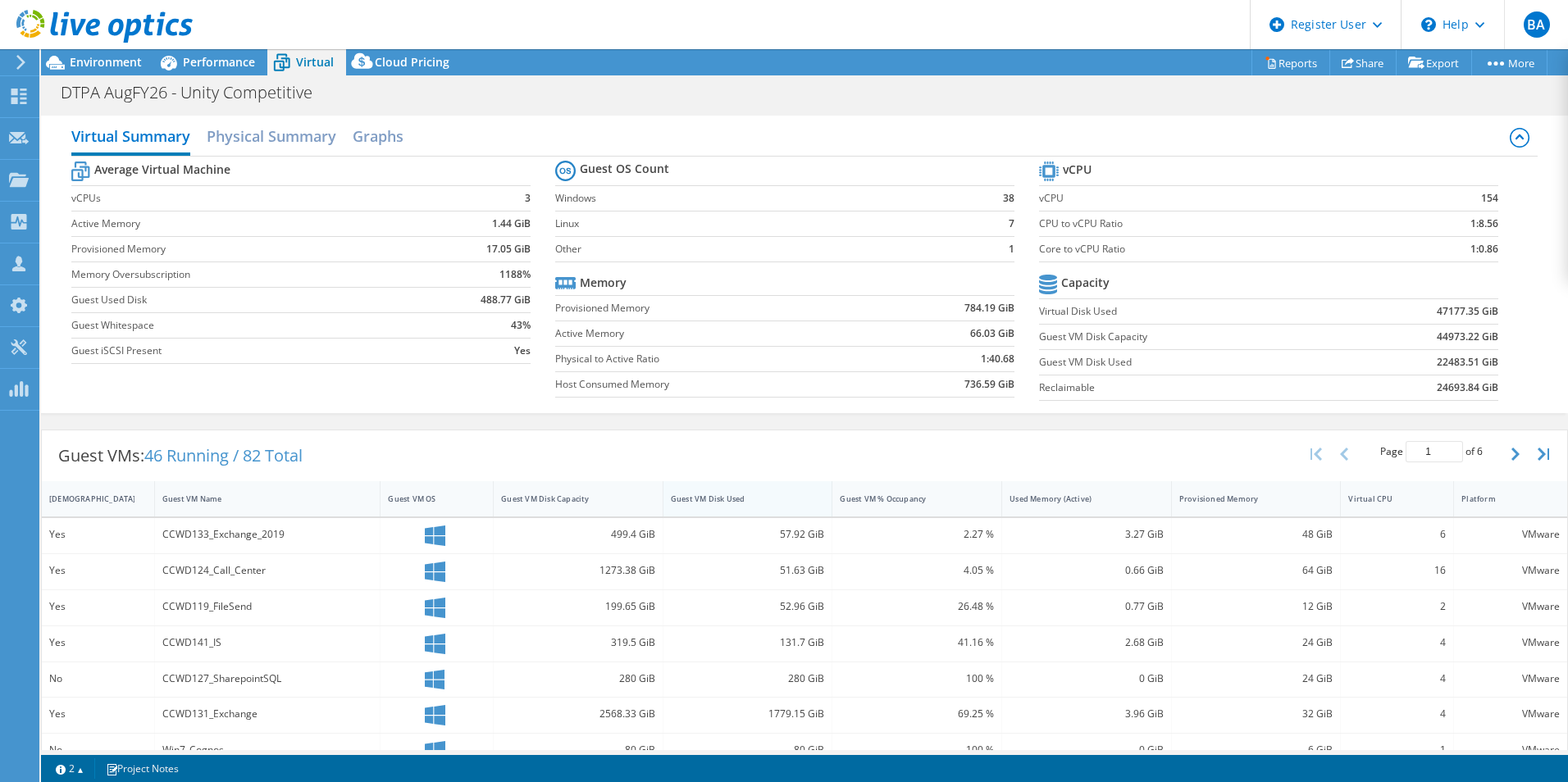
click at [776, 502] on div "Guest VM Disk Used" at bounding box center [738, 499] width 134 height 11
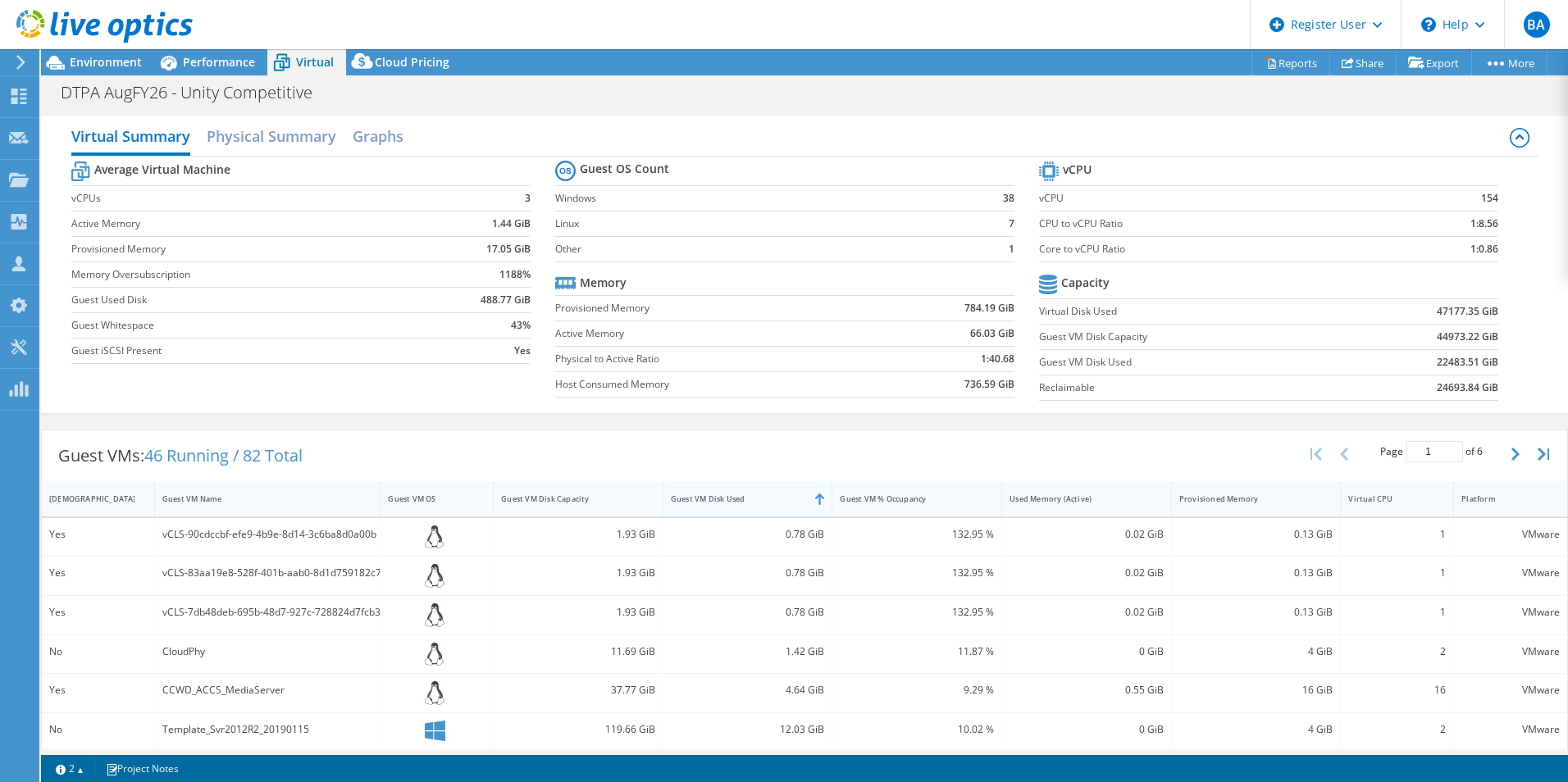
click at [777, 500] on div "Guest VM Disk Used" at bounding box center [738, 499] width 134 height 11
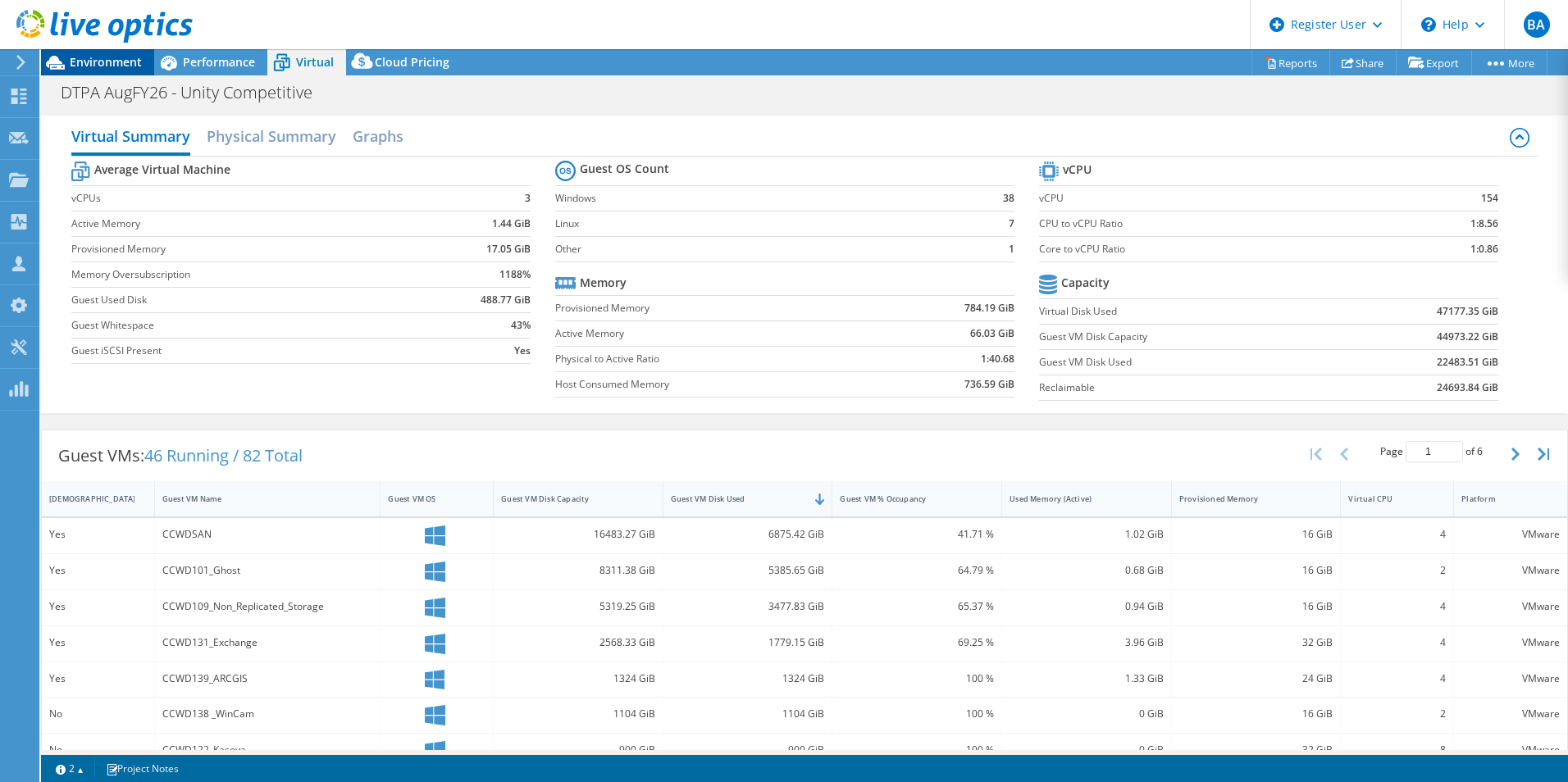
click at [79, 72] on div "Environment" at bounding box center [97, 62] width 113 height 26
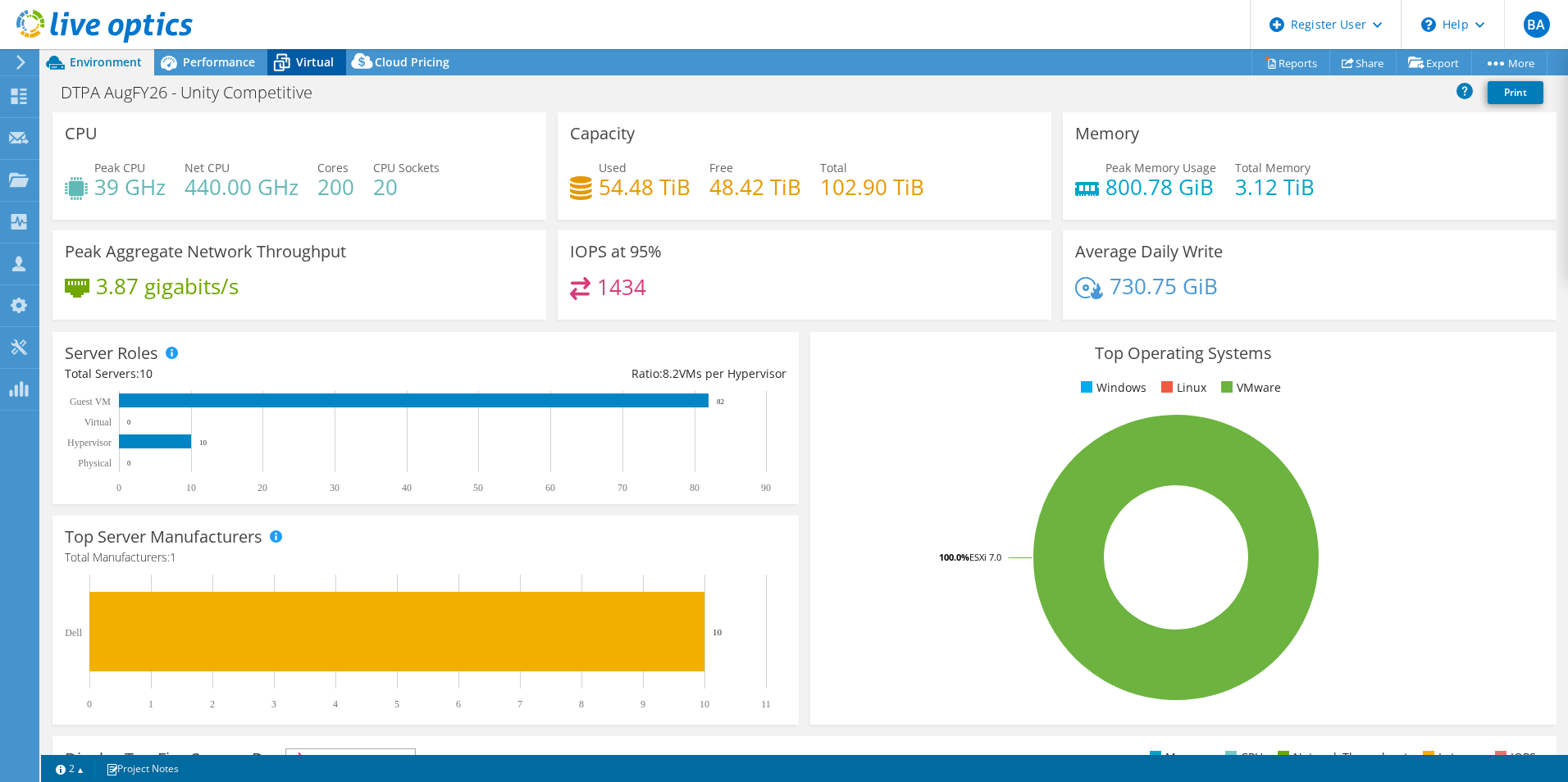
click at [314, 55] on span "Virtual" at bounding box center [315, 61] width 38 height 15
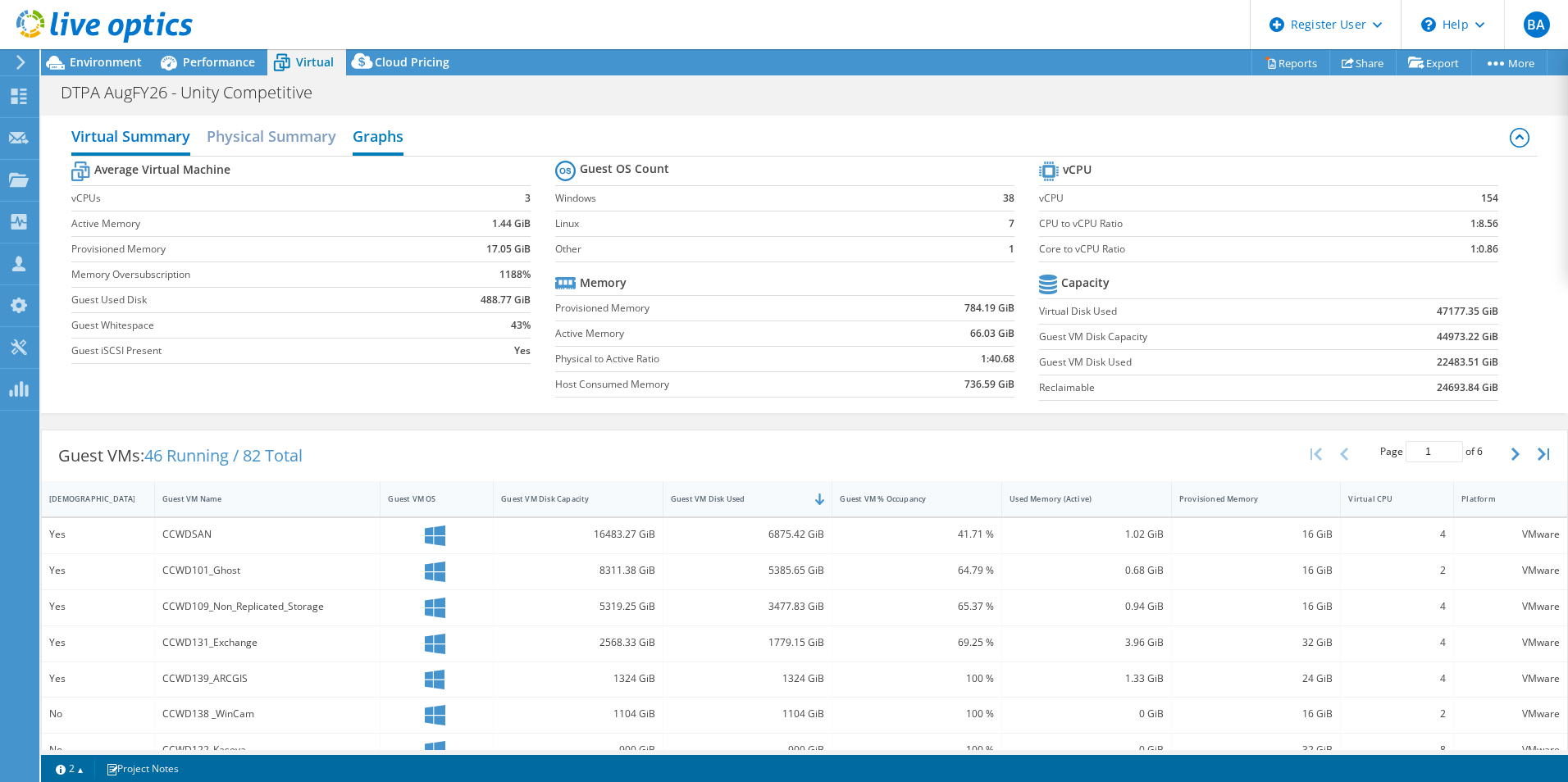
click at [383, 132] on h2 "Graphs" at bounding box center [377, 138] width 51 height 36
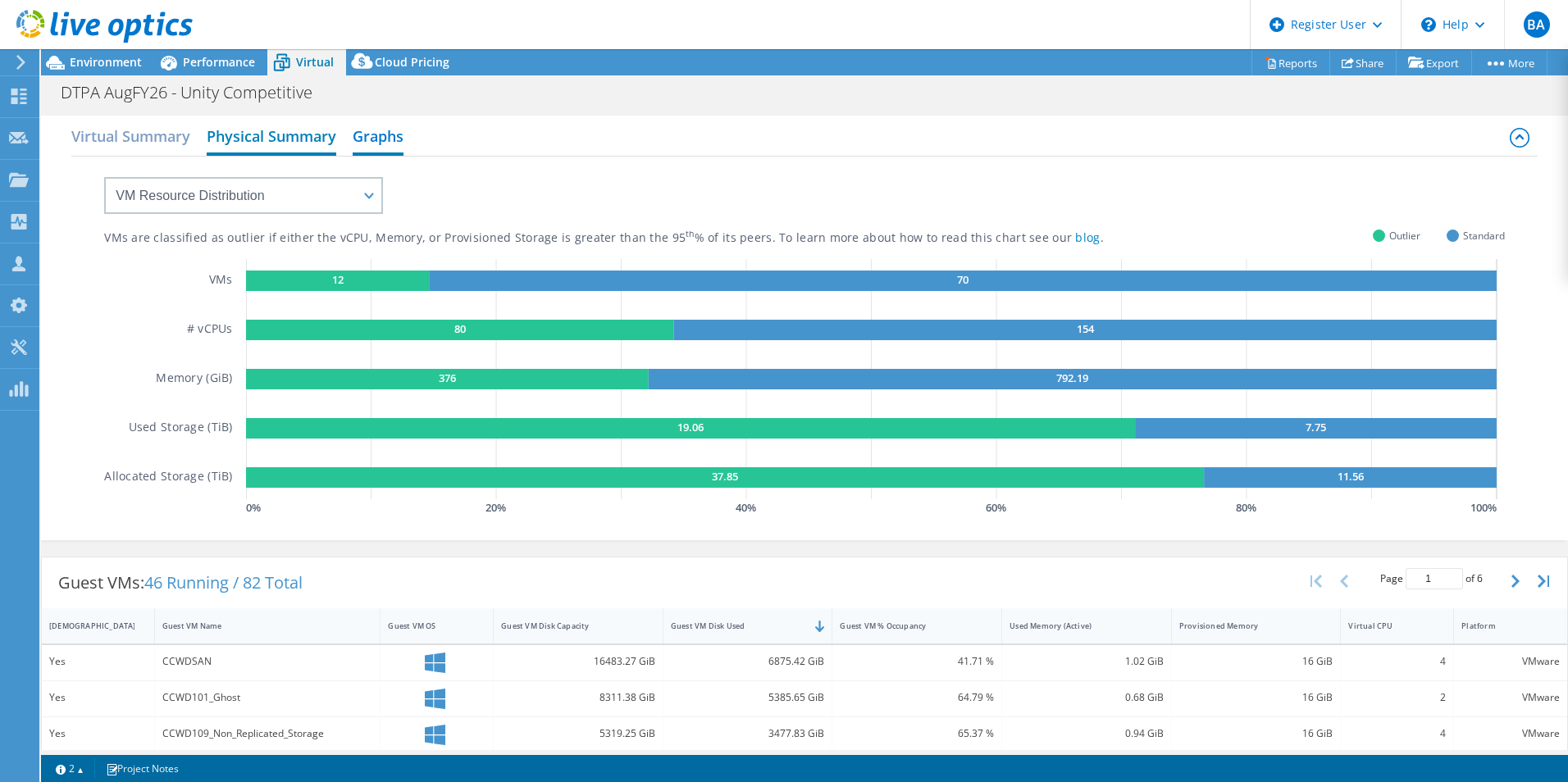
click at [290, 125] on h2 "Physical Summary" at bounding box center [271, 138] width 130 height 36
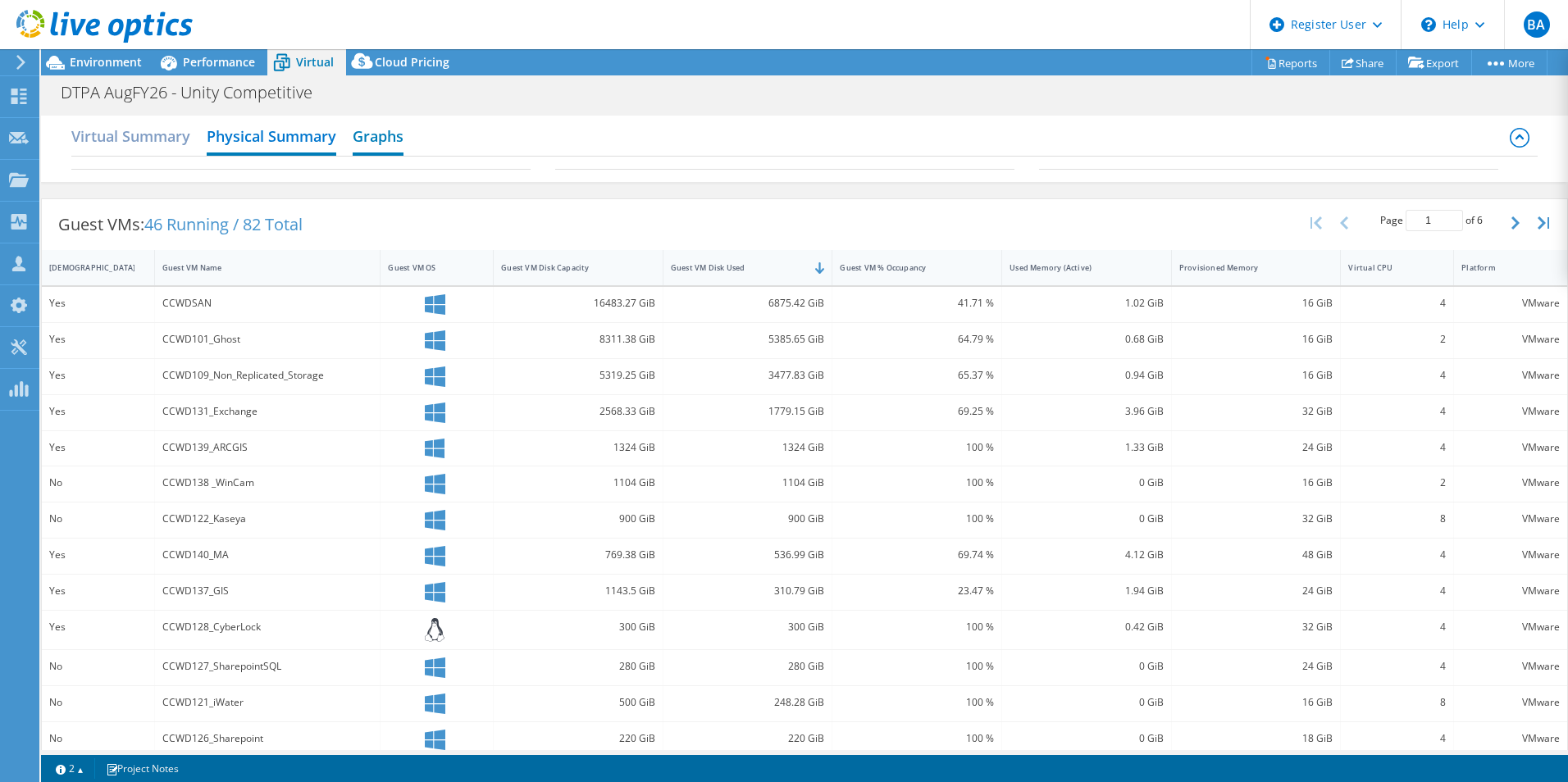
click at [364, 149] on h2 "Graphs" at bounding box center [377, 138] width 51 height 36
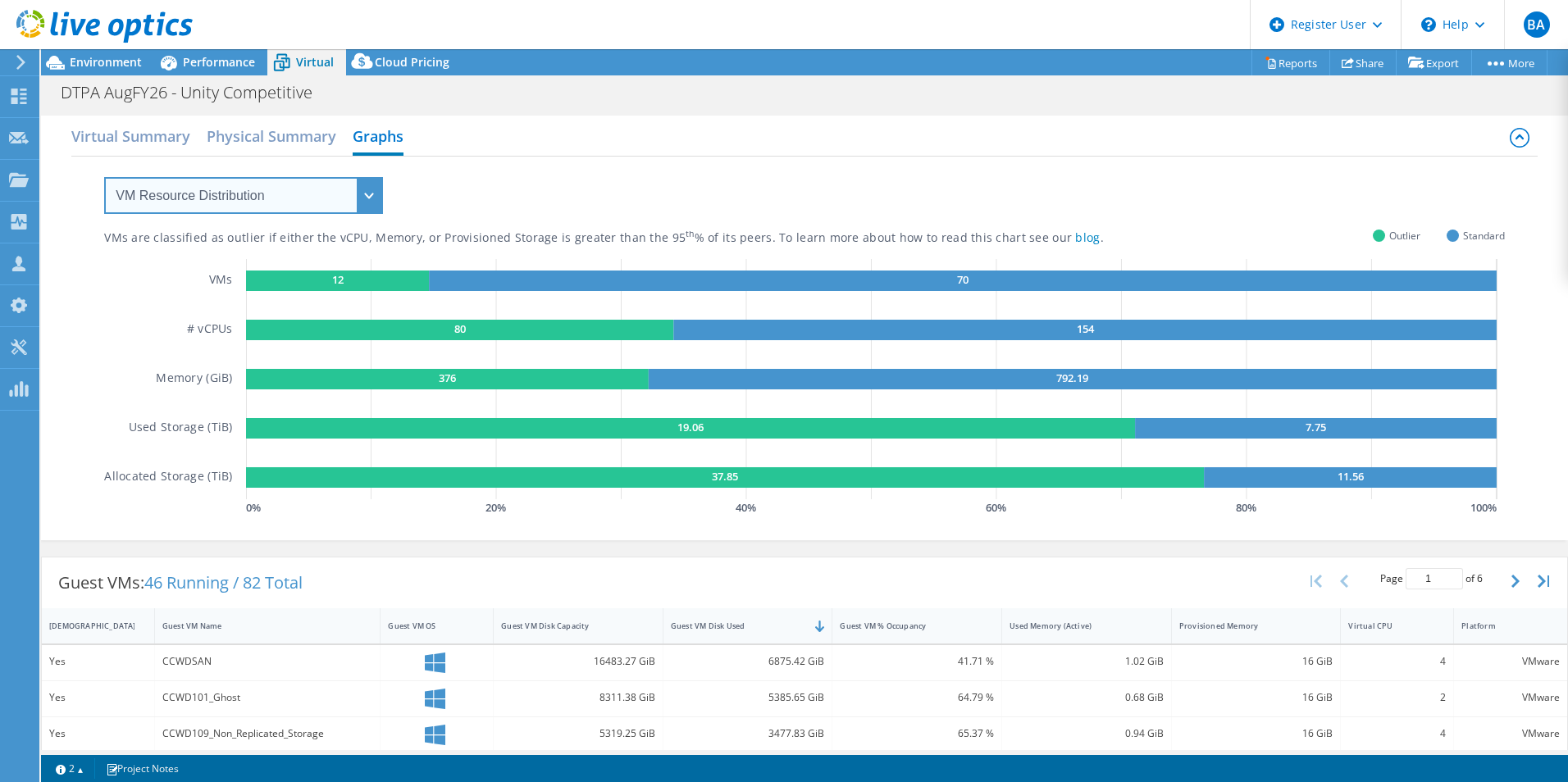
click at [338, 200] on select "VM Resource Distribution Provisioning Contrast Over Provisioning" at bounding box center [243, 195] width 279 height 37
select select "Over Provisioning"
click at [104, 177] on select "VM Resource Distribution Provisioning Contrast Over Provisioning" at bounding box center [243, 195] width 279 height 37
